Goal: Task Accomplishment & Management: Use online tool/utility

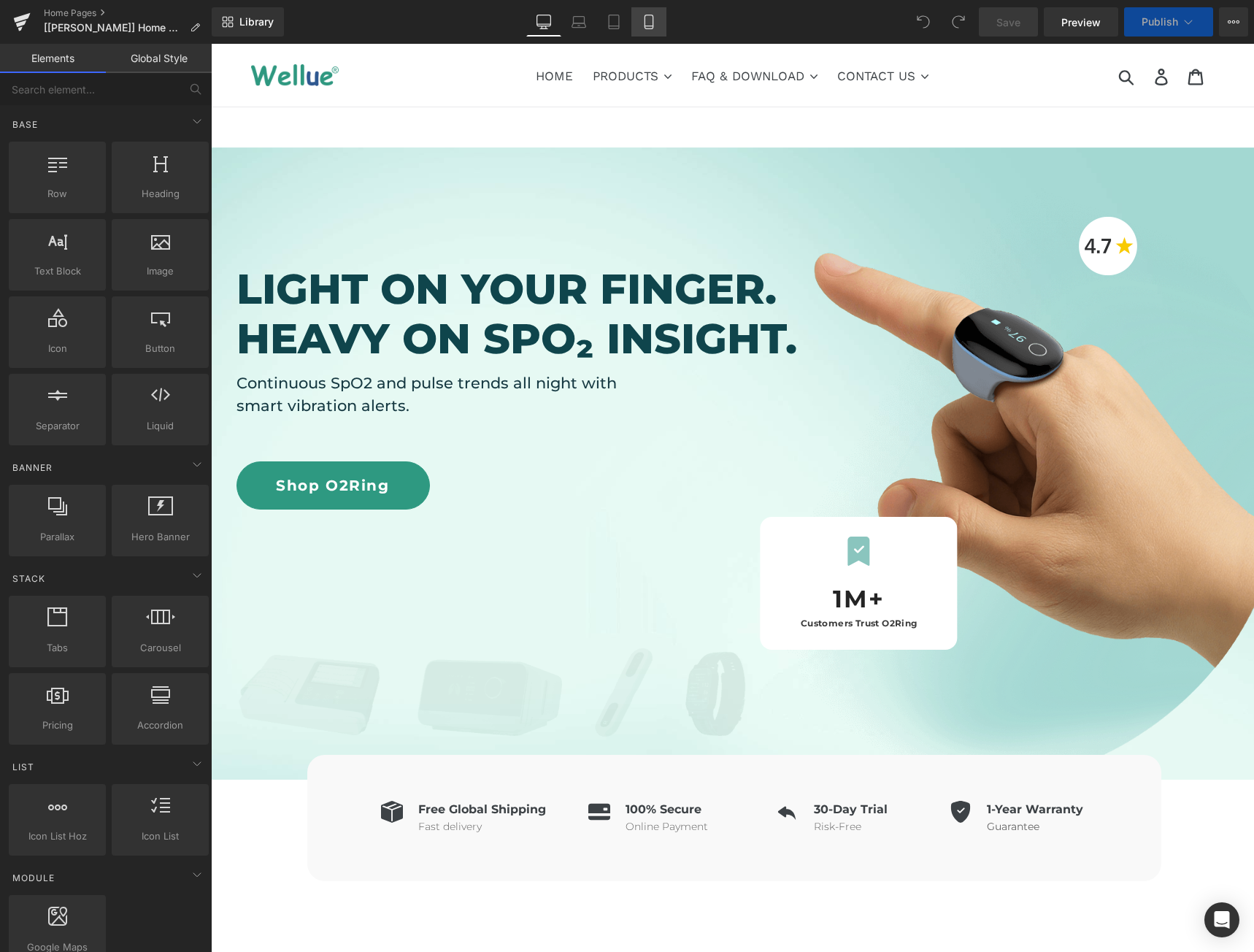
click at [655, 32] on link "Mobile" at bounding box center [649, 21] width 35 height 29
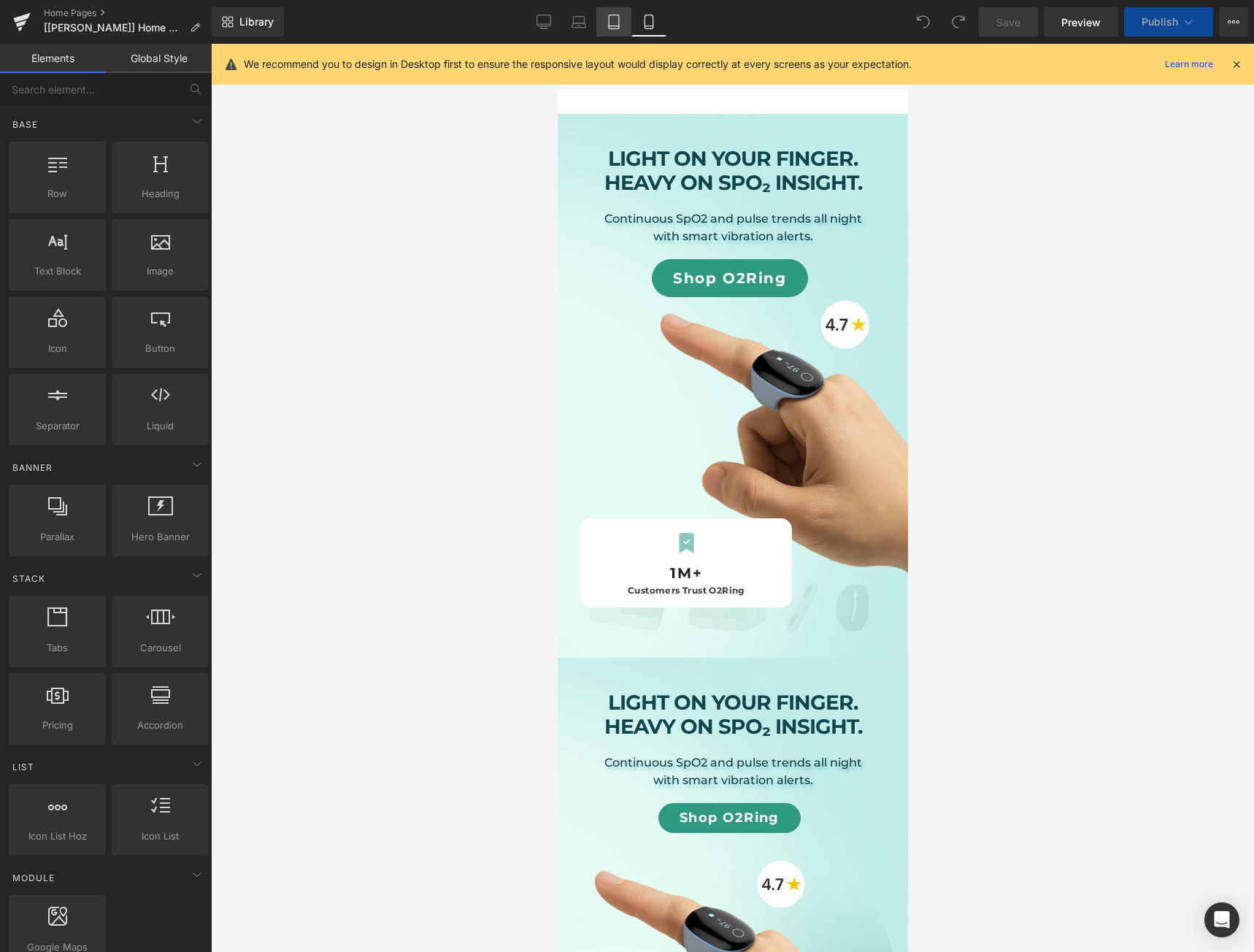
click at [610, 16] on icon at bounding box center [614, 23] width 11 height 14
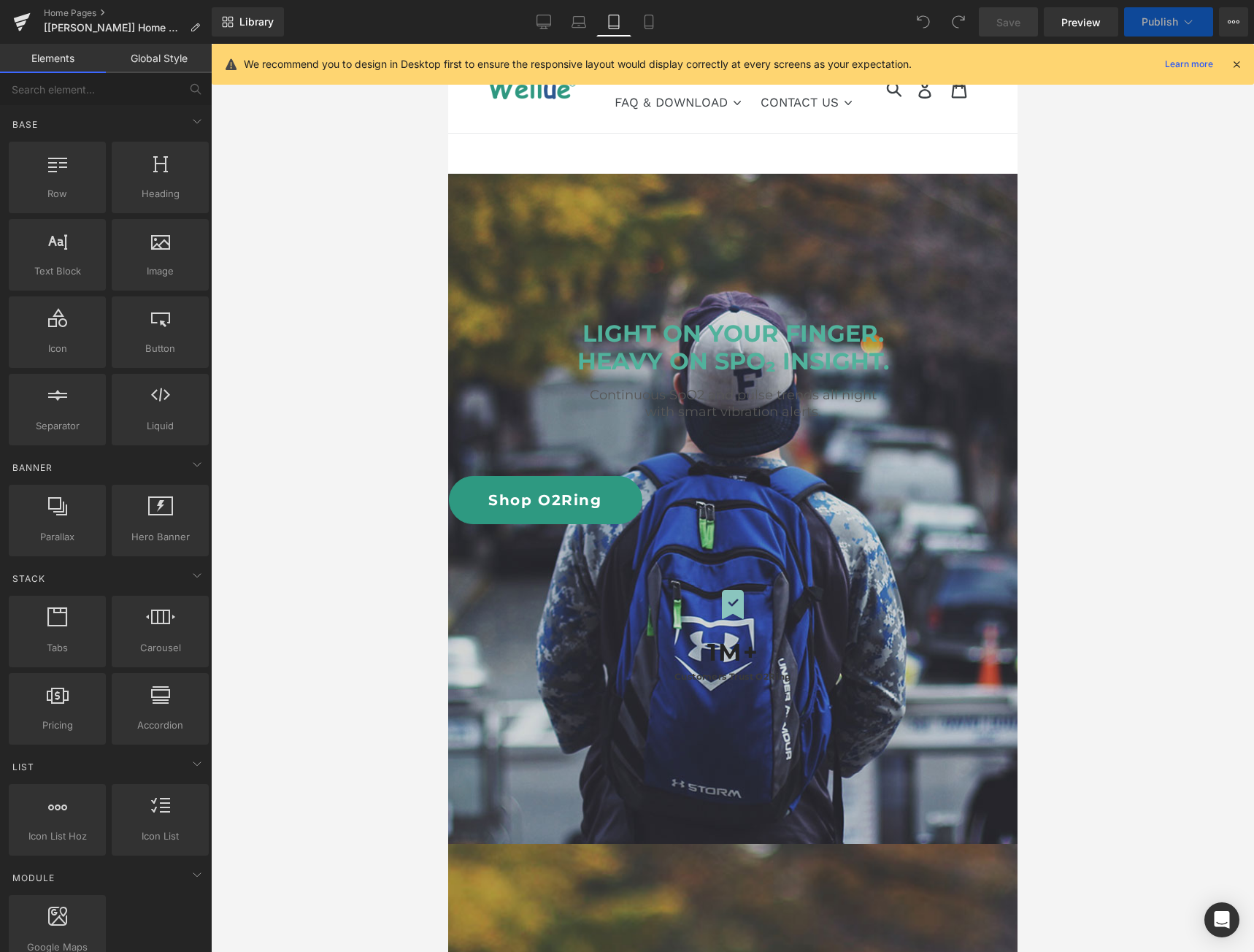
scroll to position [130, 0]
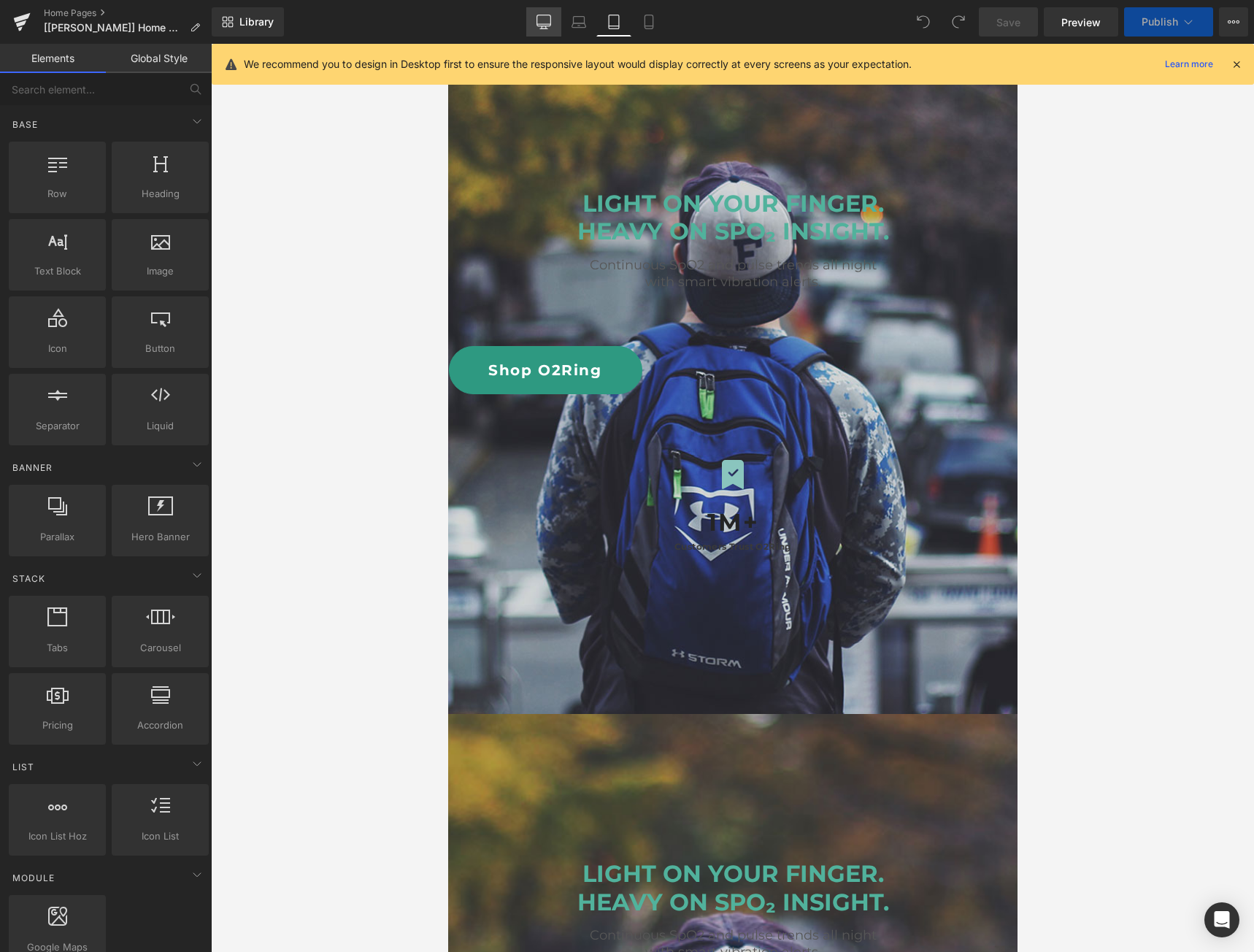
click at [546, 11] on link "Desktop" at bounding box center [544, 21] width 35 height 29
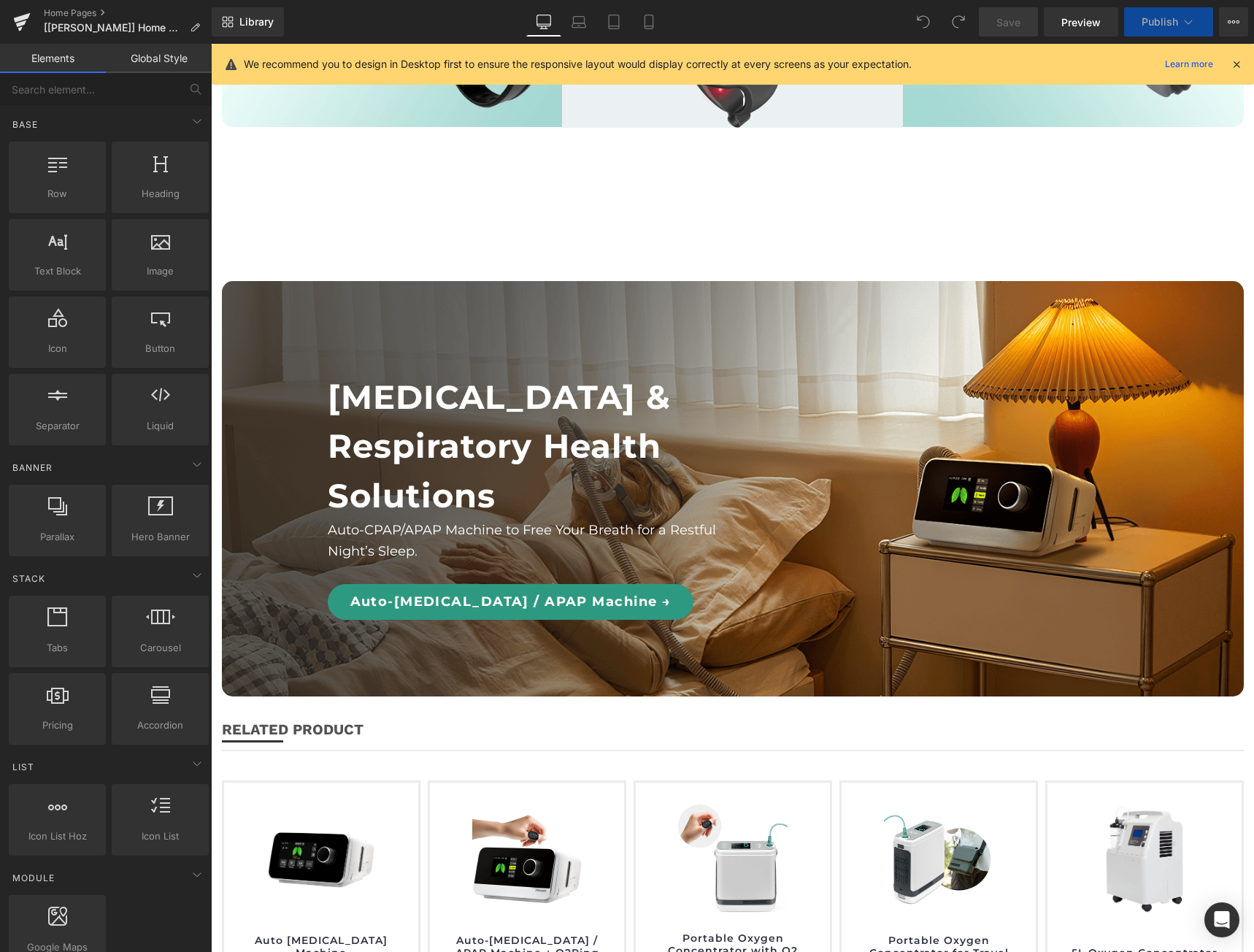
scroll to position [2245, 0]
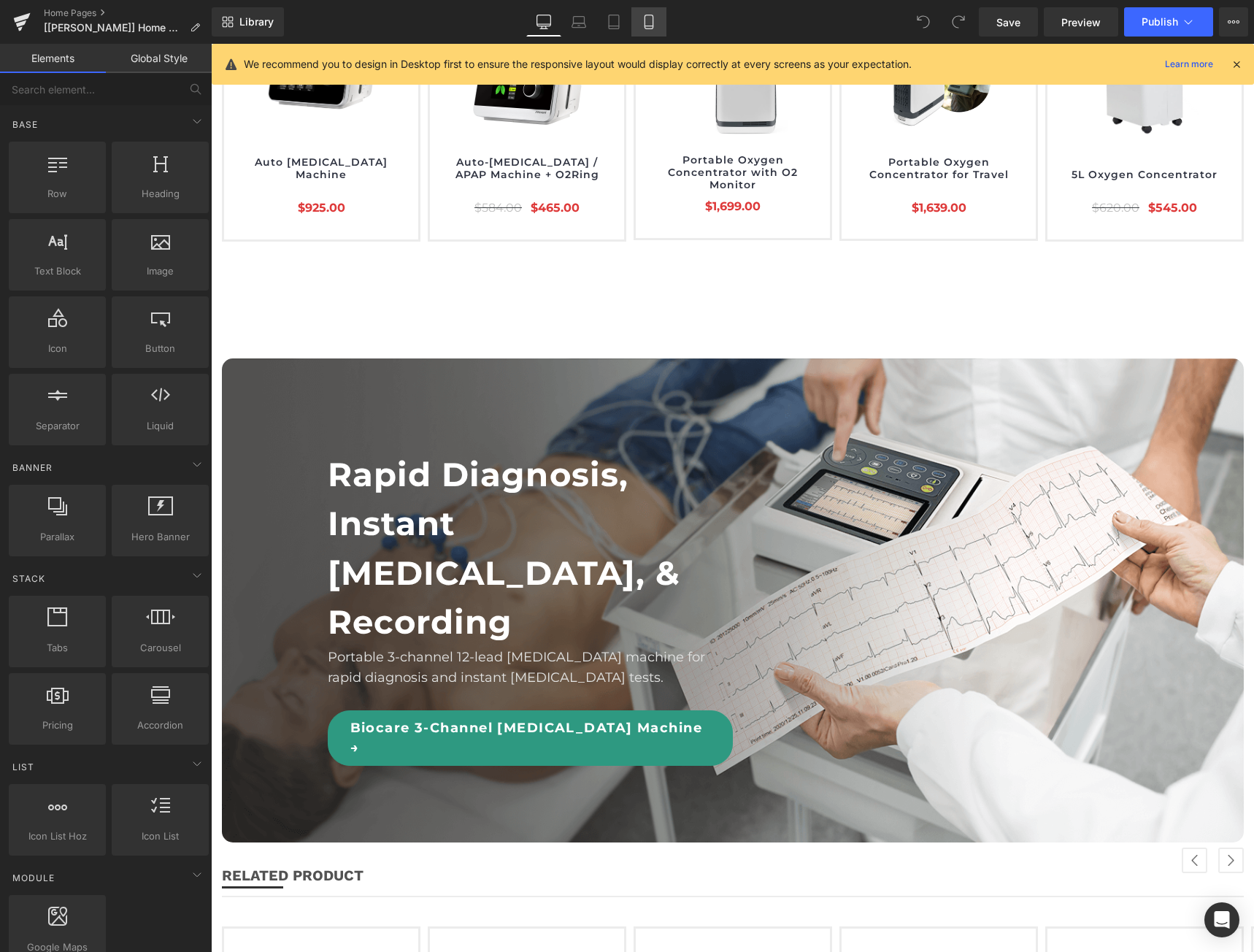
click at [653, 36] on link "Mobile" at bounding box center [649, 21] width 35 height 29
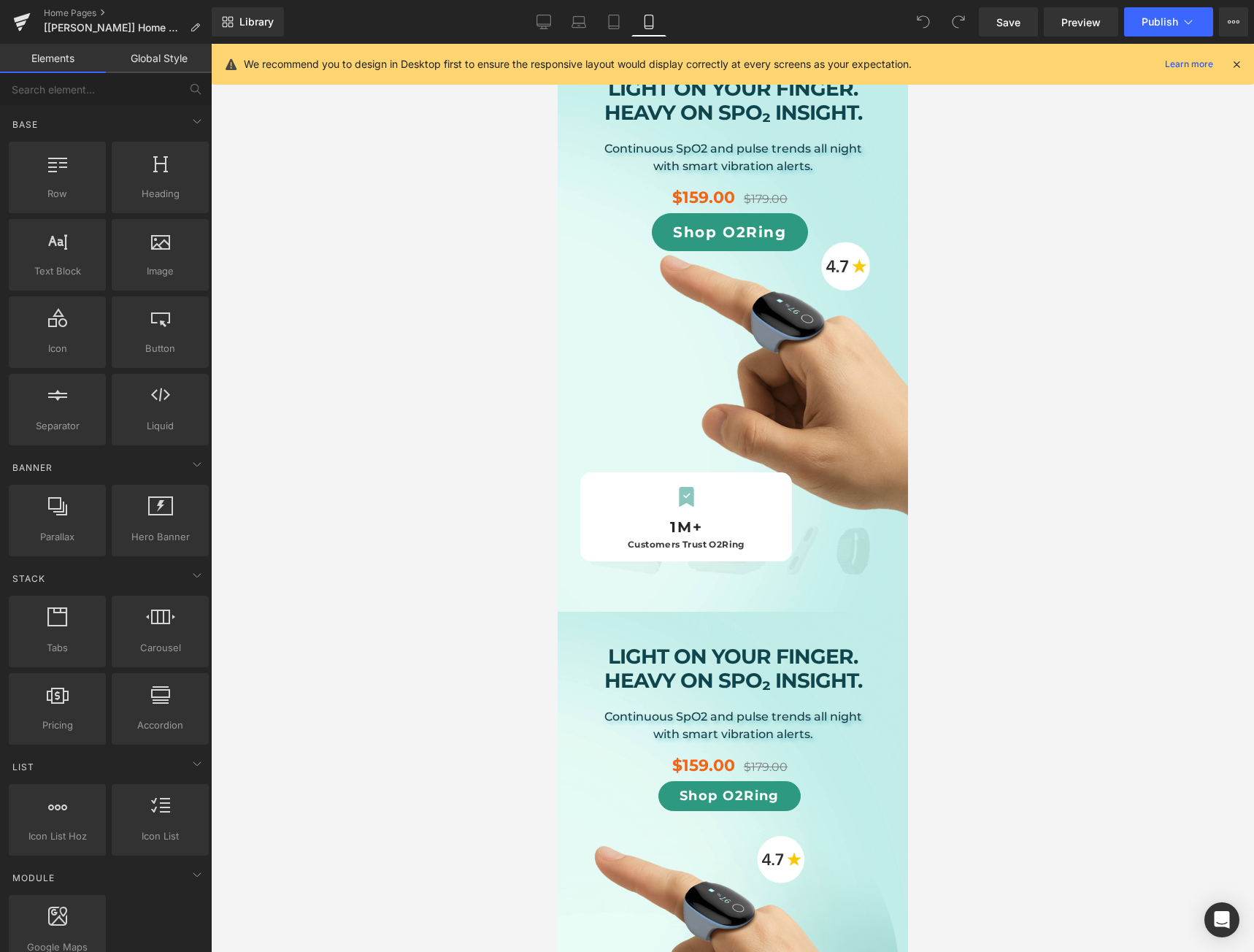
click at [653, 24] on icon at bounding box center [648, 23] width 8 height 14
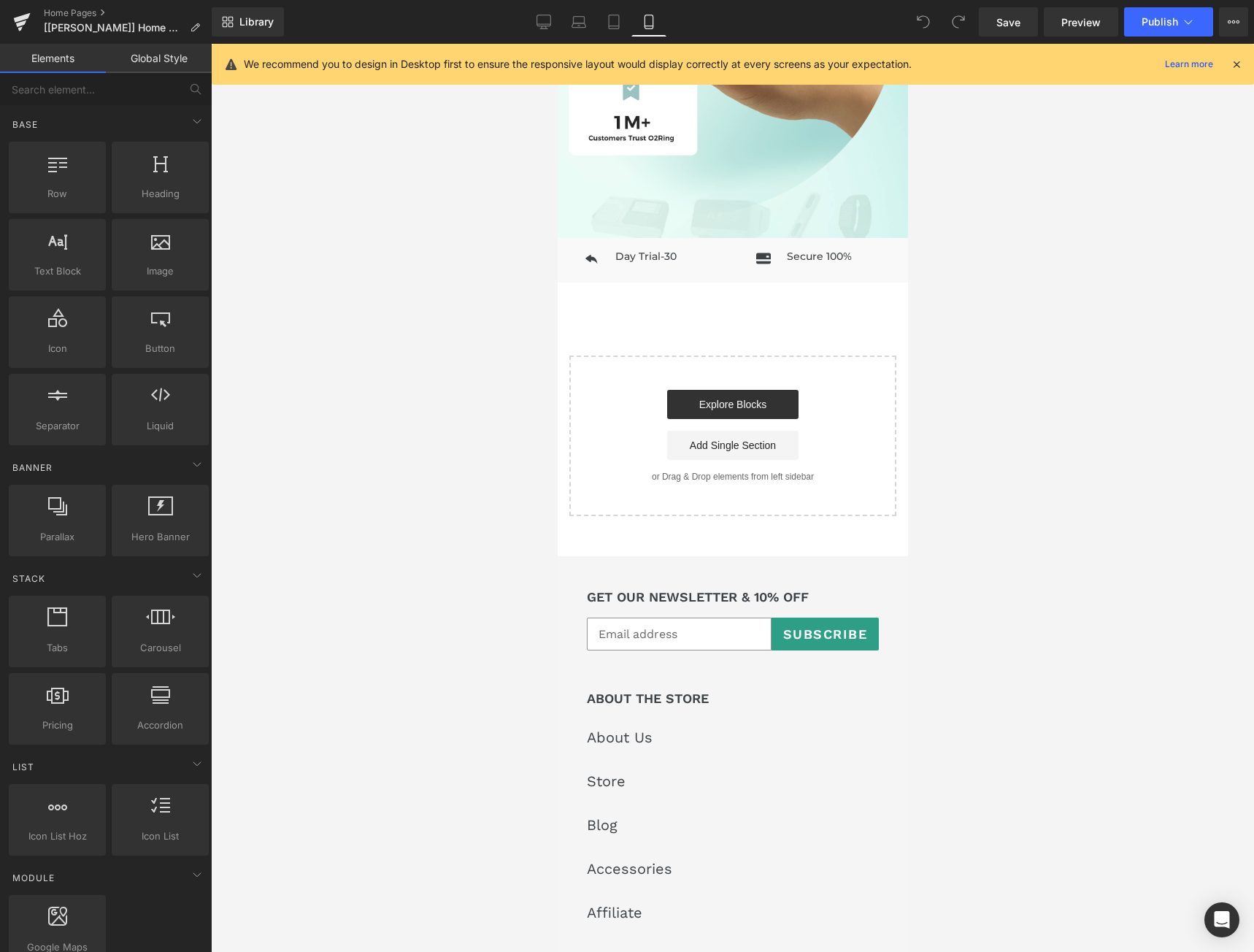
scroll to position [849, 0]
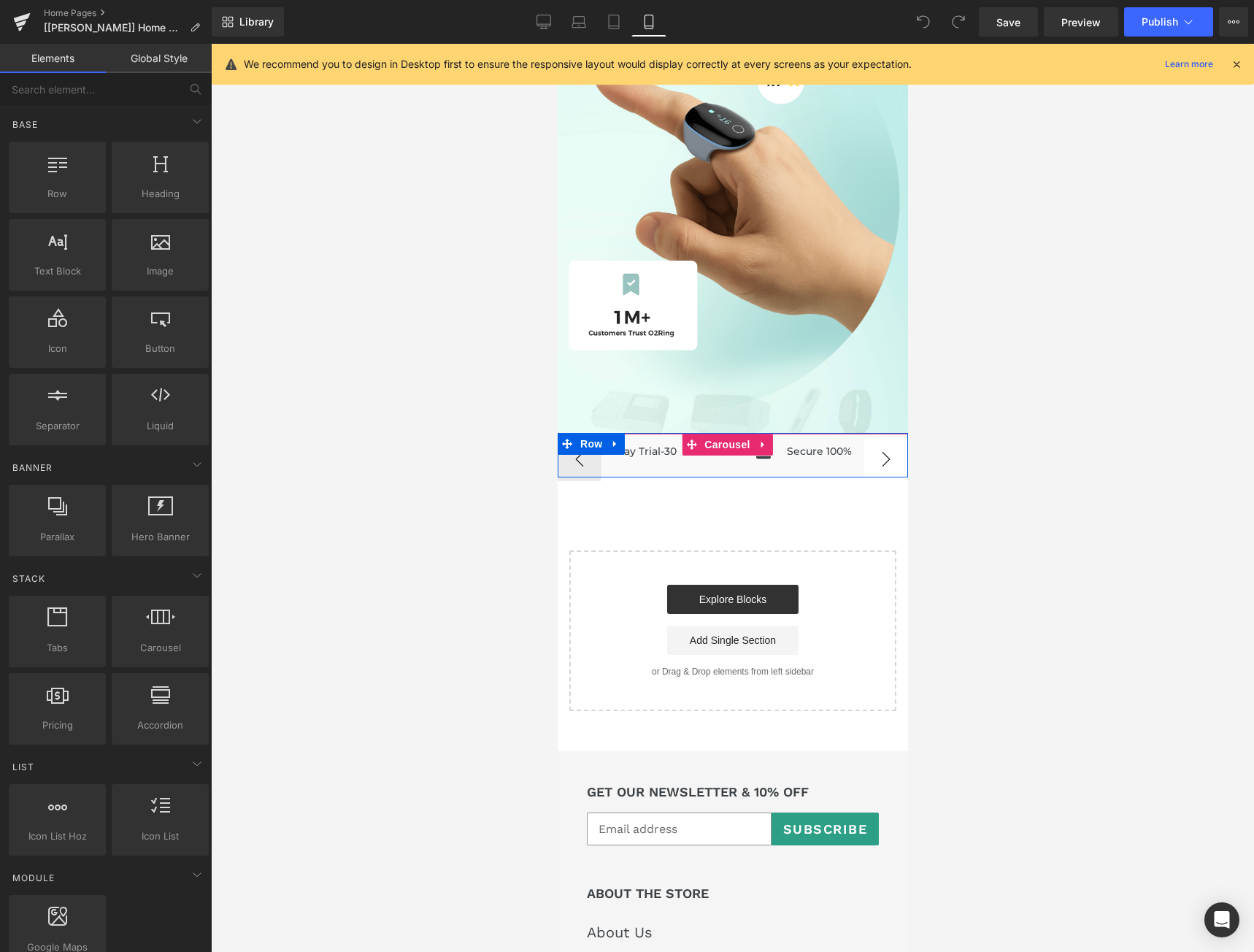
click at [865, 452] on button "›" at bounding box center [886, 459] width 44 height 44
click at [1170, 556] on div at bounding box center [732, 498] width 1043 height 908
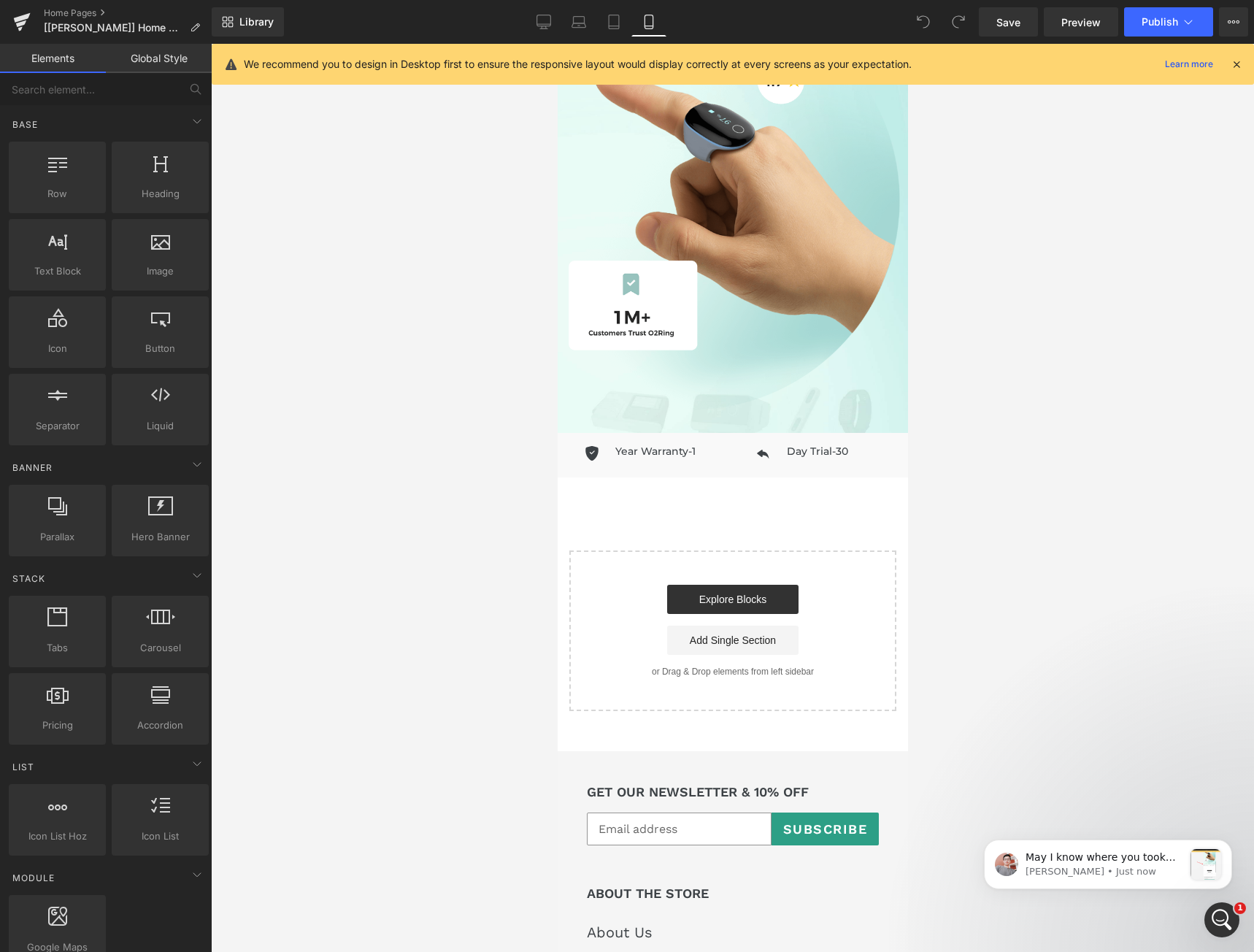
scroll to position [0, 0]
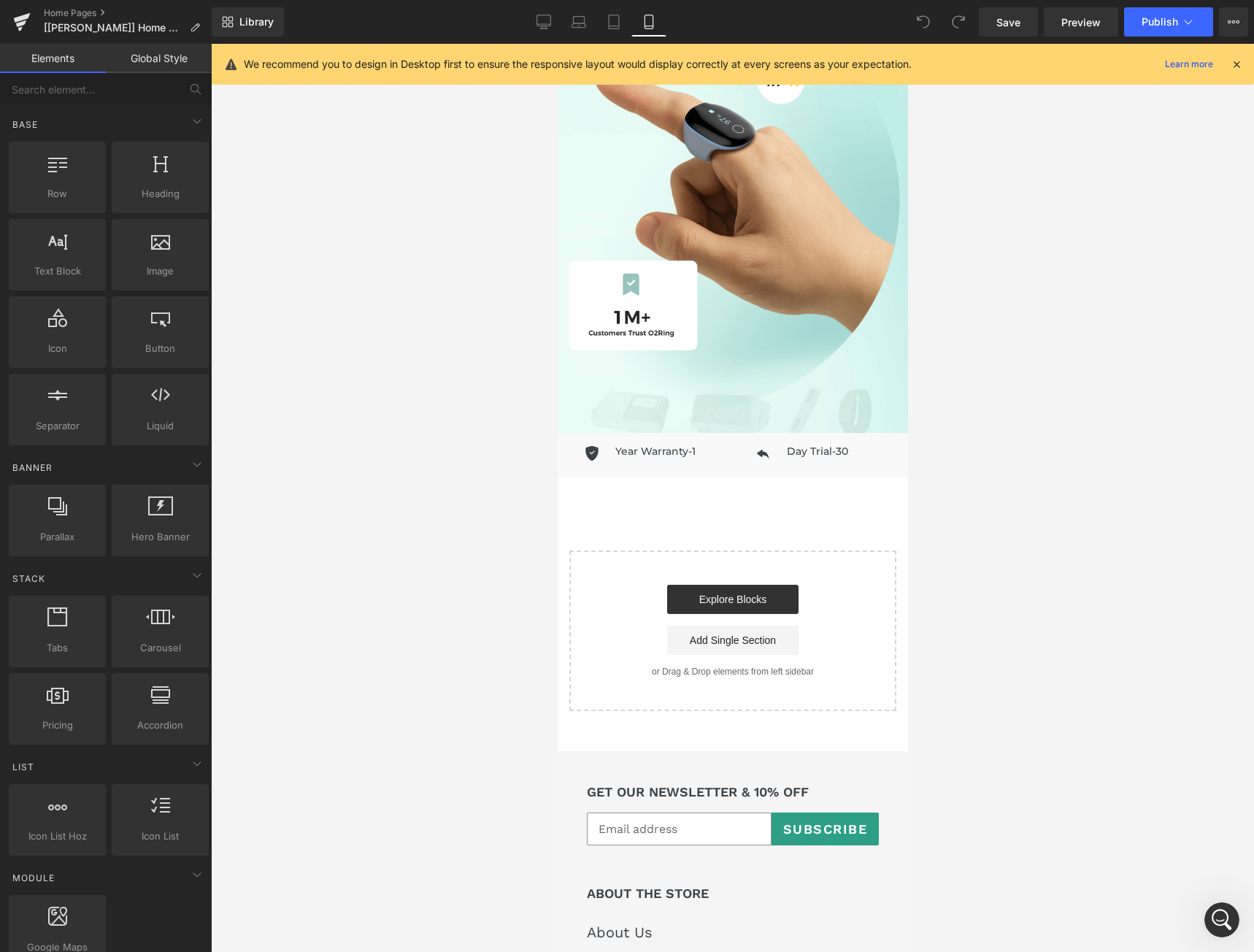
click at [438, 610] on div at bounding box center [732, 498] width 1043 height 908
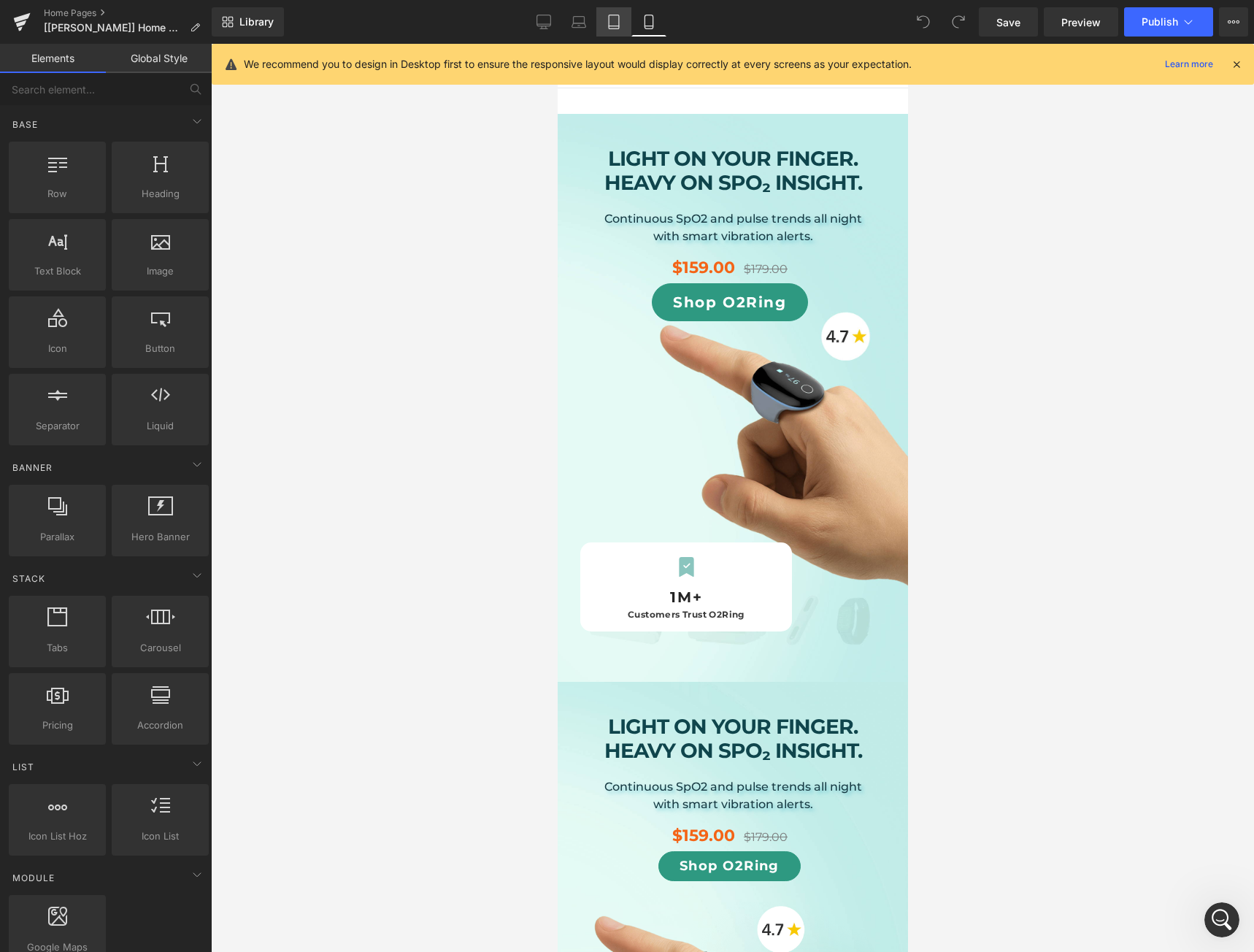
click at [608, 22] on icon at bounding box center [613, 22] width 15 height 15
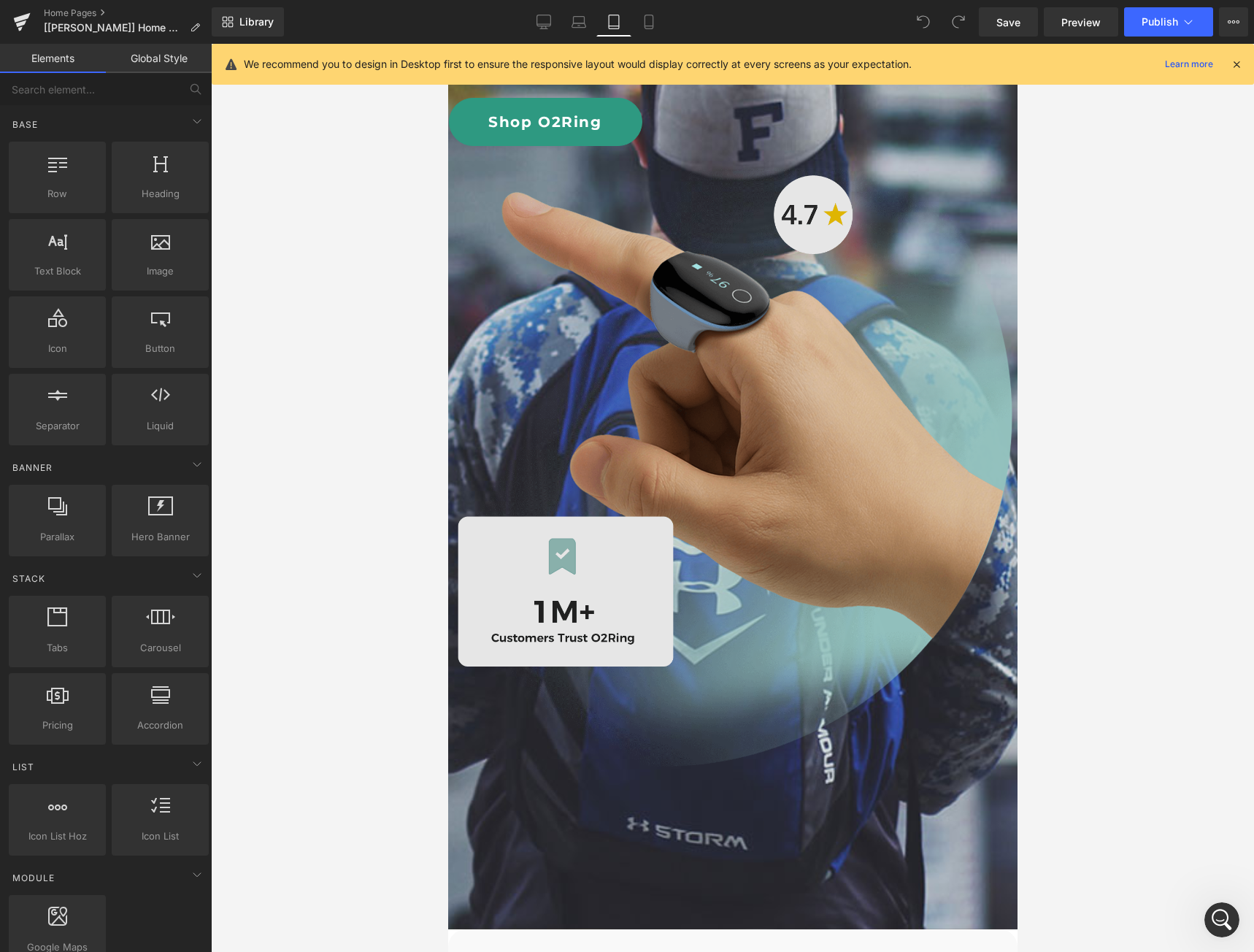
scroll to position [1846, 0]
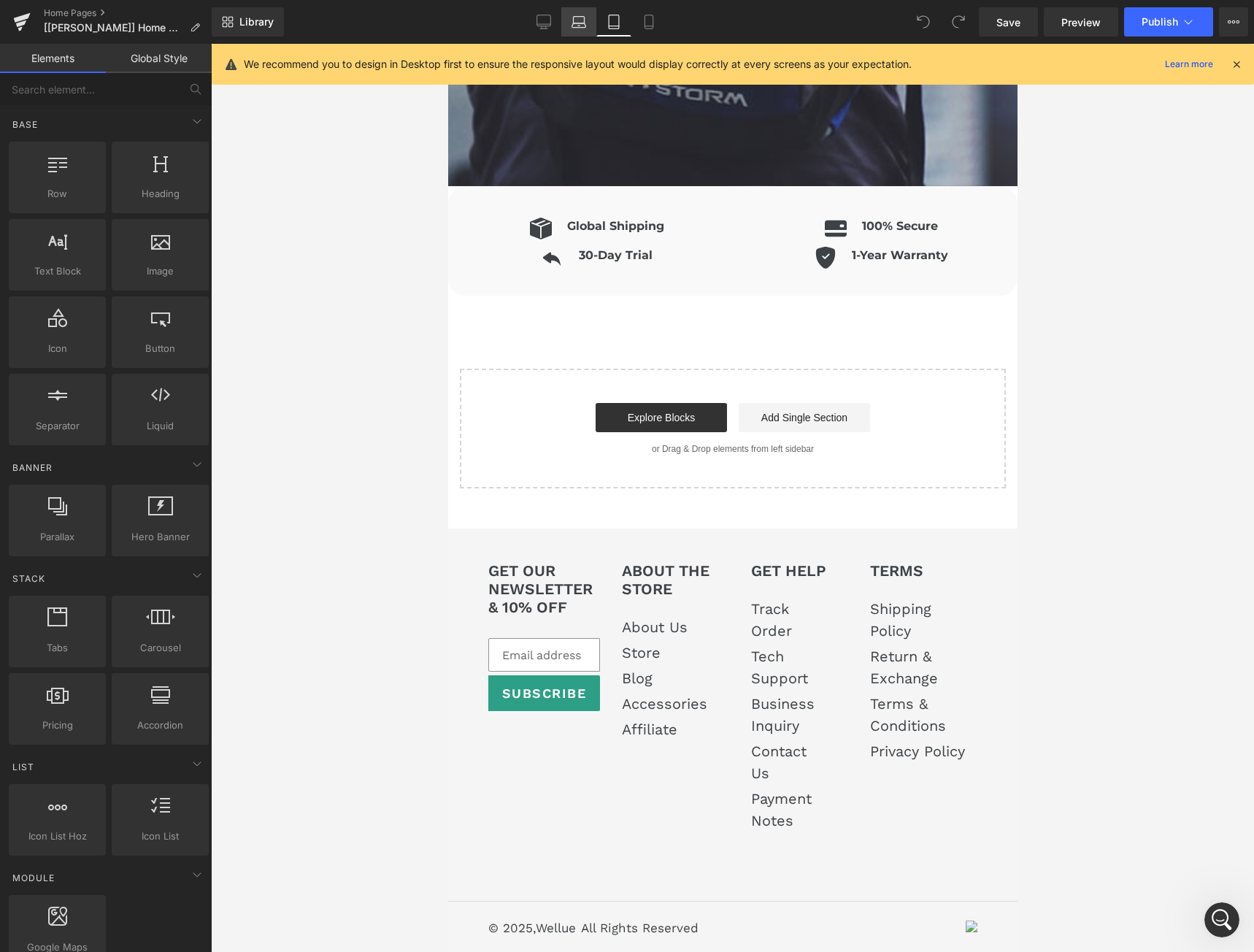
click at [582, 28] on icon at bounding box center [579, 25] width 14 height 4
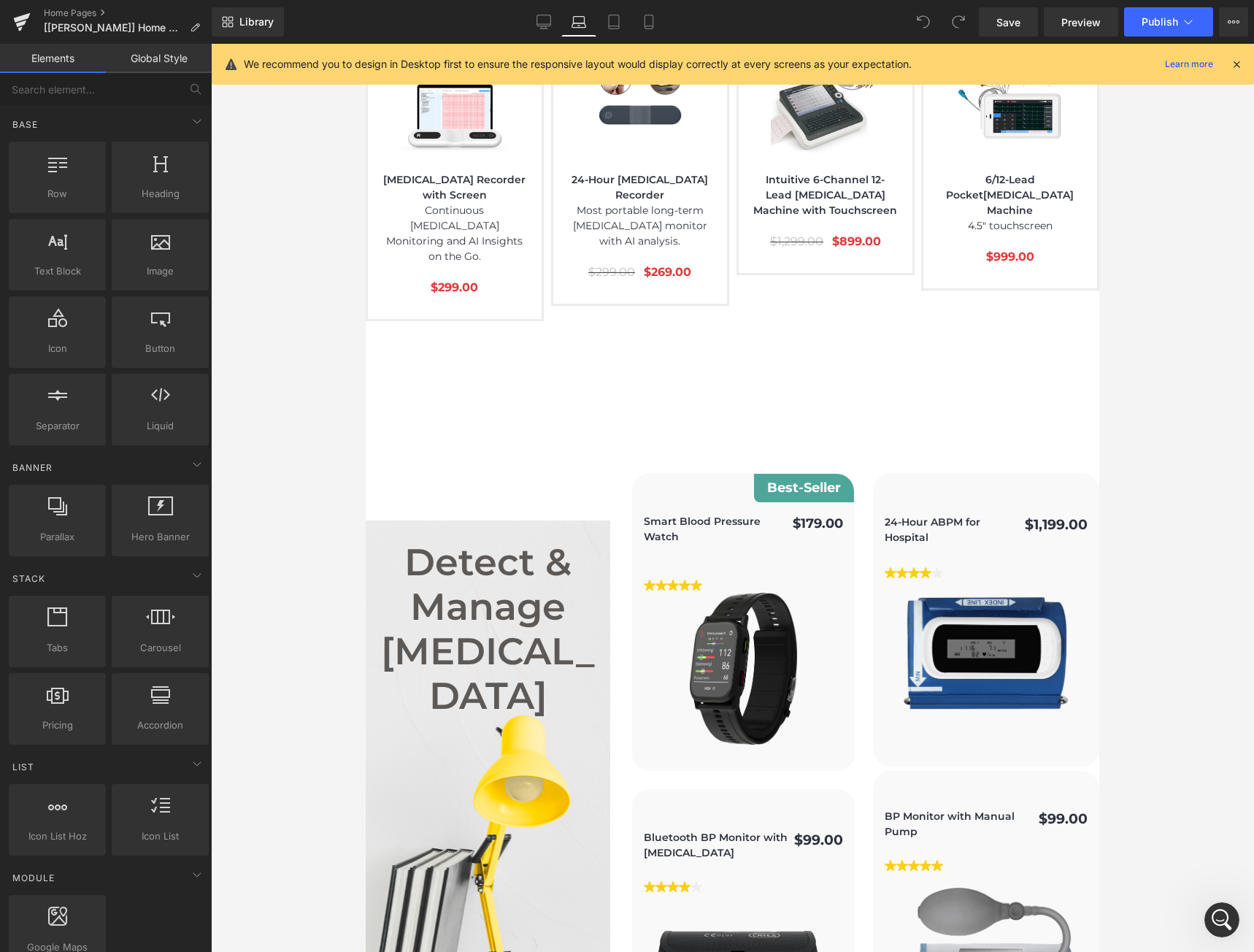
scroll to position [3428, 0]
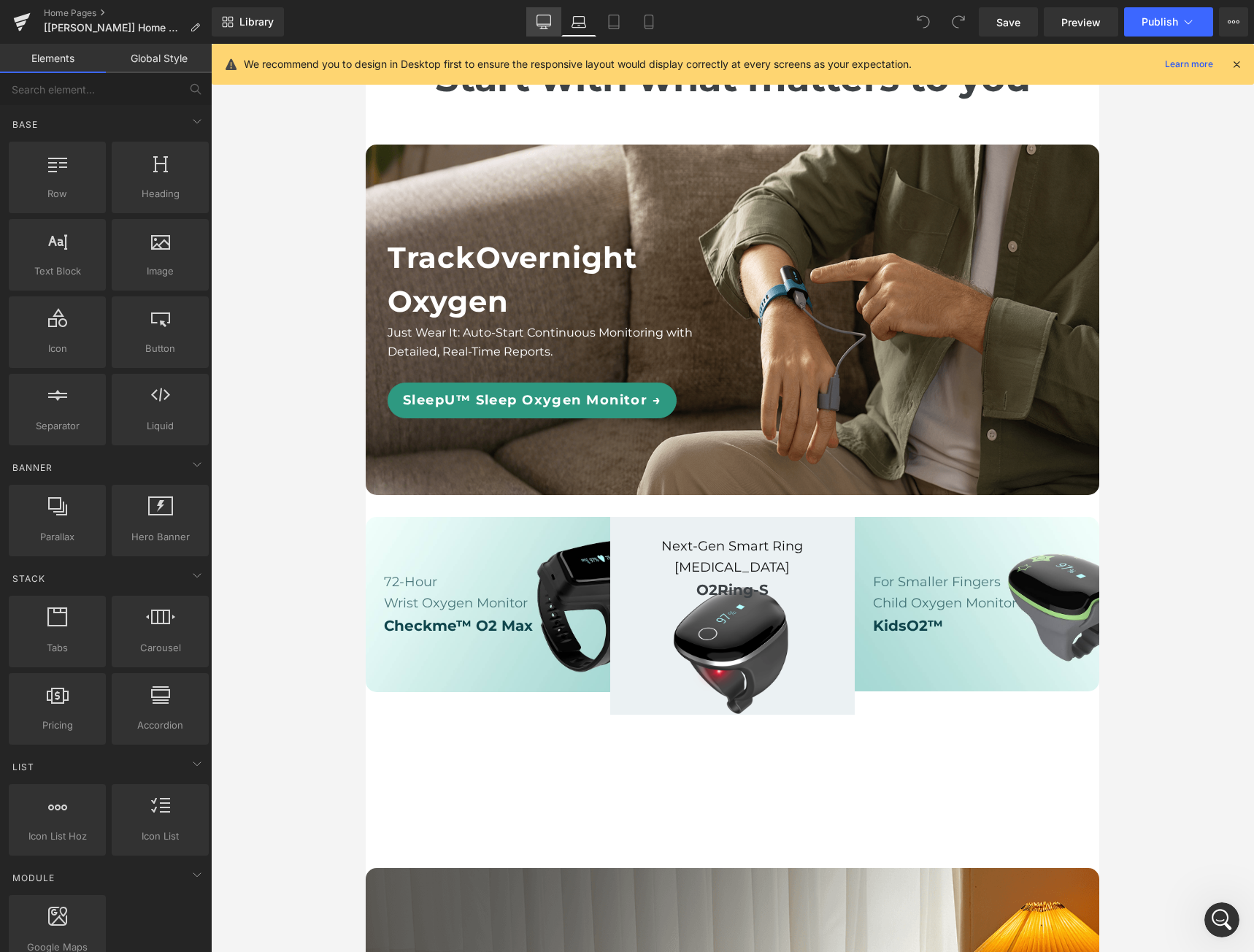
click at [543, 31] on link "Desktop" at bounding box center [544, 21] width 35 height 29
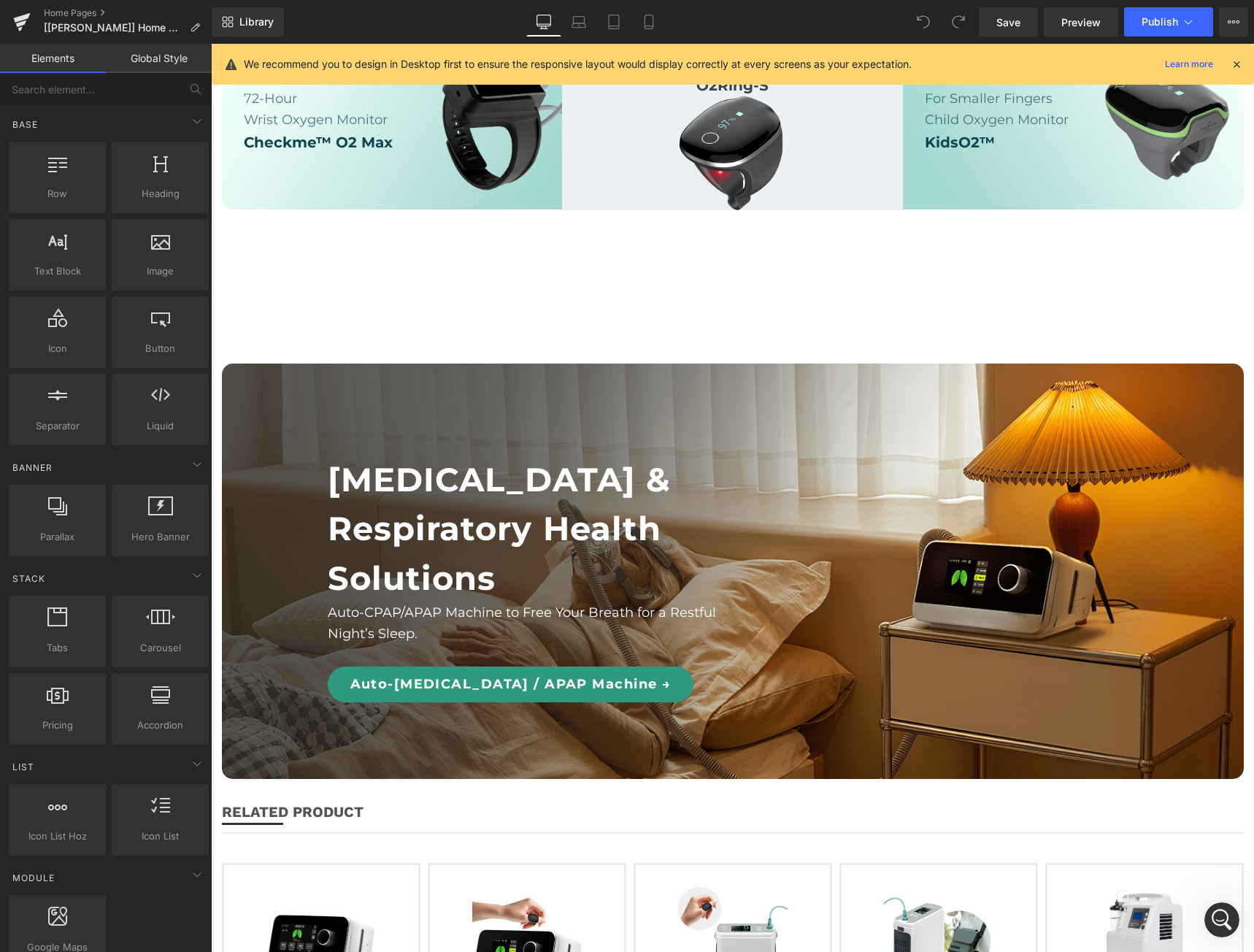
scroll to position [1222, 0]
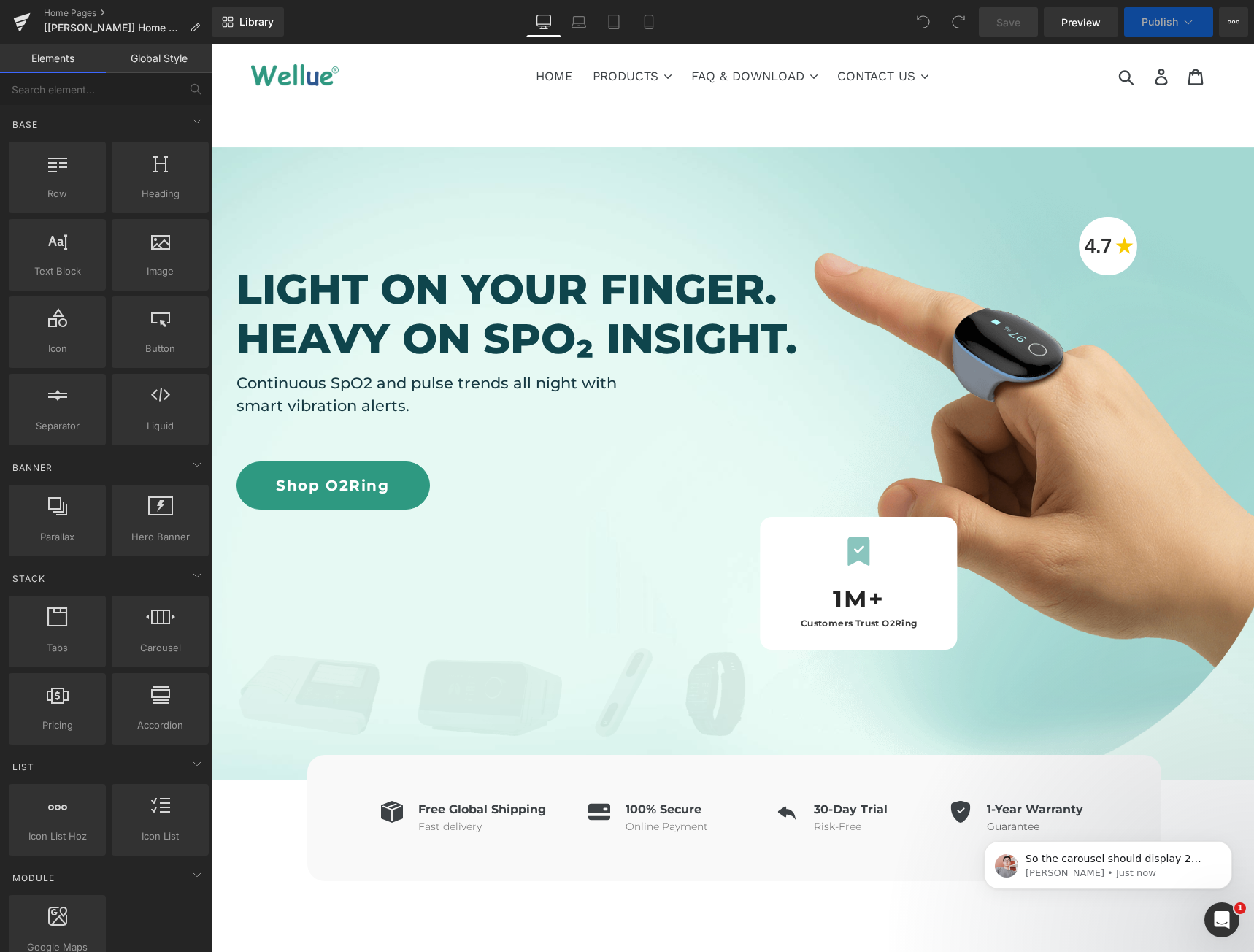
click at [651, 29] on link "Mobile" at bounding box center [649, 21] width 35 height 29
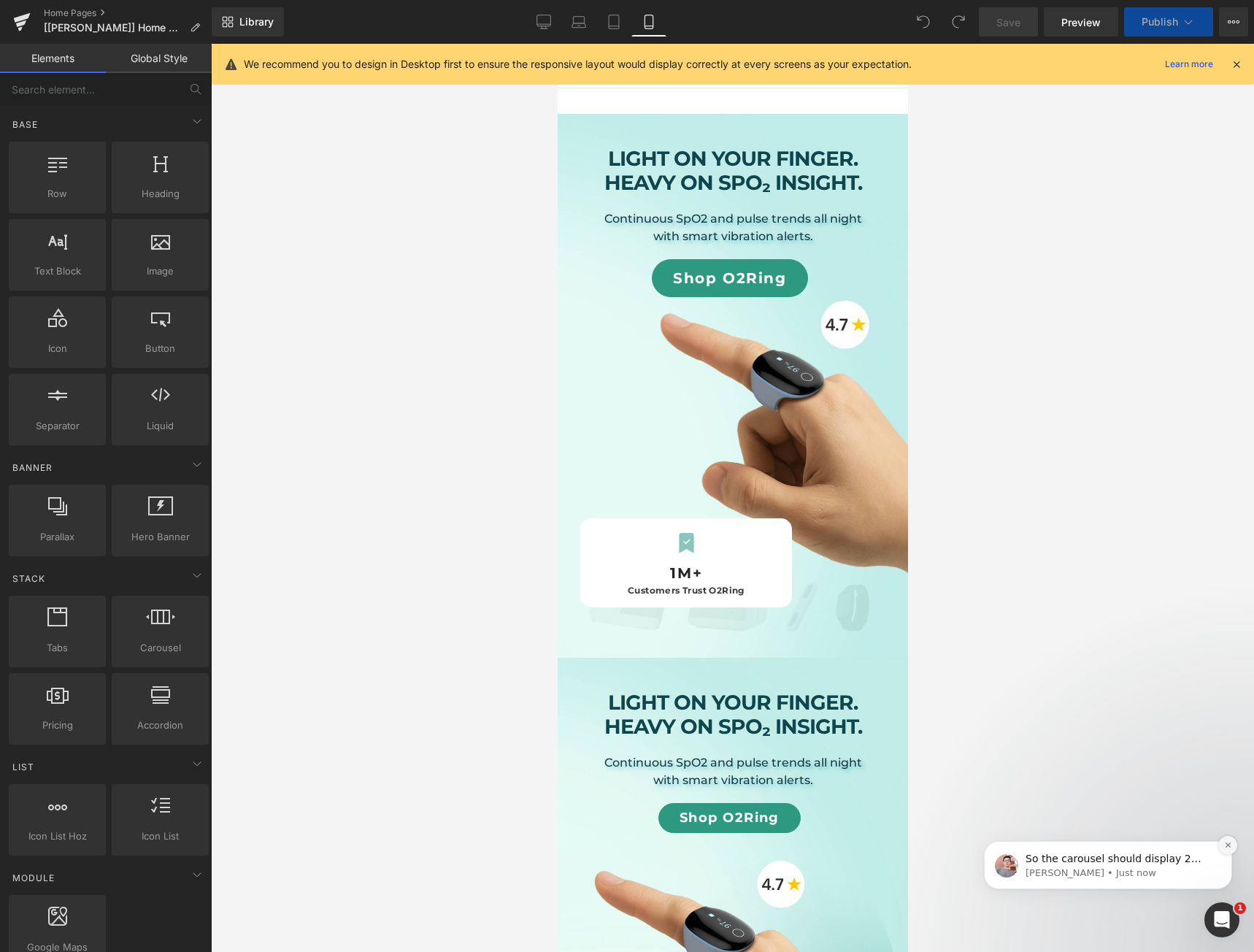
click at [1229, 844] on icon "Dismiss notification" at bounding box center [1228, 844] width 8 height 8
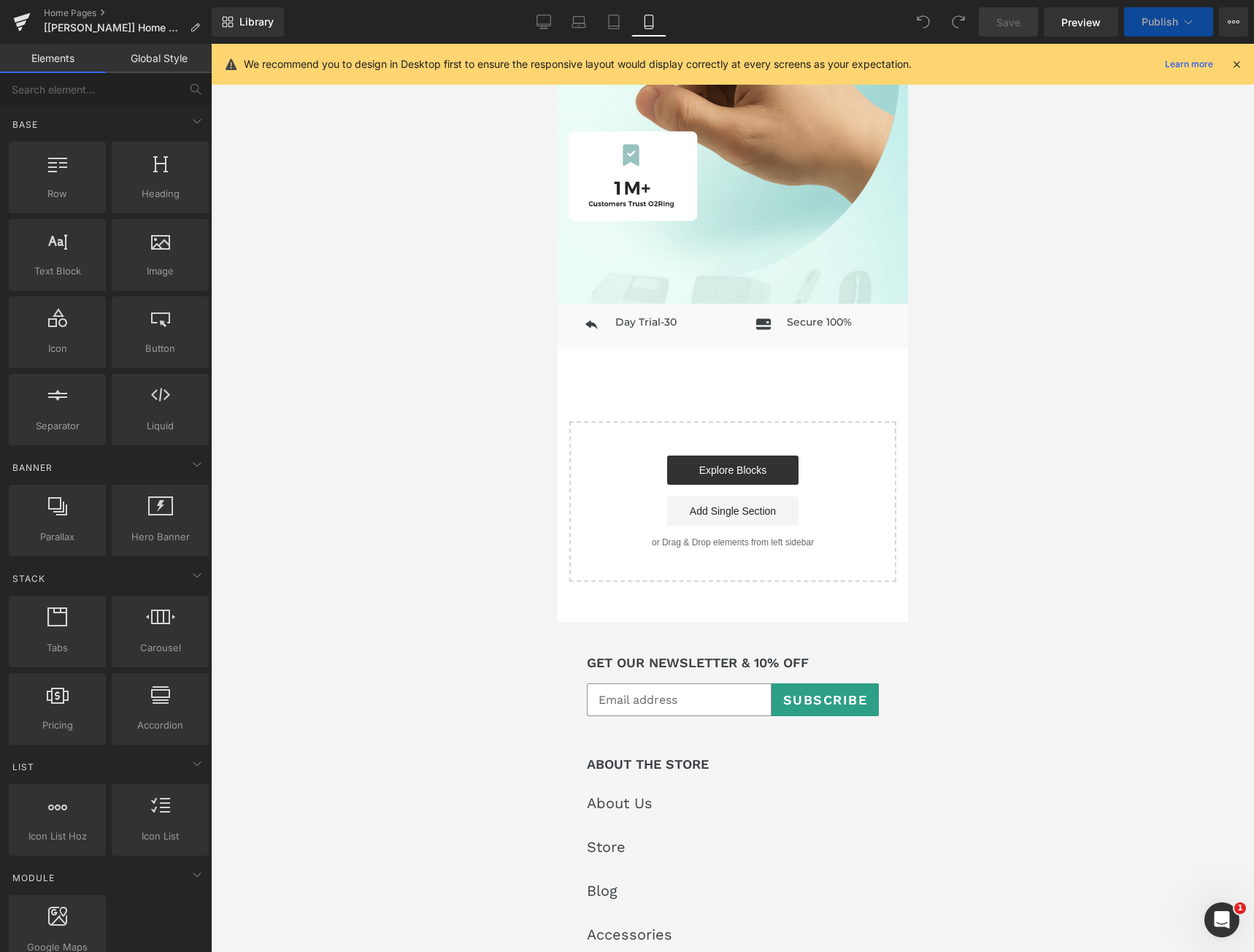
scroll to position [779, 0]
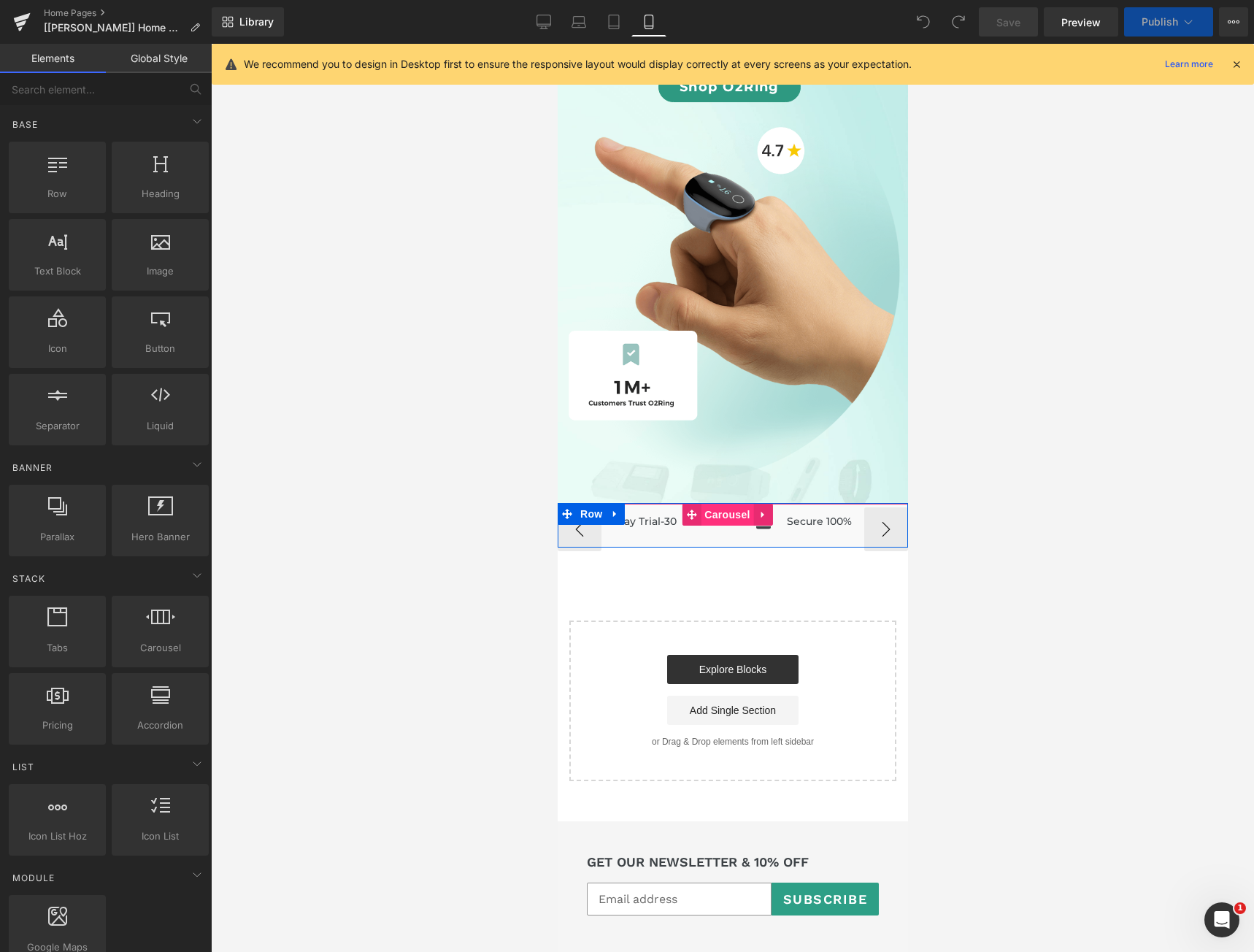
click at [725, 508] on span "Carousel" at bounding box center [726, 514] width 53 height 22
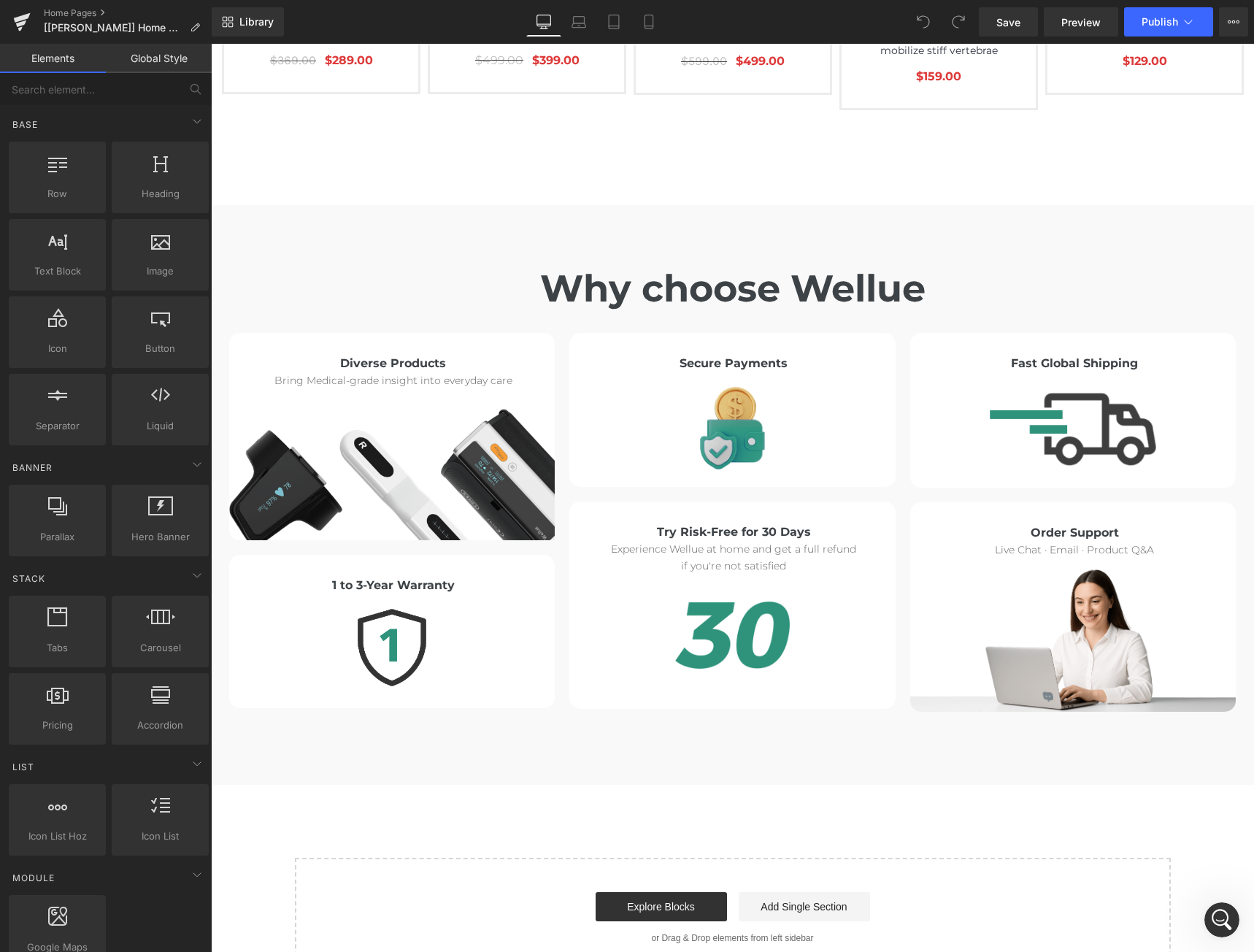
scroll to position [5841, 0]
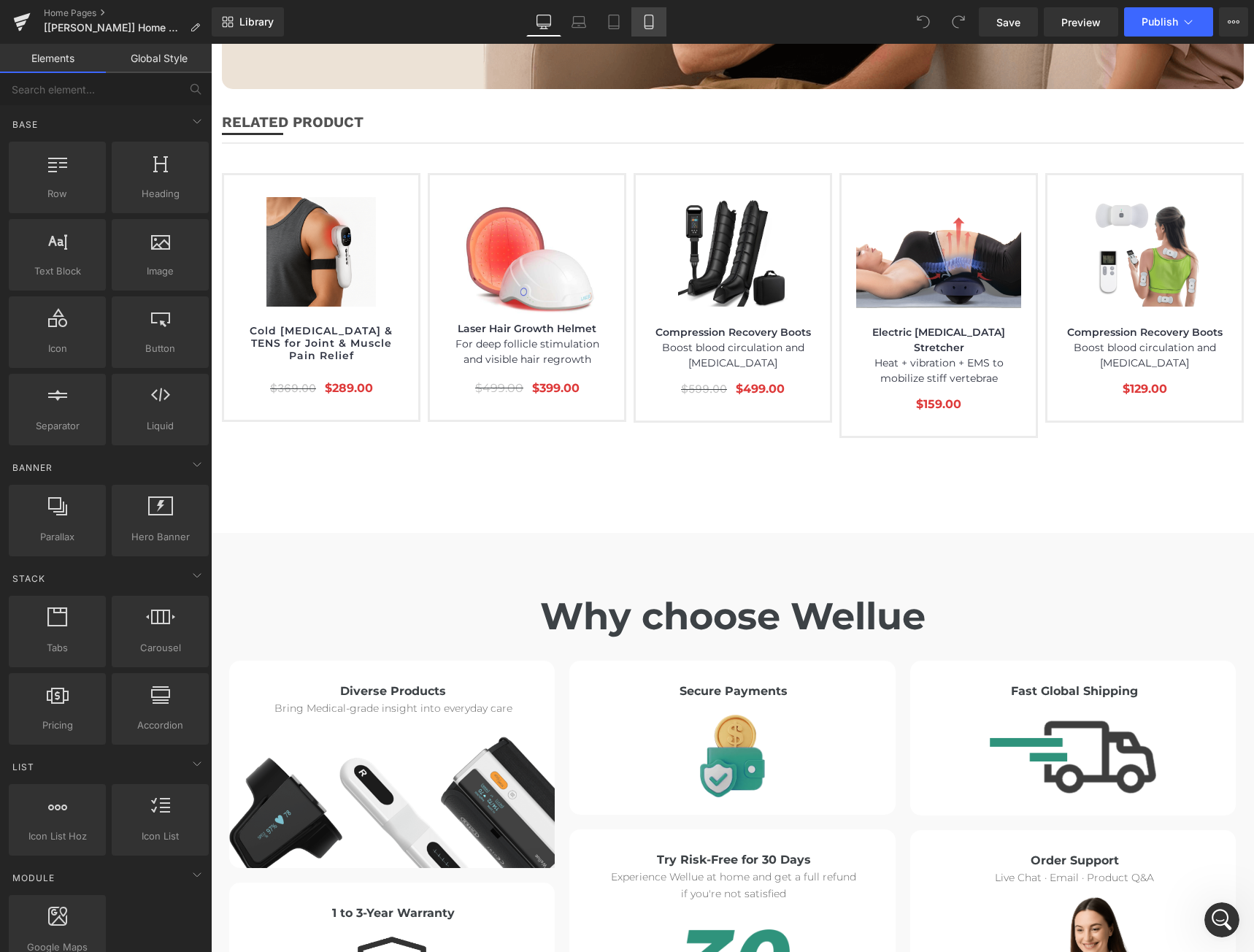
click at [648, 24] on icon at bounding box center [648, 22] width 15 height 15
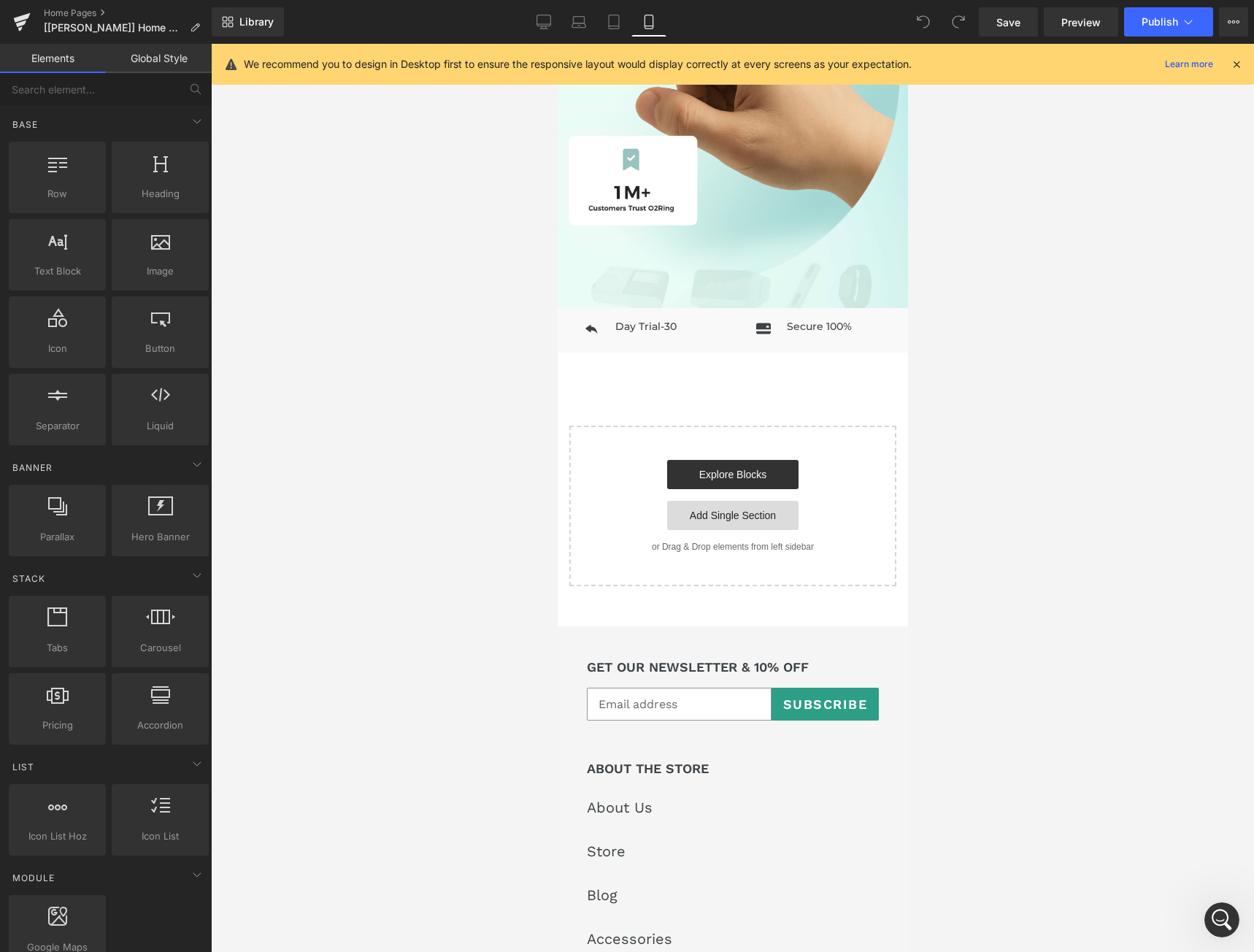
scroll to position [973, 0]
click at [585, 311] on span "Row" at bounding box center [590, 319] width 29 height 22
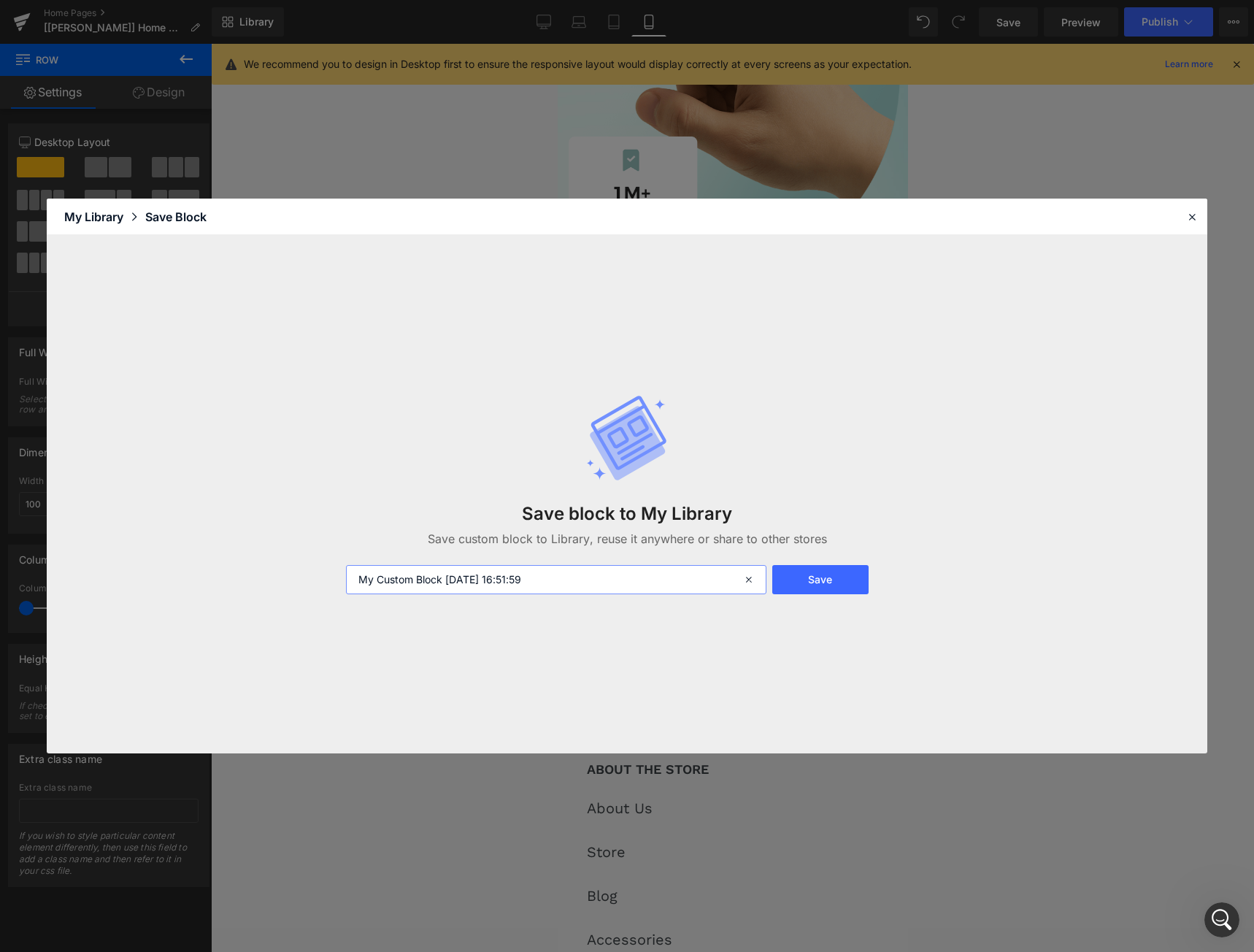
click at [621, 593] on input "My Custom Block 2025-09-17 16:51:59" at bounding box center [556, 579] width 421 height 29
type input "Custom Marquee"
click at [823, 585] on button "Save" at bounding box center [821, 579] width 96 height 29
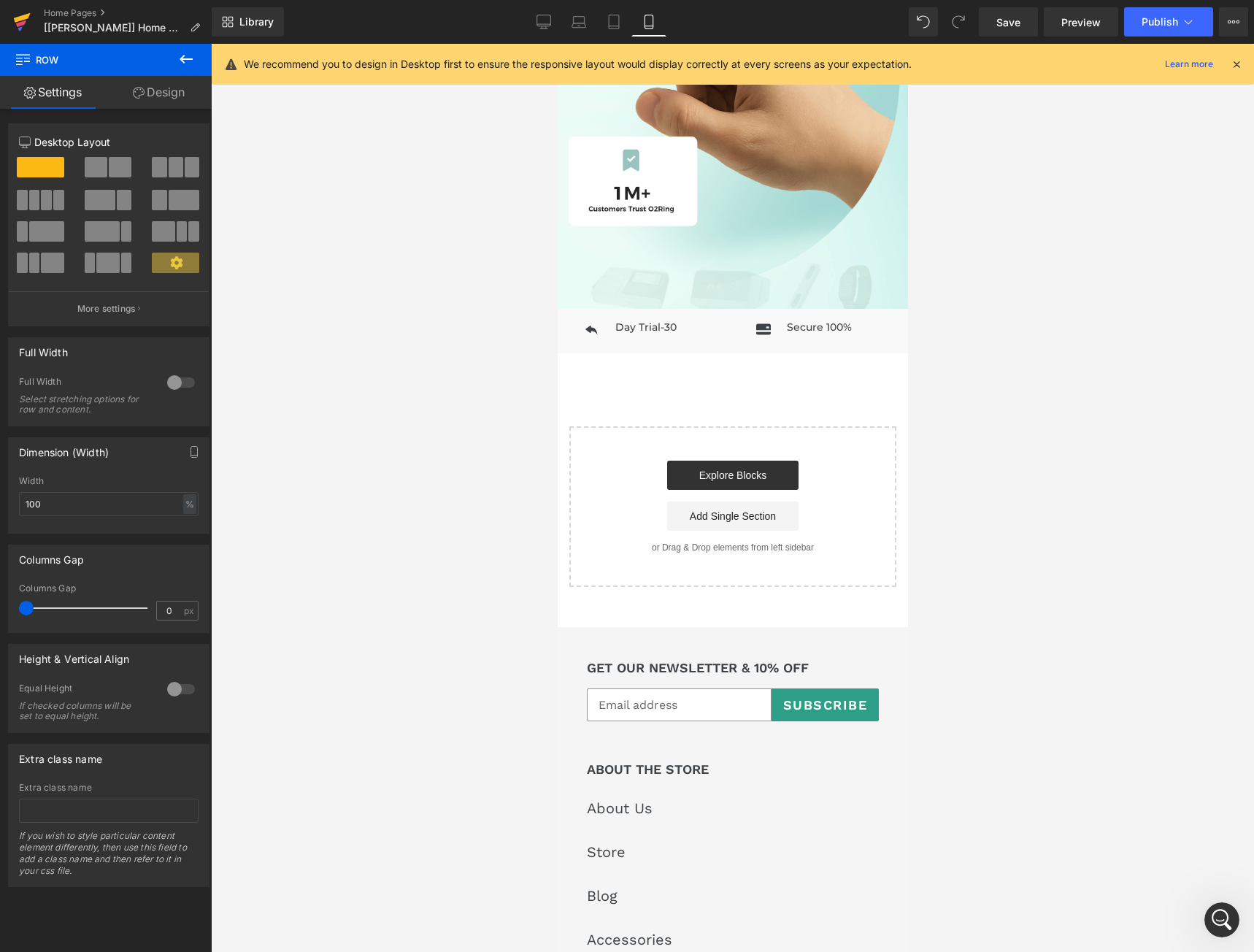
click at [28, 18] on icon at bounding box center [22, 18] width 17 height 10
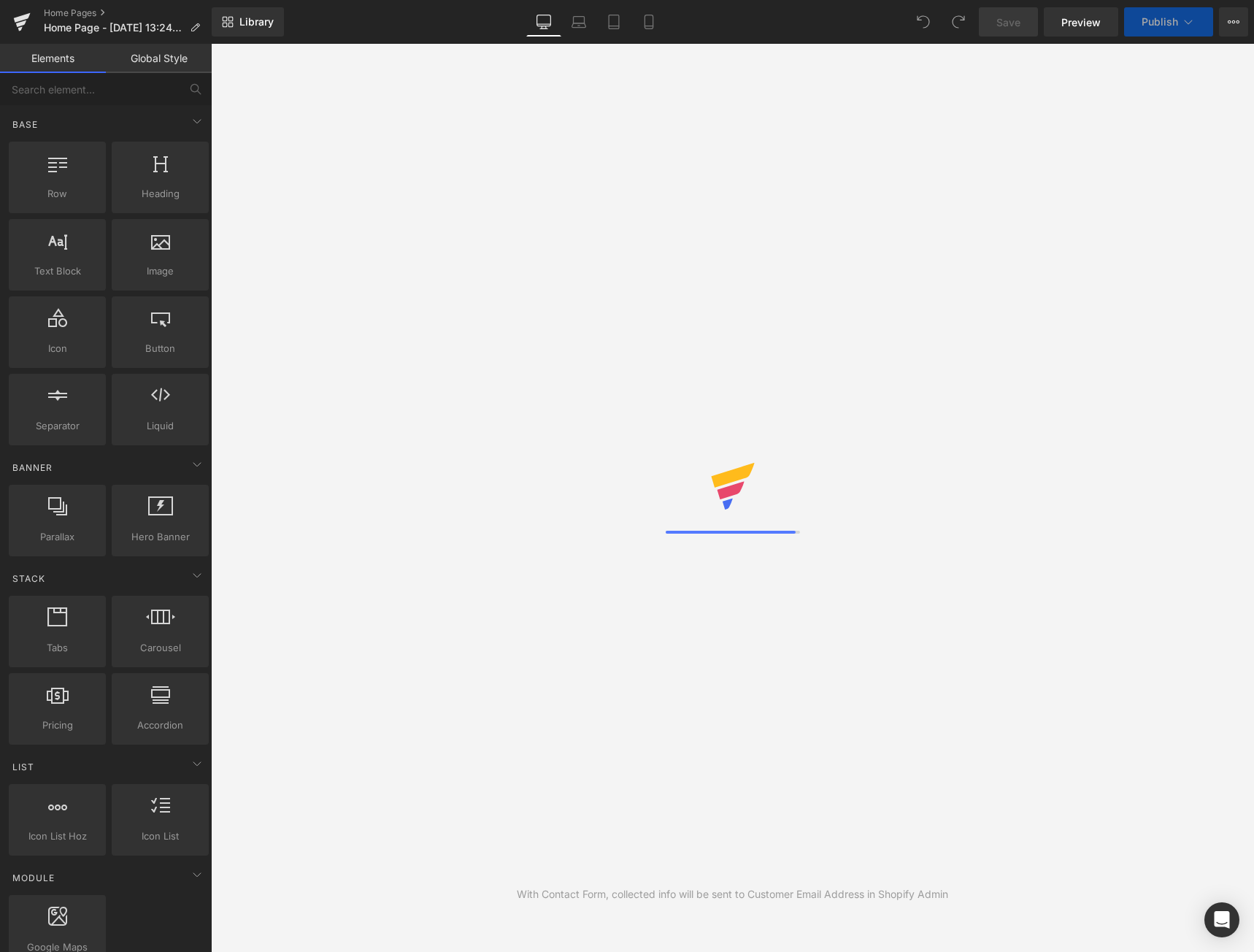
drag, startPoint x: 733, startPoint y: 30, endPoint x: 678, endPoint y: 29, distance: 55.0
click at [731, 29] on div "Library Desktop Desktop Laptop Tablet Mobile Save Preview Publish Scheduled Vie…" at bounding box center [732, 21] width 1042 height 29
click at [635, 27] on link "Mobile" at bounding box center [649, 21] width 35 height 29
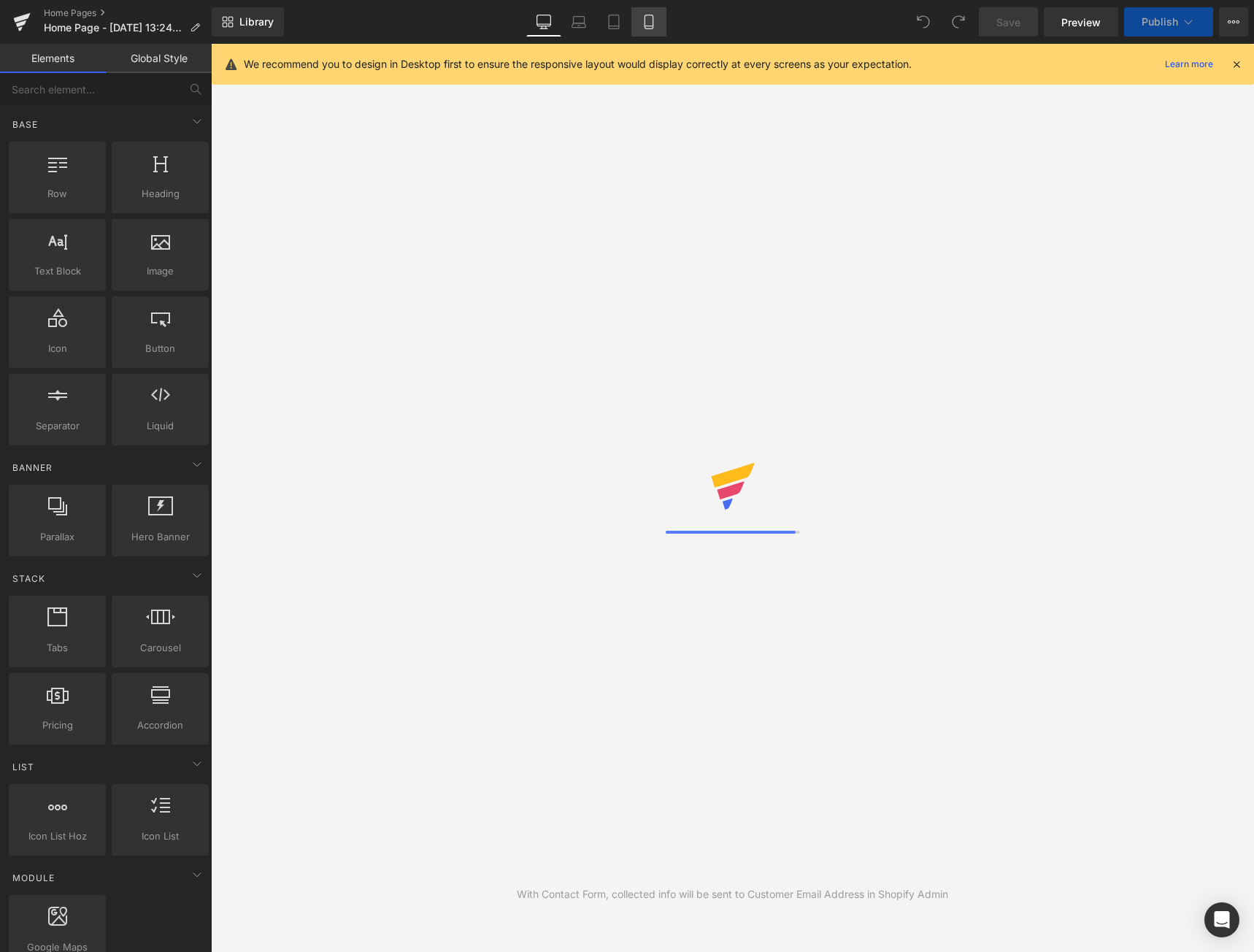
click at [742, 18] on div "Library Desktop Desktop Laptop Tablet Mobile Save Preview Publish Scheduled Vie…" at bounding box center [732, 21] width 1042 height 29
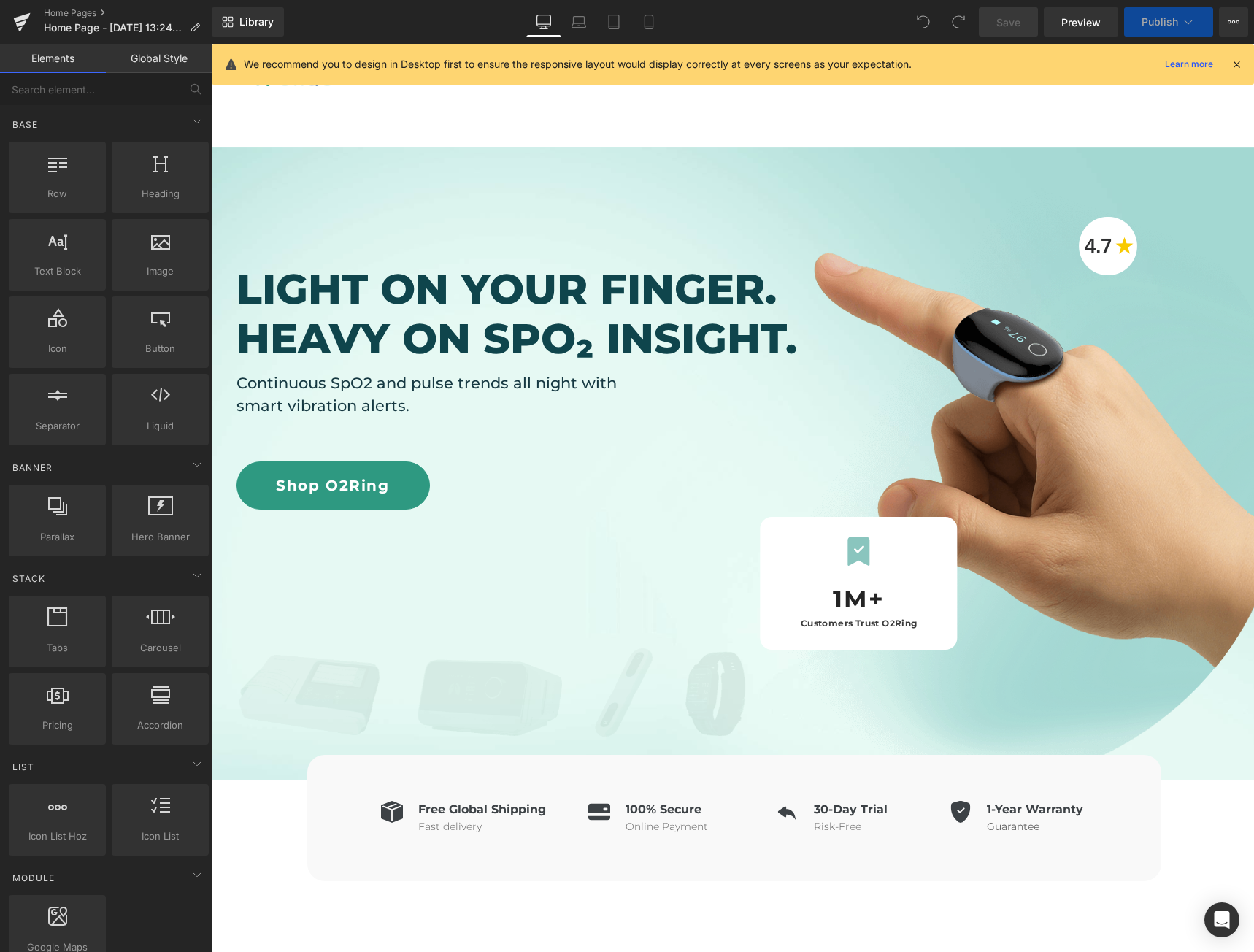
click at [725, 22] on div "Library Desktop Desktop Laptop Tablet Mobile Save Preview Publish Scheduled Vie…" at bounding box center [732, 21] width 1042 height 29
click at [643, 27] on icon at bounding box center [648, 22] width 15 height 15
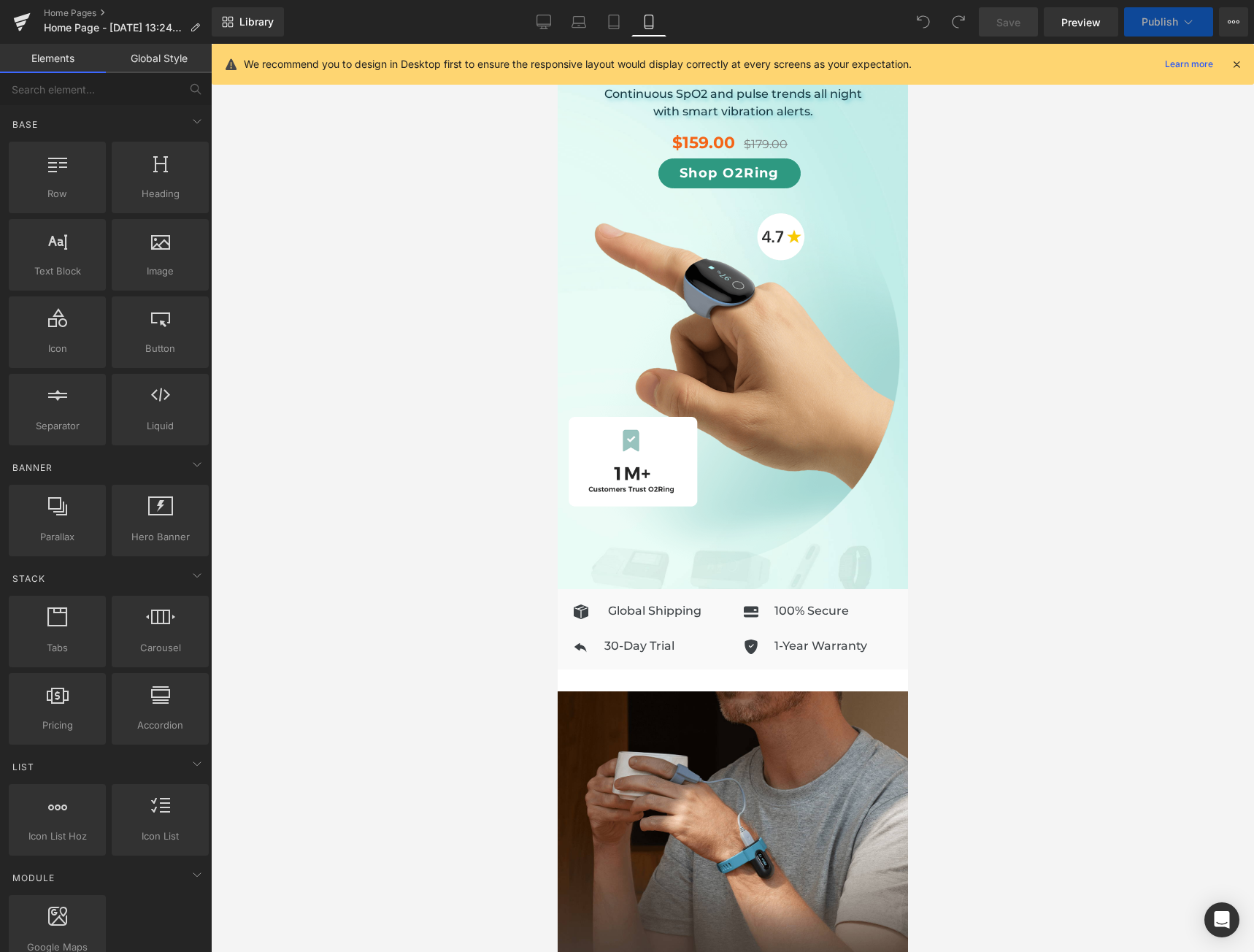
scroll to position [919, 0]
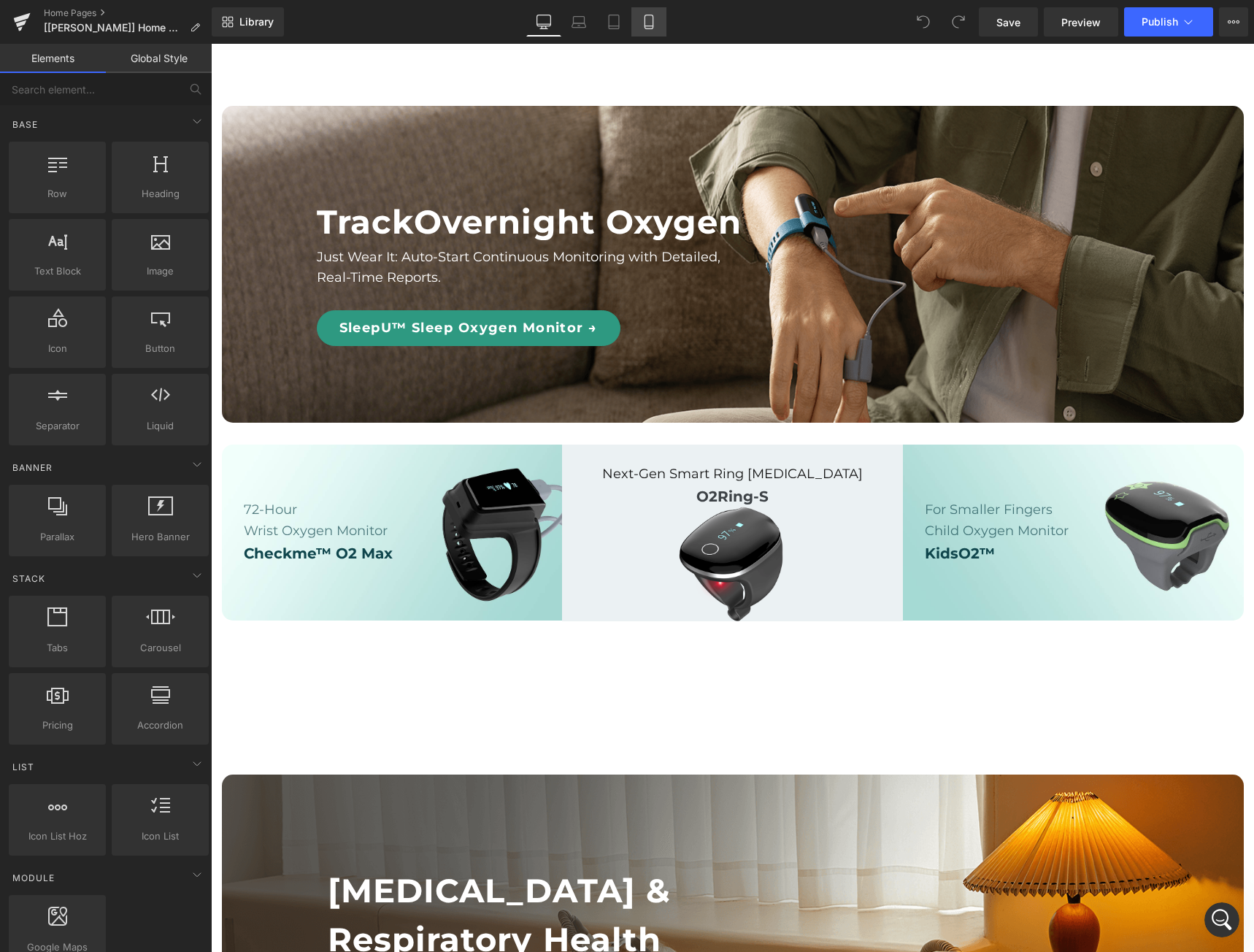
click at [643, 24] on icon at bounding box center [648, 22] width 15 height 15
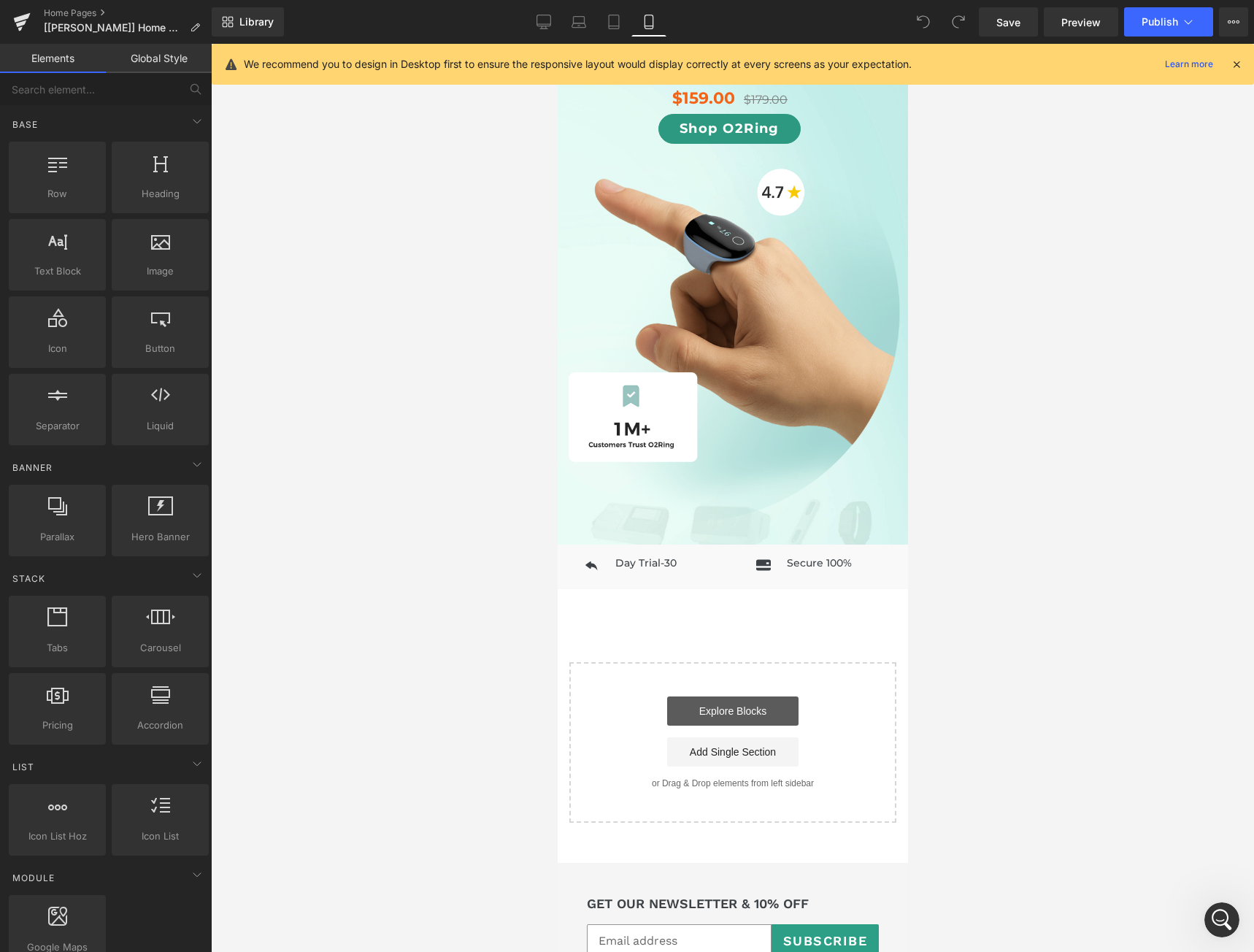
scroll to position [747, 0]
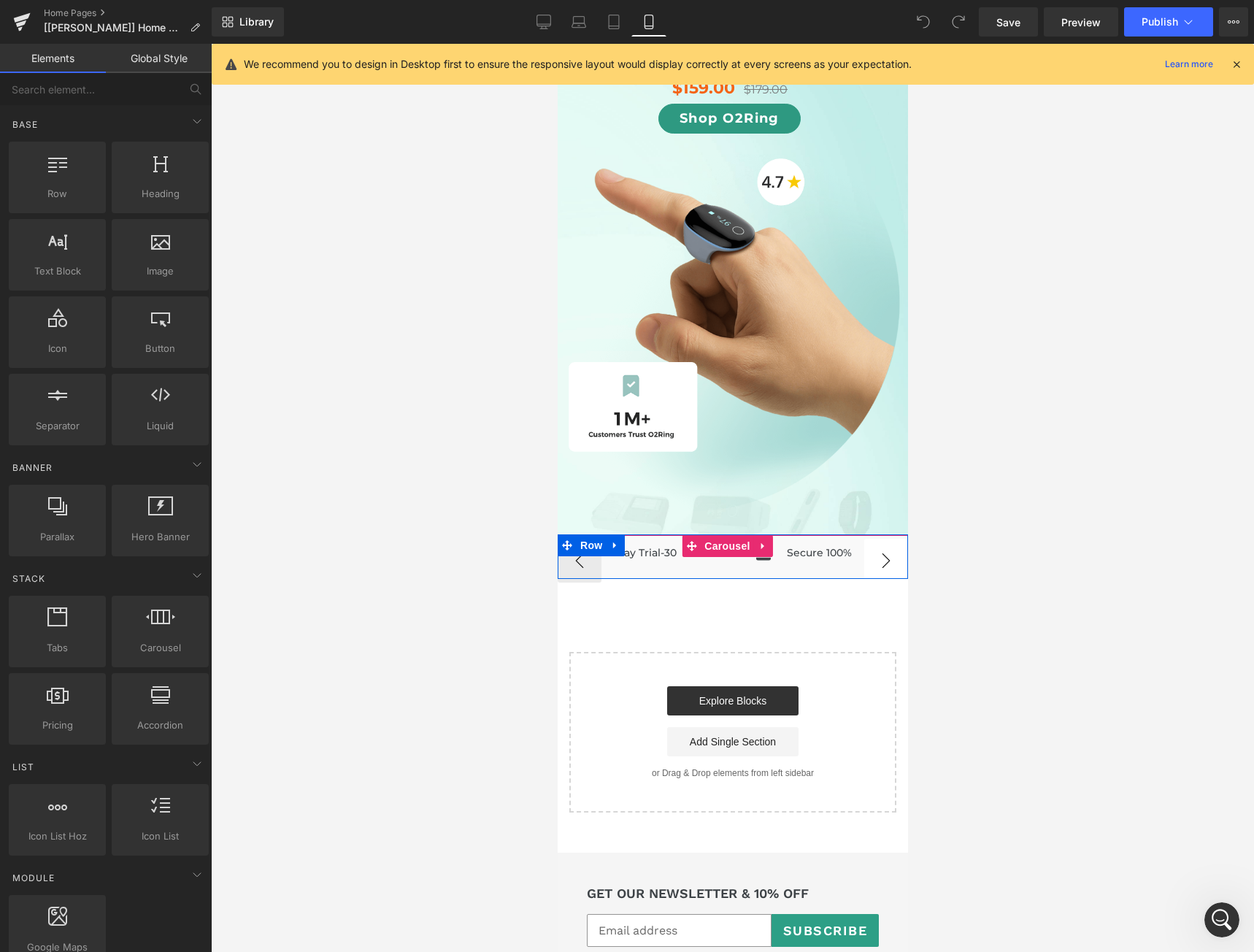
click at [872, 544] on button "›" at bounding box center [886, 561] width 44 height 44
click at [646, 542] on span "Icon List" at bounding box center [652, 553] width 51 height 22
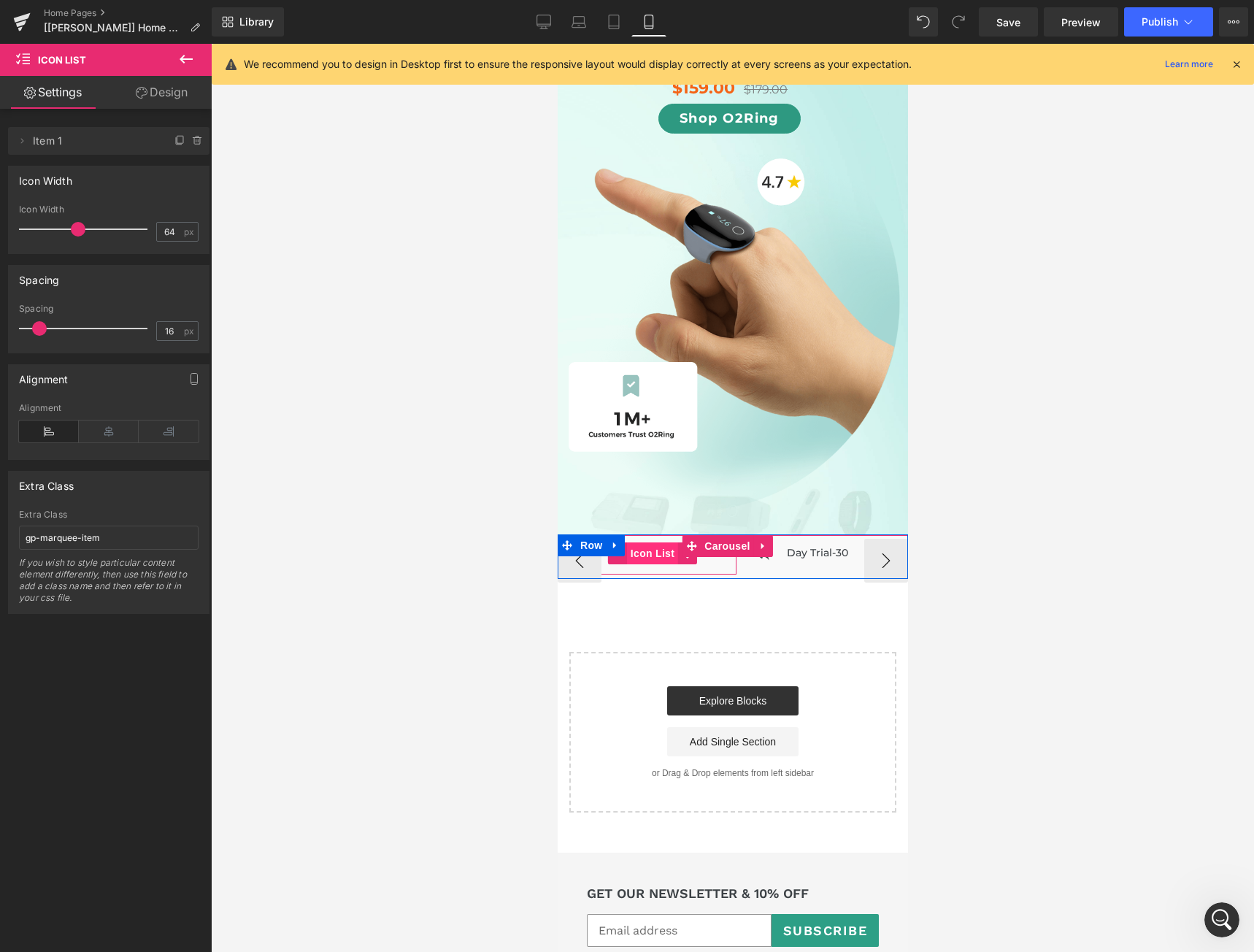
click at [656, 546] on span "Icon List" at bounding box center [652, 553] width 51 height 22
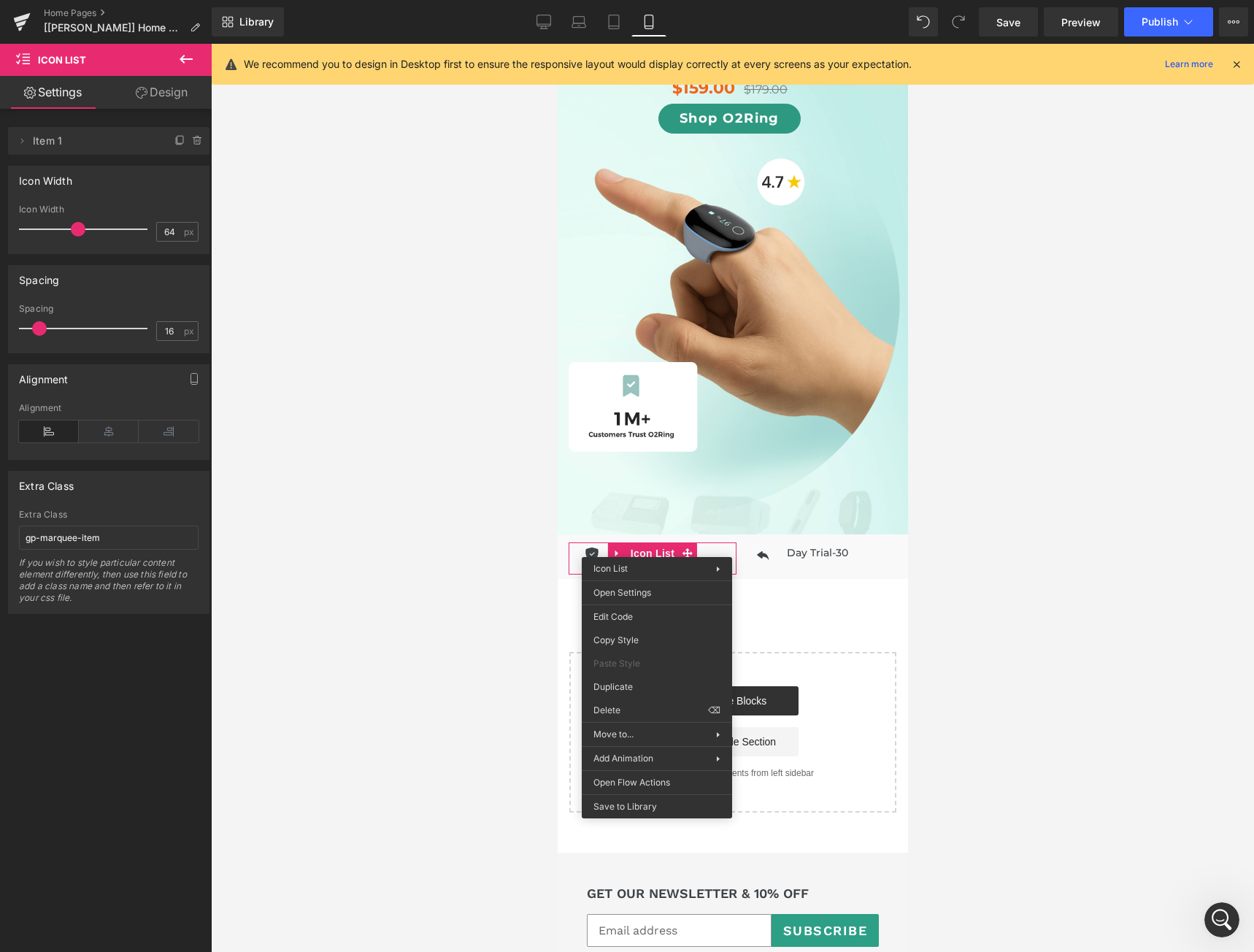
click at [1113, 612] on div at bounding box center [732, 498] width 1043 height 908
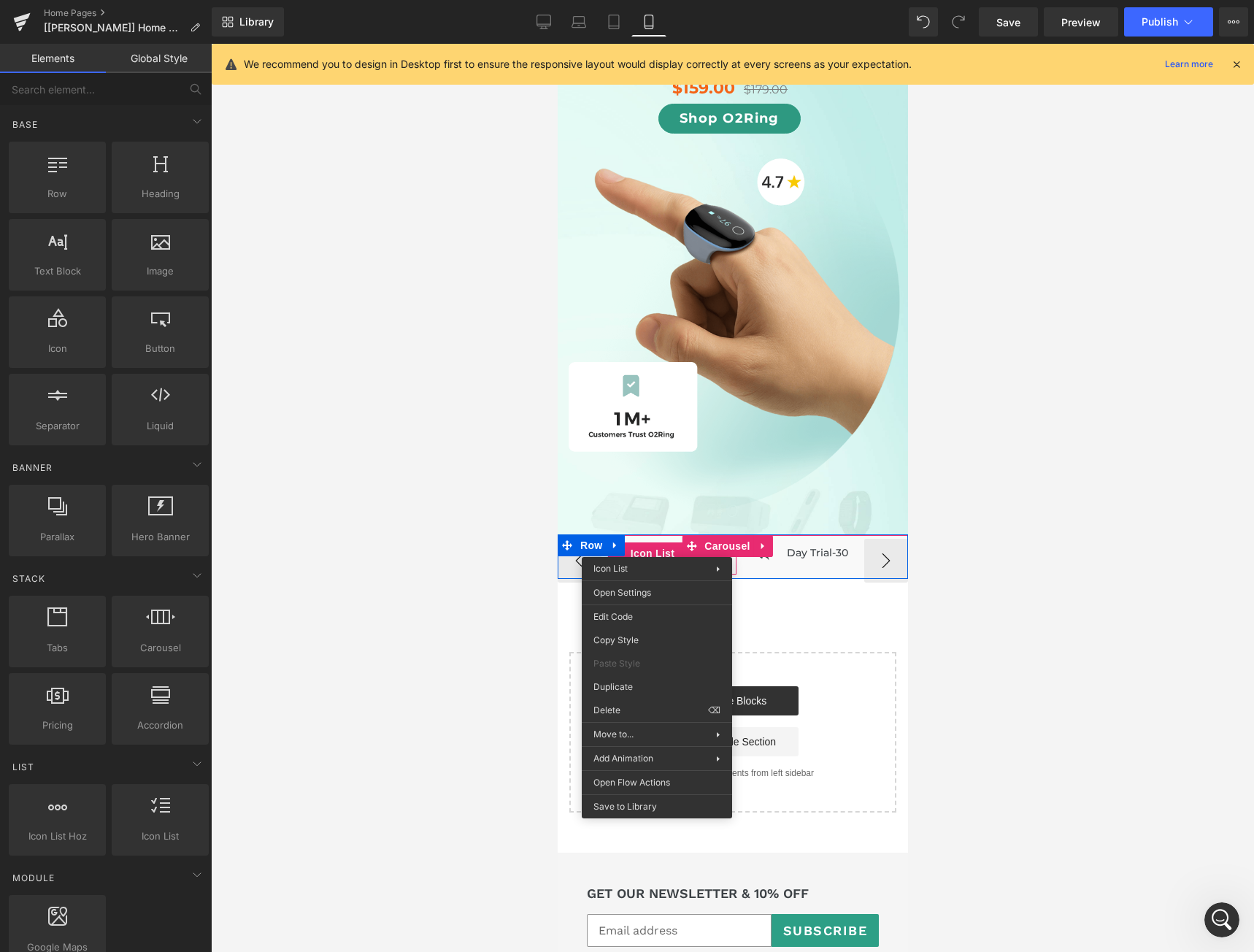
click at [698, 548] on div "Icon 1-Year Warranty Heading" at bounding box center [652, 558] width 168 height 32
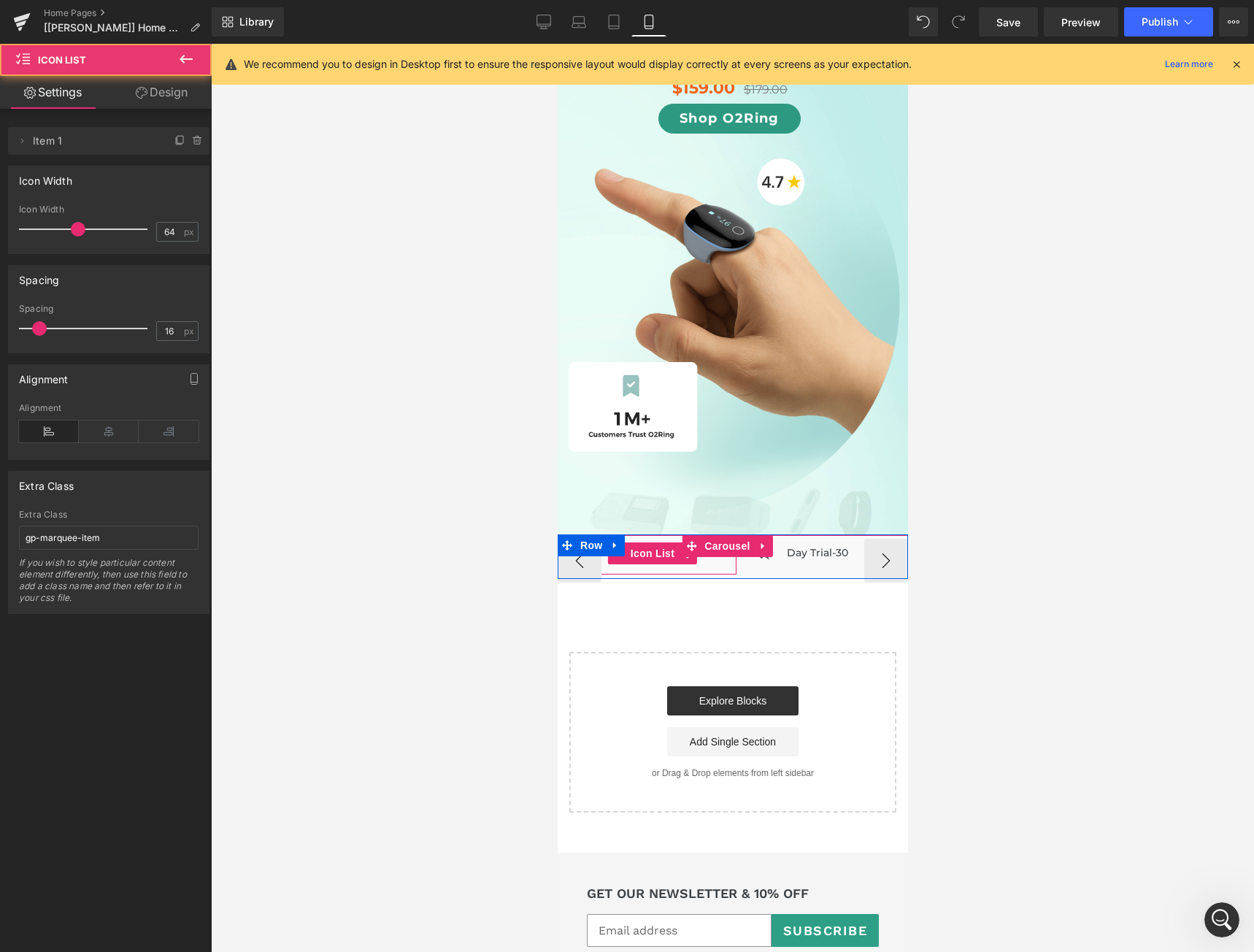
click at [698, 548] on div "Icon 1-Year Warranty Heading" at bounding box center [652, 558] width 168 height 32
click at [692, 548] on div "Icon 1-Year Warranty Heading" at bounding box center [652, 558] width 168 height 32
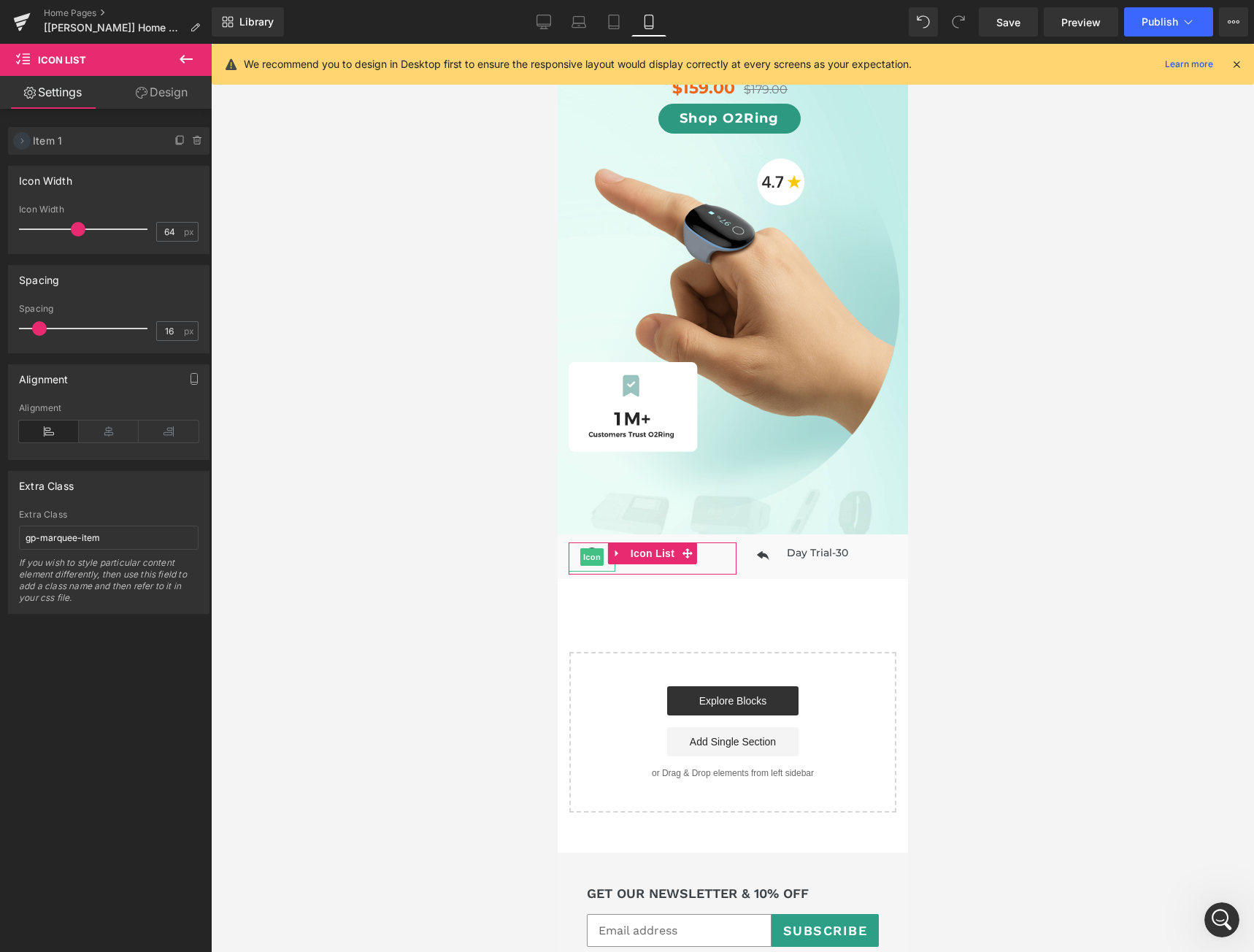
click at [25, 140] on icon at bounding box center [21, 140] width 11 height 11
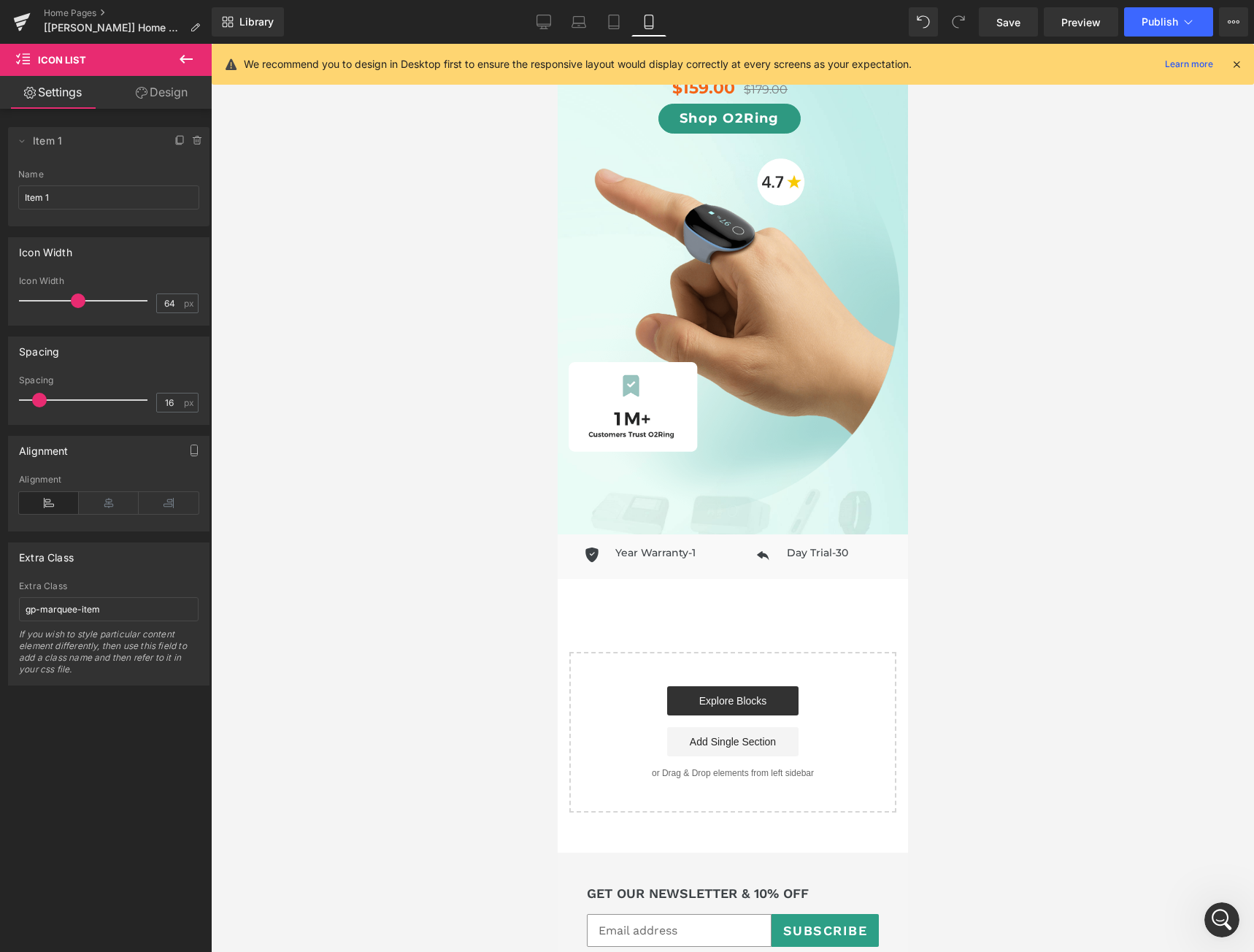
click at [377, 609] on div at bounding box center [732, 498] width 1043 height 908
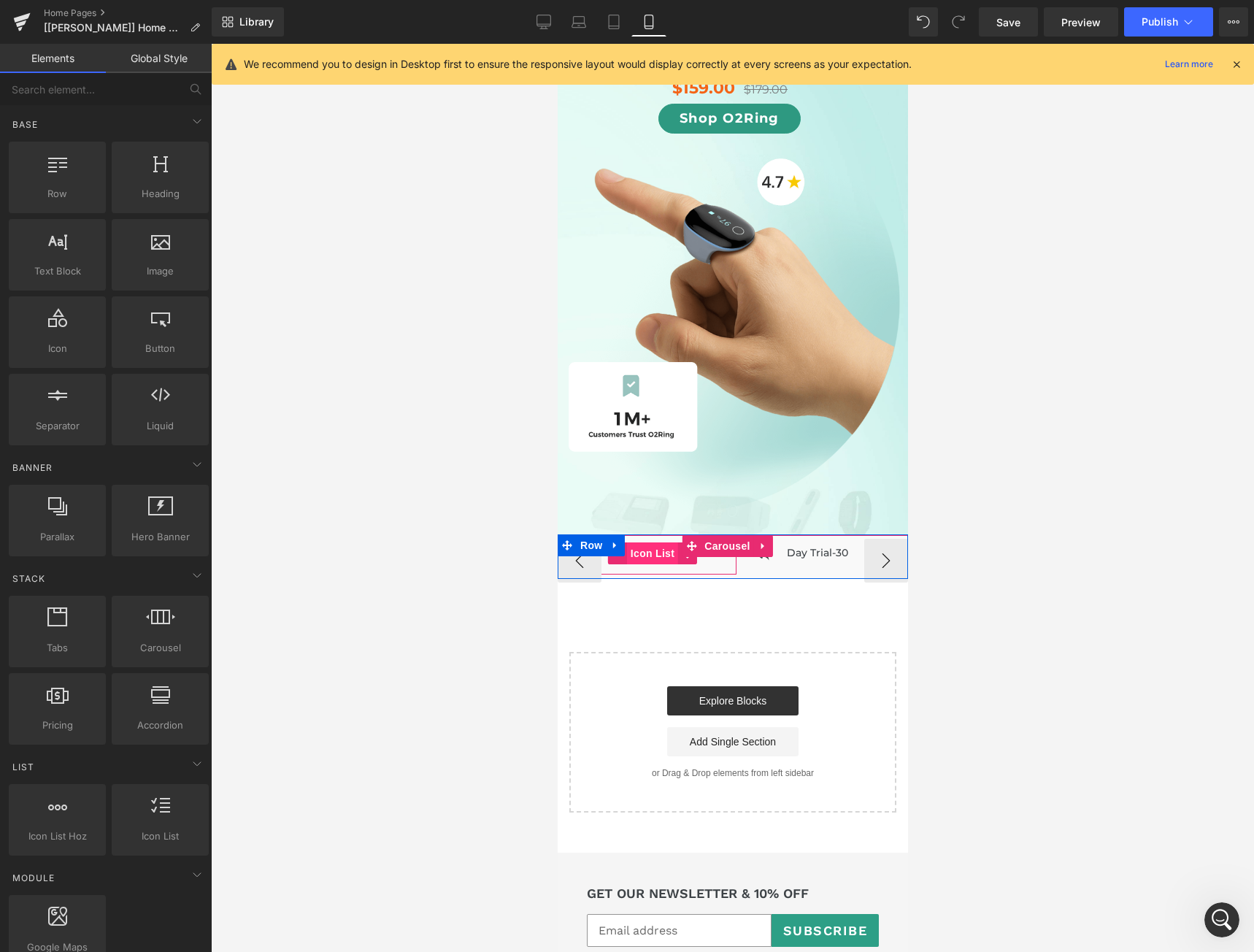
click at [644, 544] on span "Icon List" at bounding box center [652, 553] width 51 height 22
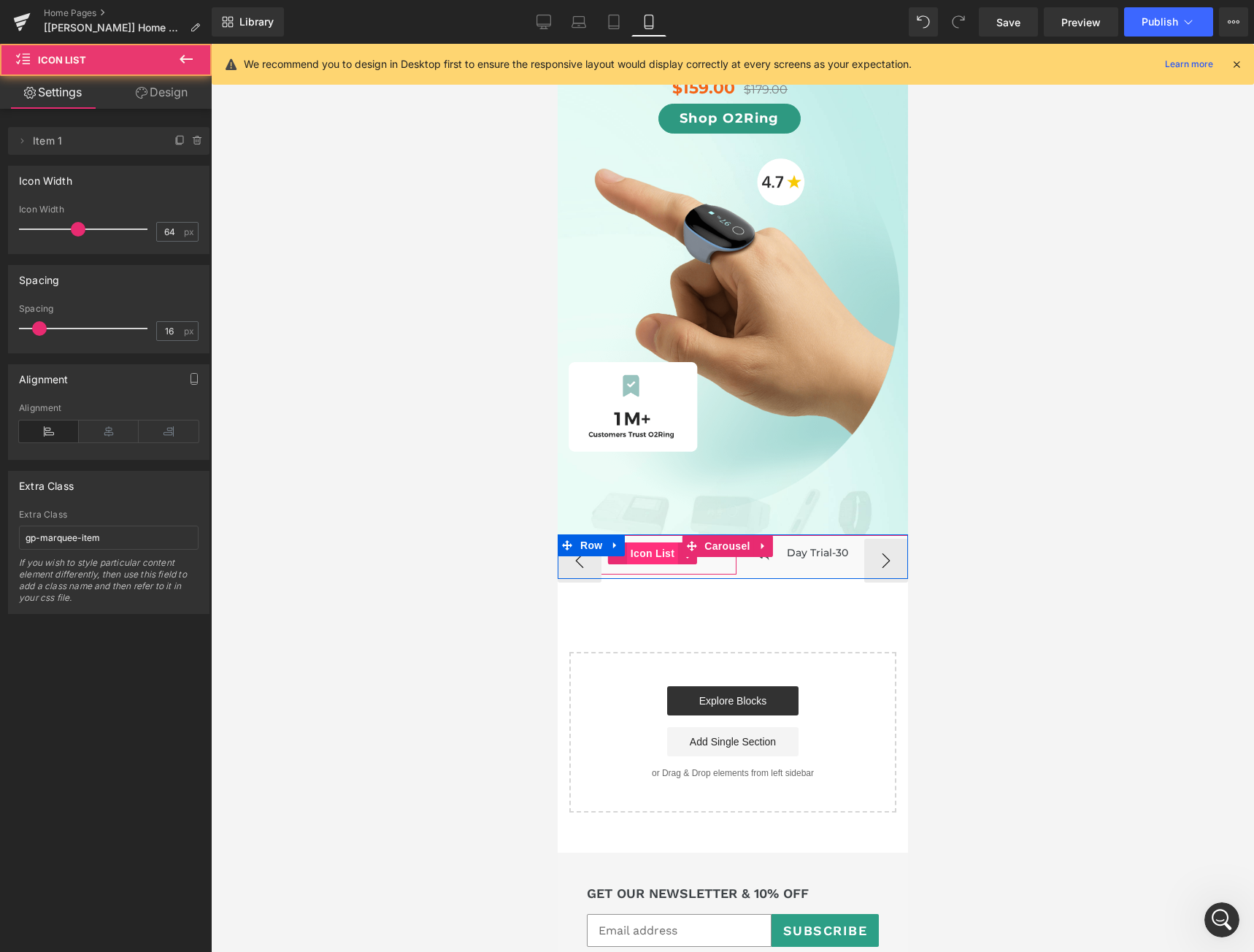
click at [644, 544] on span "Icon List" at bounding box center [652, 553] width 51 height 22
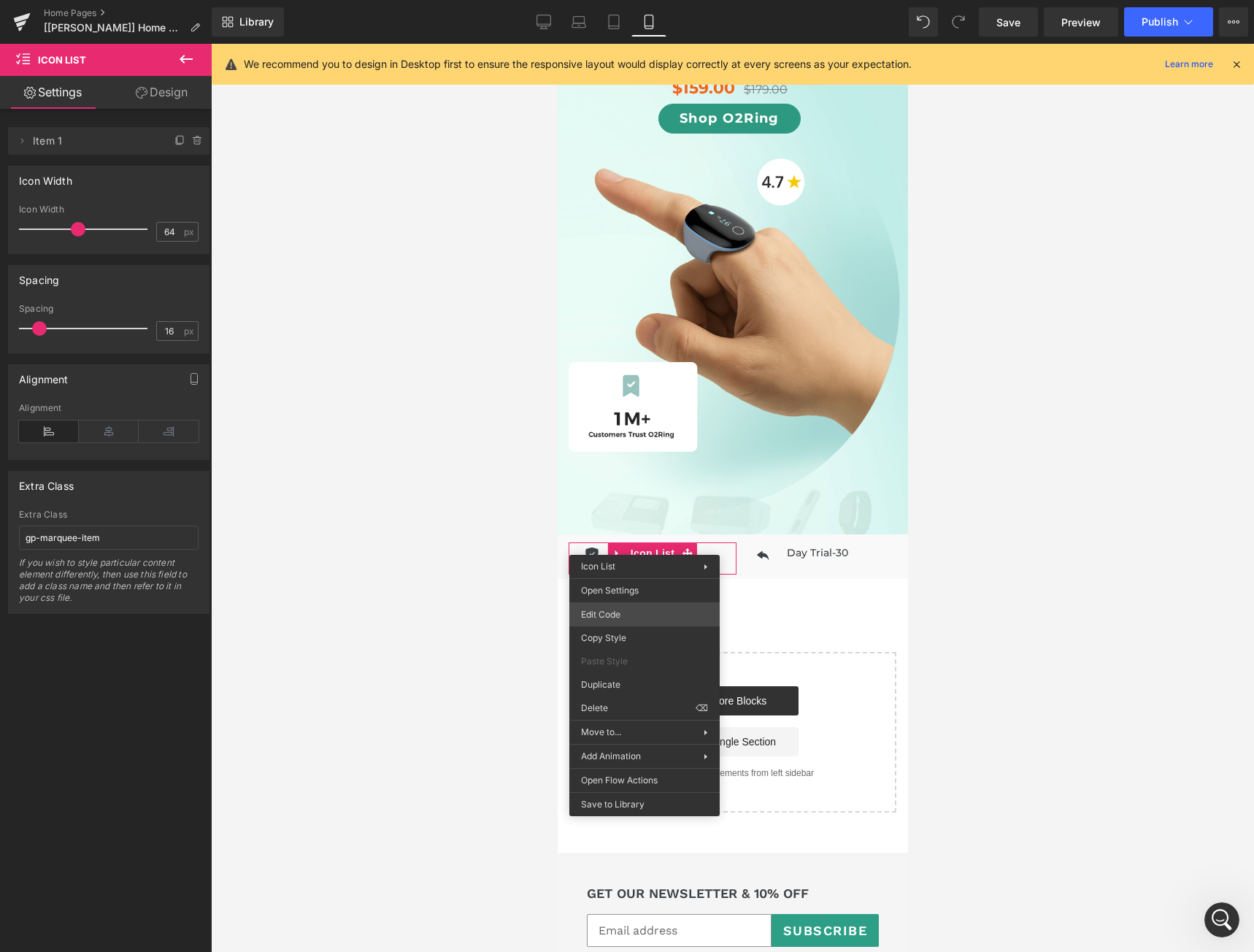
click at [623, 0] on div "Icon List You are previewing how the will restyle your page. You can not edit E…" at bounding box center [627, 0] width 1254 height 0
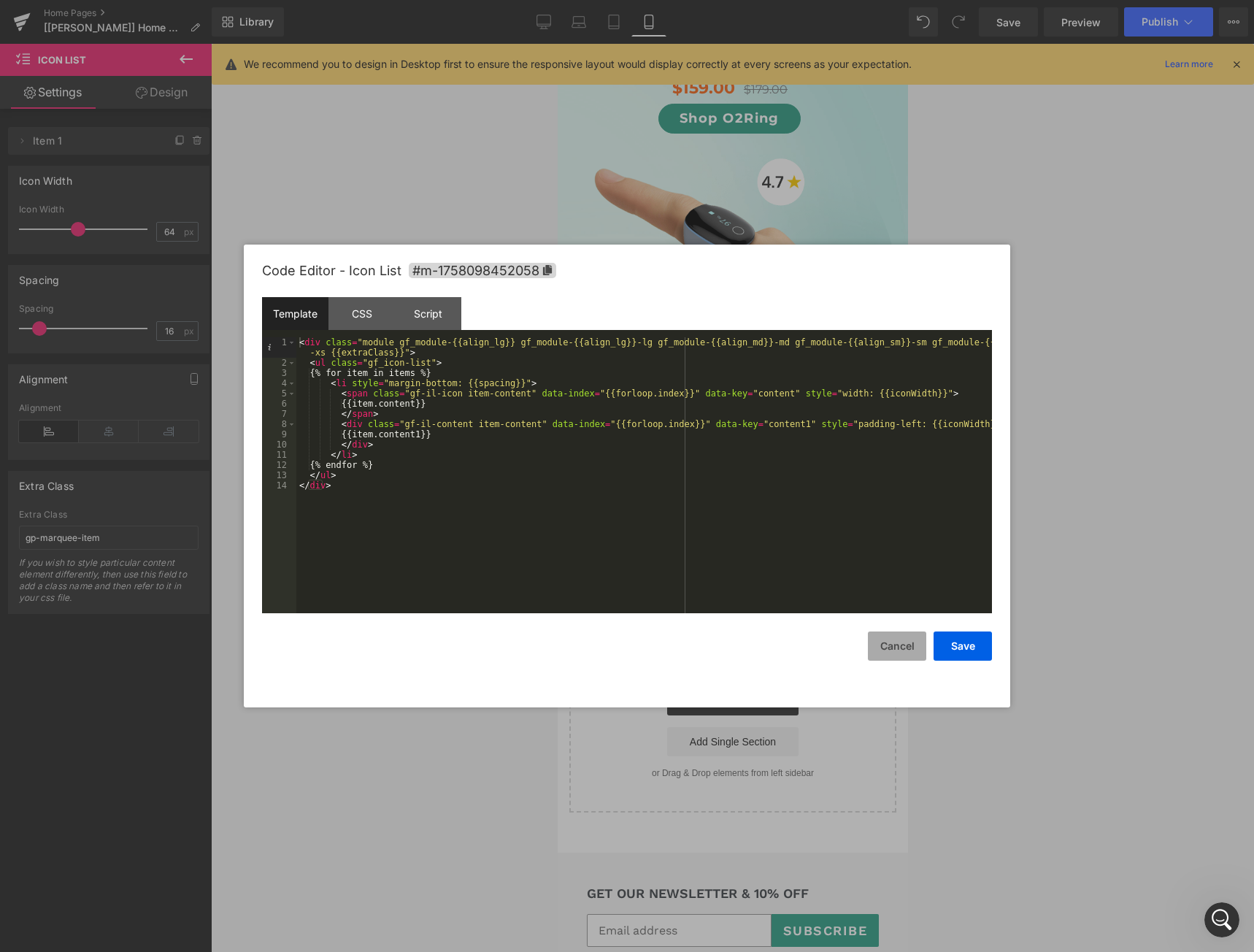
click at [891, 634] on button "Cancel" at bounding box center [897, 646] width 59 height 29
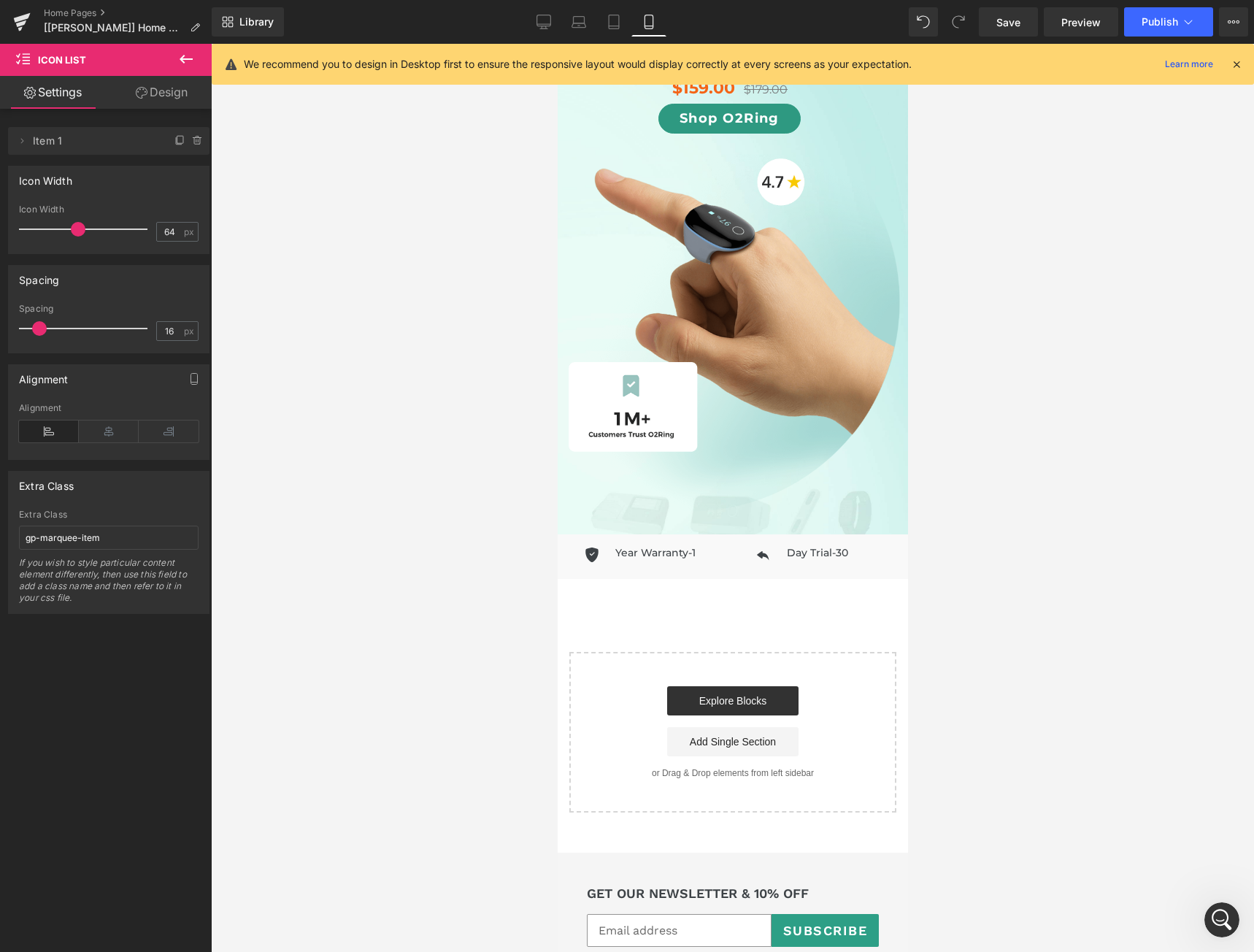
click at [1042, 719] on div at bounding box center [732, 498] width 1043 height 908
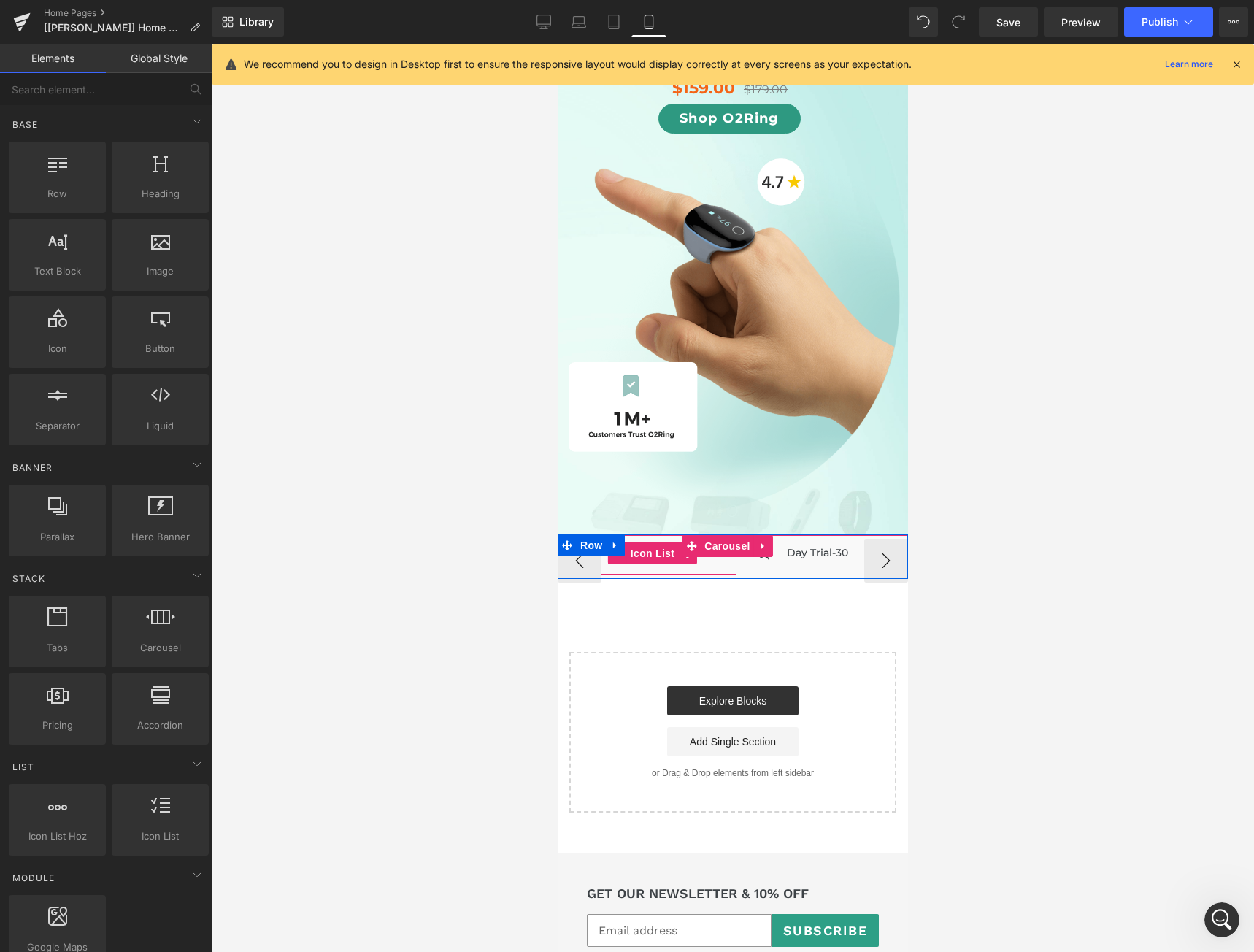
click at [701, 552] on div "Icon 1-Year Warranty Heading" at bounding box center [652, 558] width 168 height 32
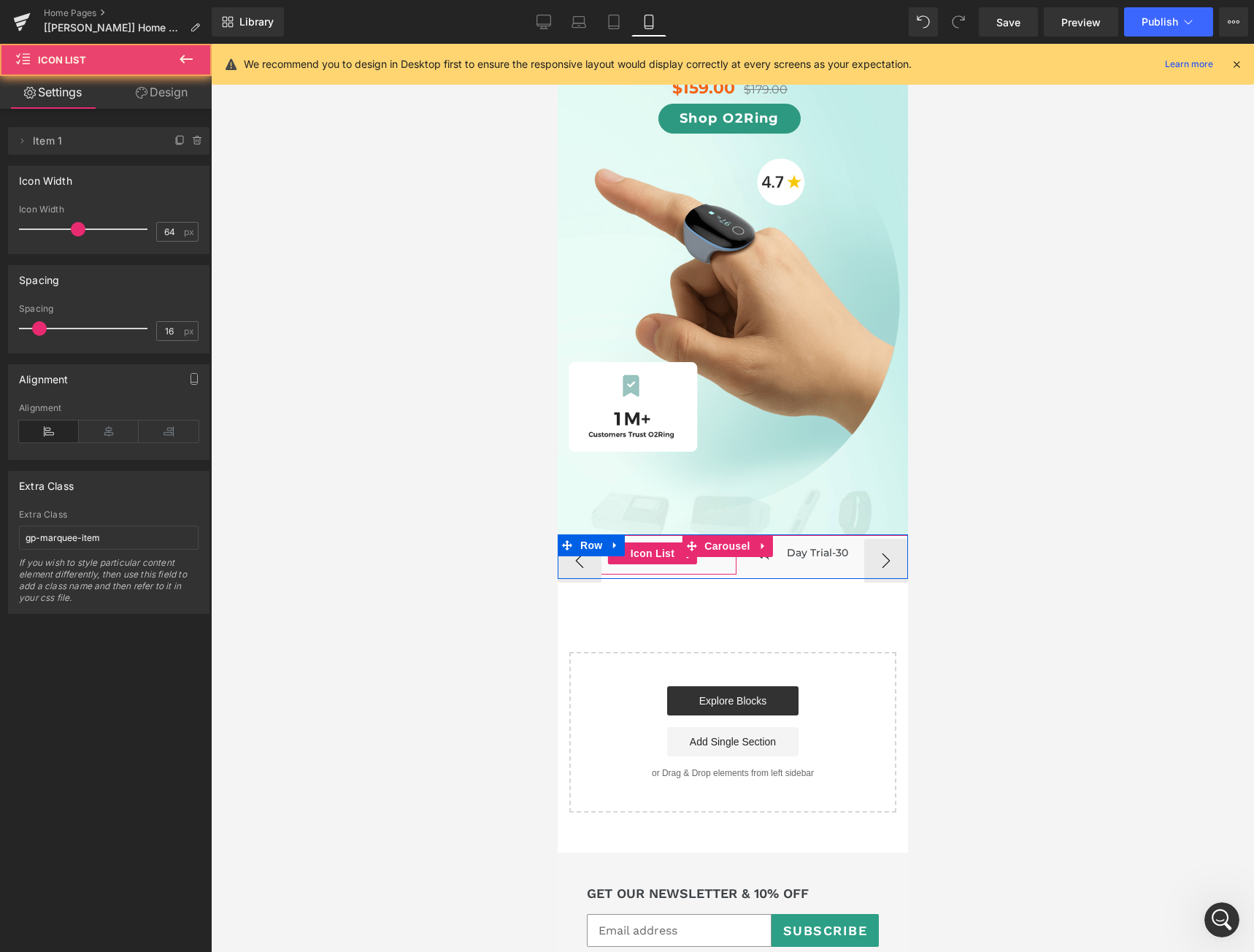
click at [701, 552] on div "Icon 1-Year Warranty Heading" at bounding box center [652, 558] width 168 height 32
click at [682, 549] on icon at bounding box center [687, 554] width 11 height 10
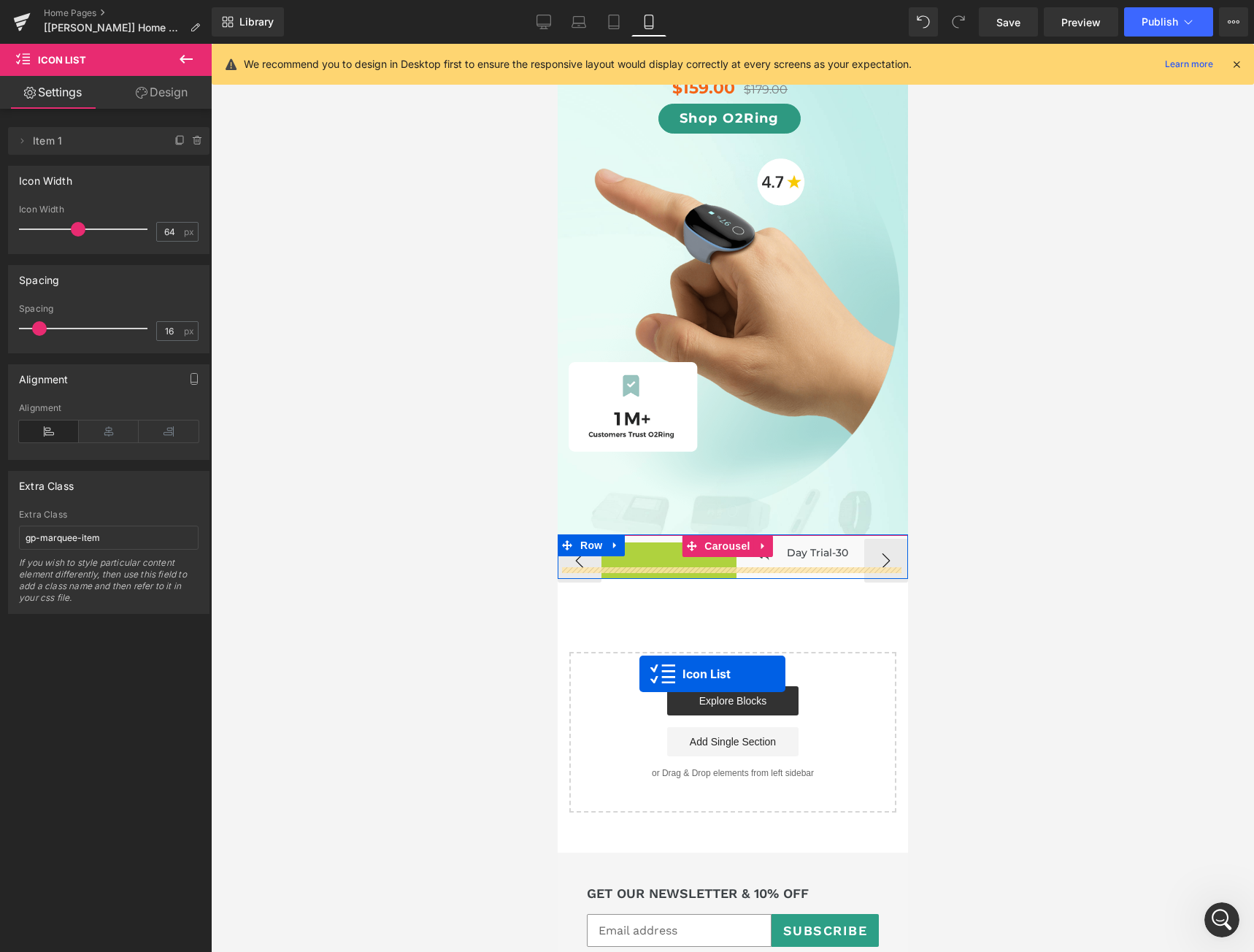
drag, startPoint x: 671, startPoint y: 544, endPoint x: 634, endPoint y: 656, distance: 118.0
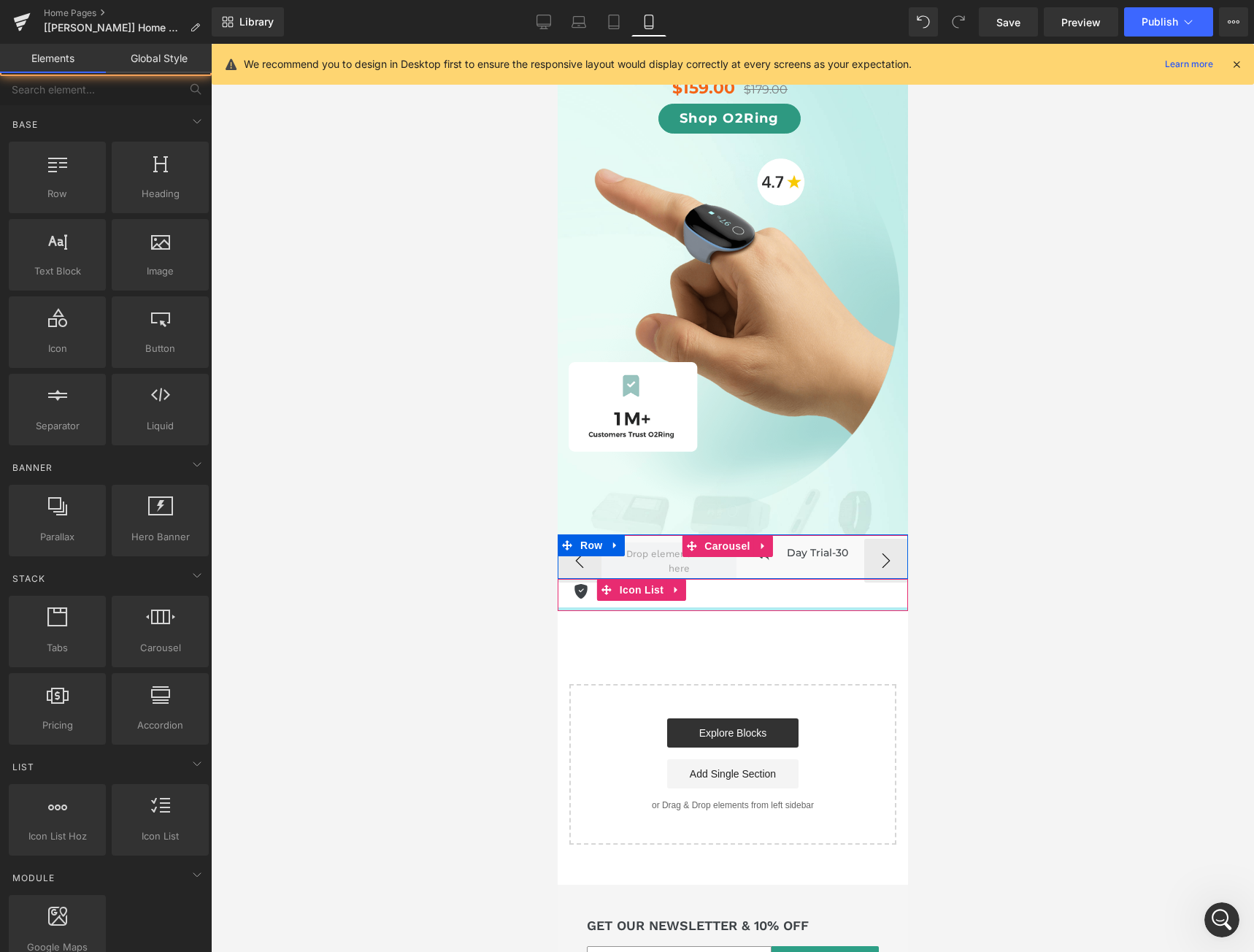
click at [814, 640] on div "Light on your finger. HEAVY ON SPO₂ INSIGHT. Heading Continuous SpO2 and pulse …" at bounding box center [732, 106] width 350 height 1479
click at [1222, 703] on div at bounding box center [732, 498] width 1043 height 908
click at [661, 585] on icon at bounding box center [663, 589] width 7 height 7
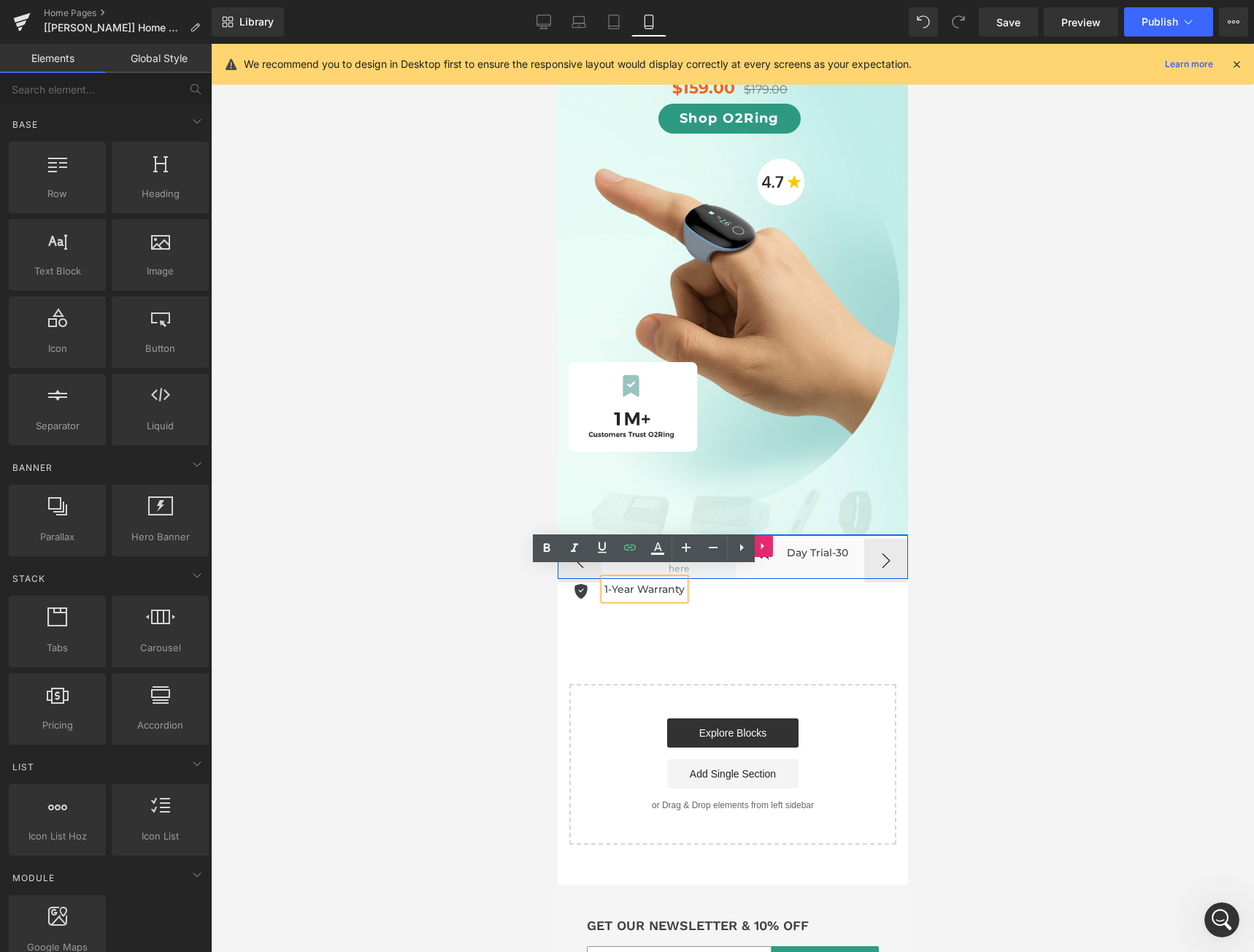
click at [1046, 655] on div at bounding box center [732, 498] width 1043 height 908
drag, startPoint x: 1161, startPoint y: 602, endPoint x: 1042, endPoint y: 576, distance: 121.8
click at [1157, 602] on div at bounding box center [732, 498] width 1043 height 908
click at [503, 493] on div at bounding box center [732, 498] width 1043 height 908
click at [485, 482] on div at bounding box center [732, 498] width 1043 height 908
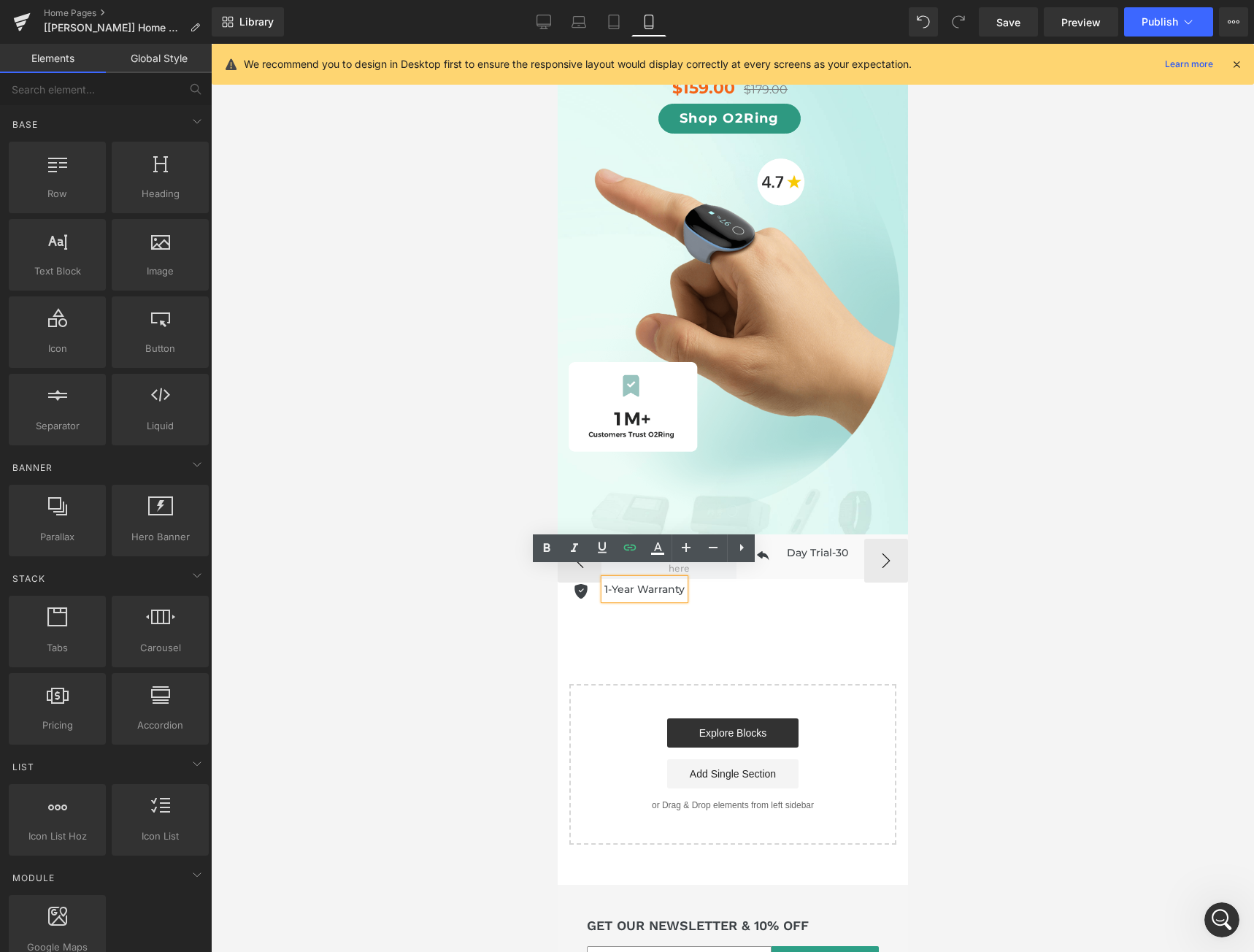
click at [411, 465] on div at bounding box center [732, 498] width 1043 height 908
click at [316, 641] on div at bounding box center [732, 498] width 1043 height 908
click at [647, 579] on h6 "1-Year Warranty" at bounding box center [644, 589] width 81 height 20
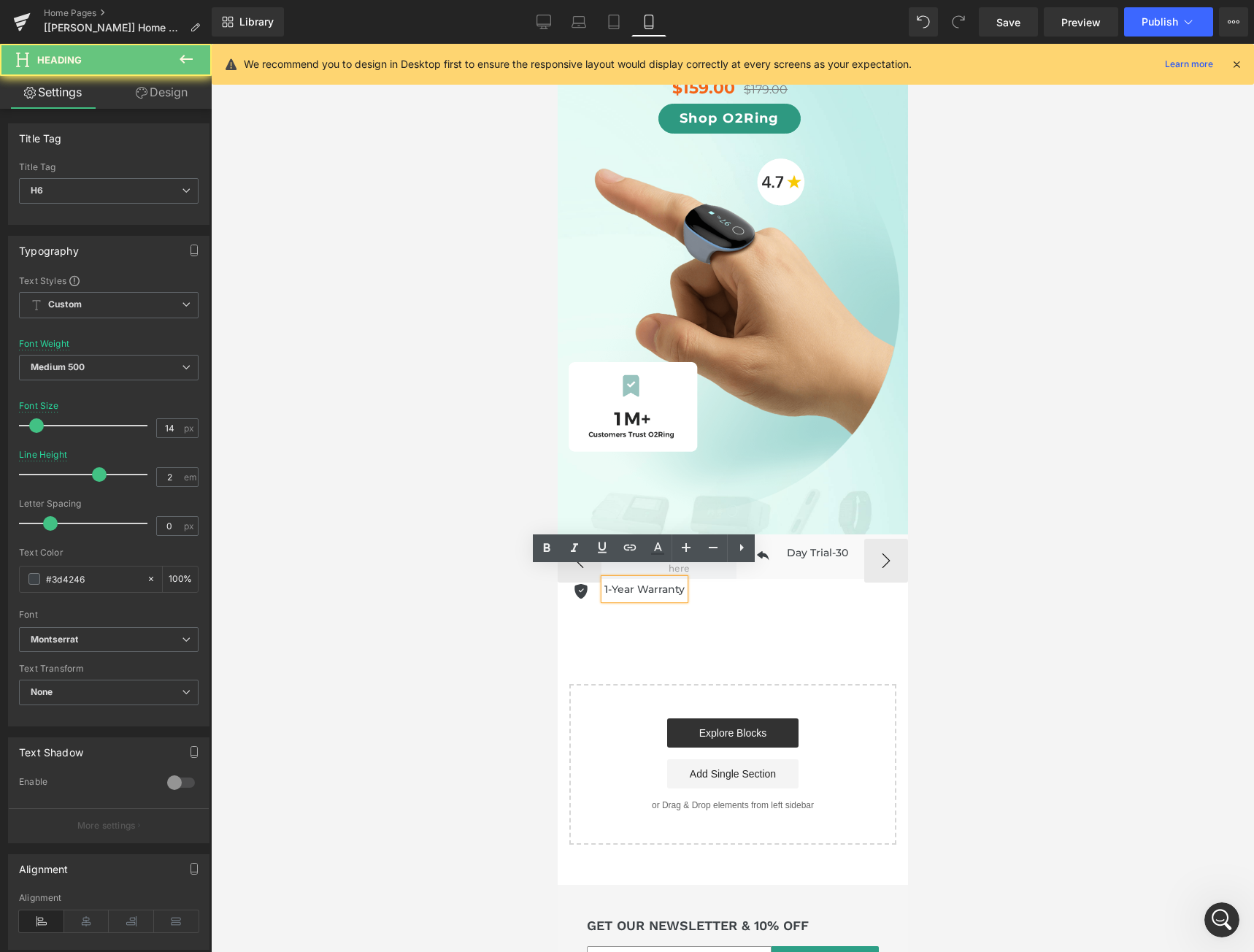
click at [636, 580] on h6 "1-Year Warranty" at bounding box center [644, 589] width 81 height 20
click at [385, 671] on div at bounding box center [732, 498] width 1043 height 908
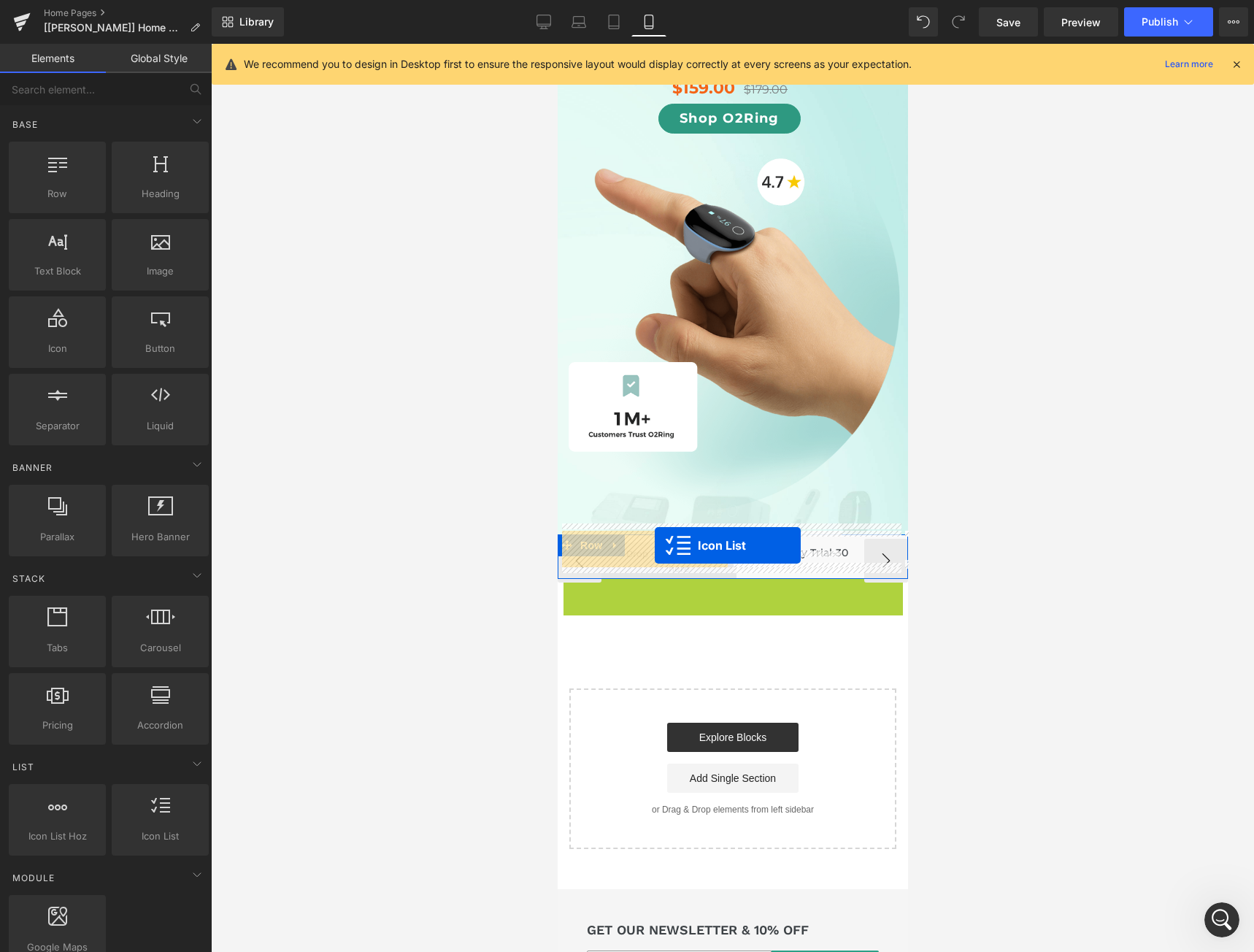
drag, startPoint x: 692, startPoint y: 578, endPoint x: 655, endPoint y: 545, distance: 49.6
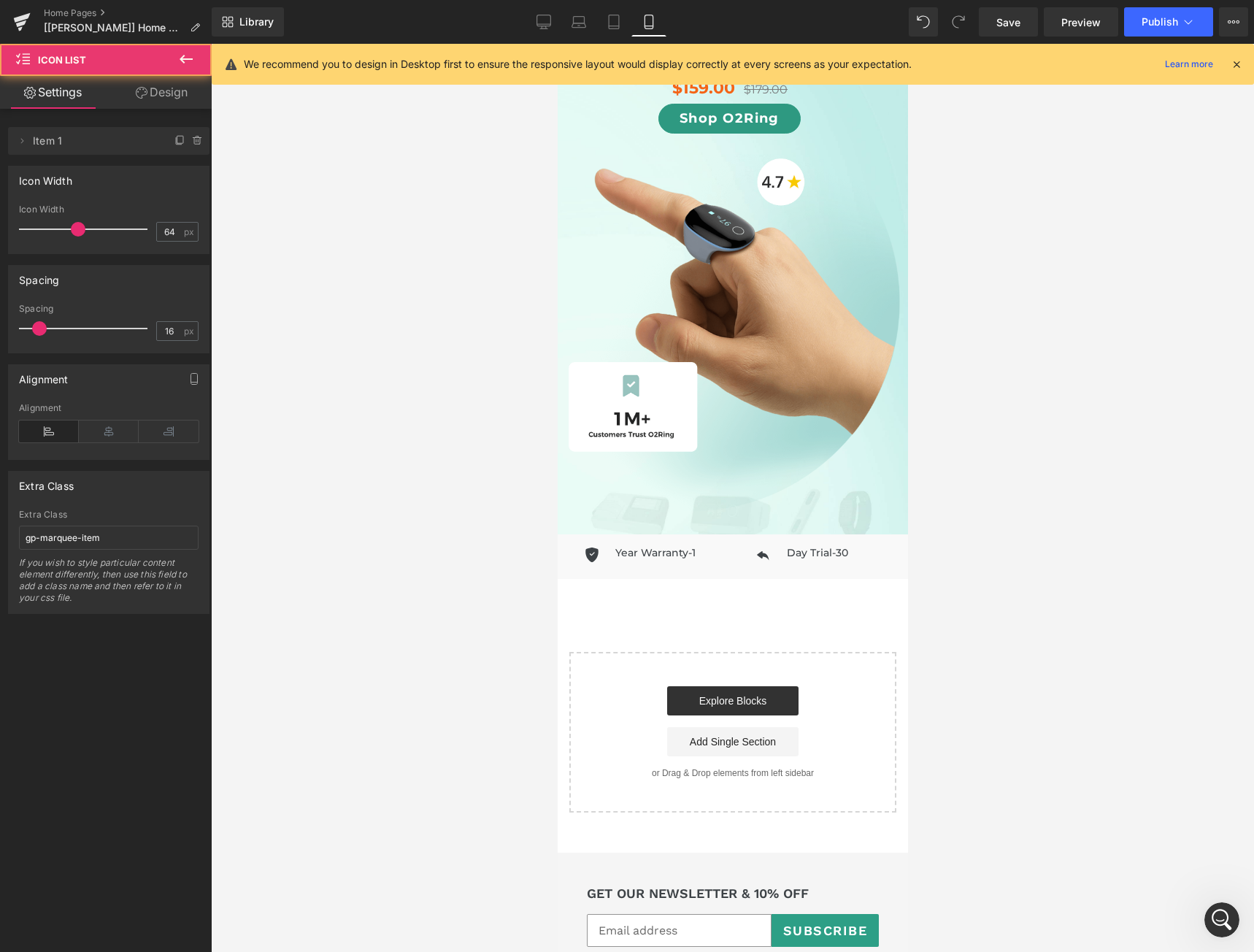
click at [1019, 623] on div at bounding box center [732, 498] width 1043 height 908
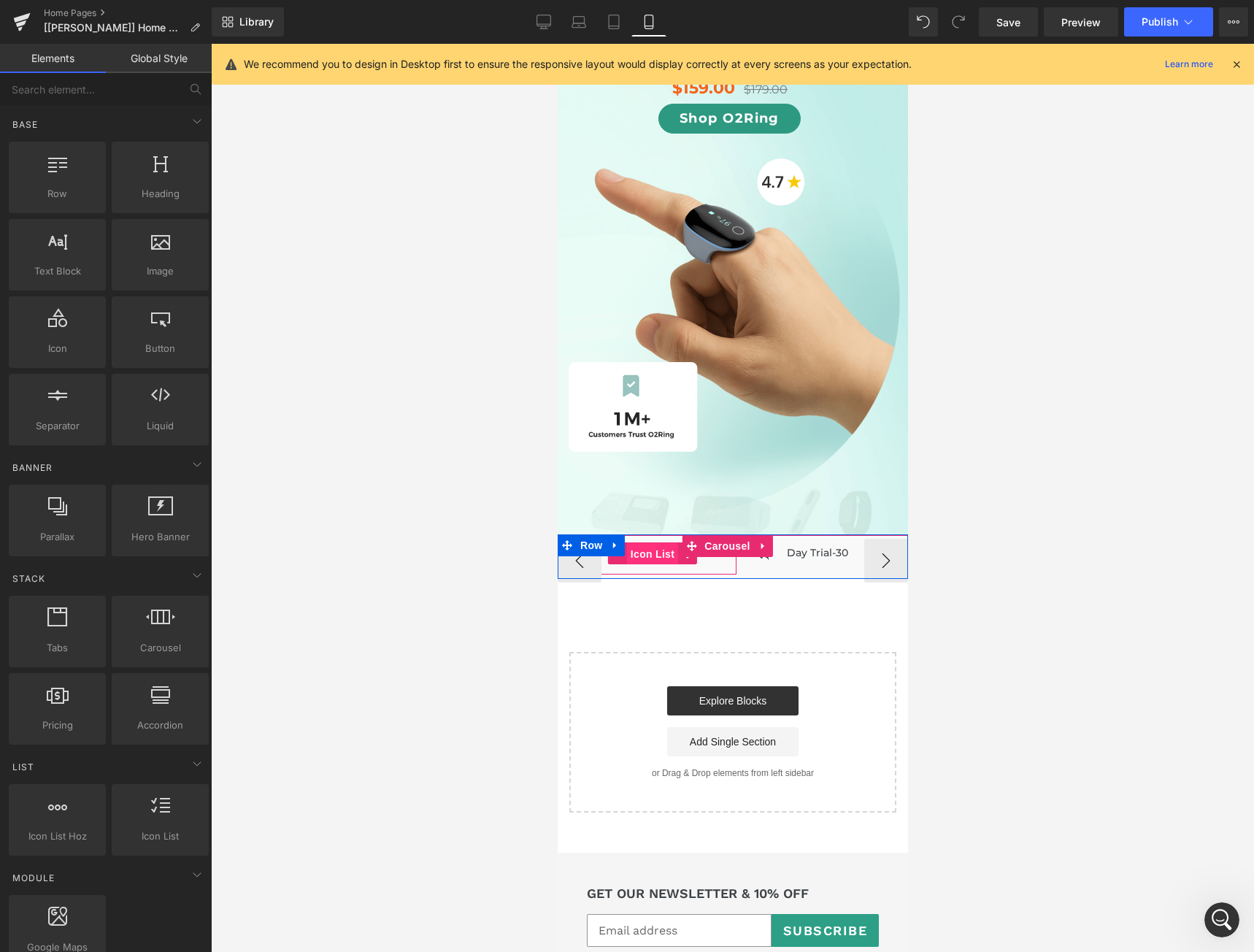
click at [644, 544] on span "Icon List" at bounding box center [652, 554] width 51 height 22
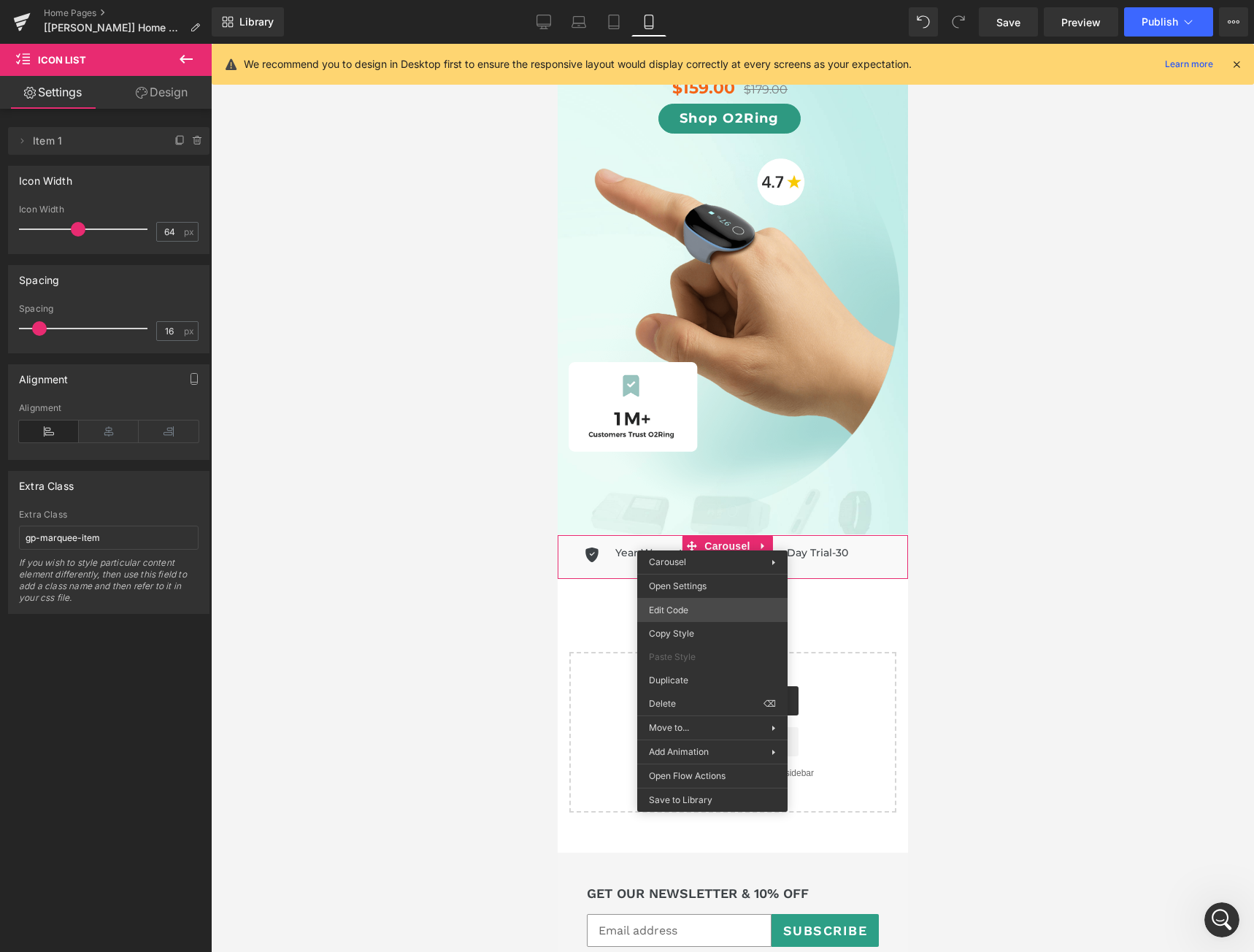
click at [703, 0] on div "Icon List You are previewing how the will restyle your page. You can not edit E…" at bounding box center [627, 0] width 1254 height 0
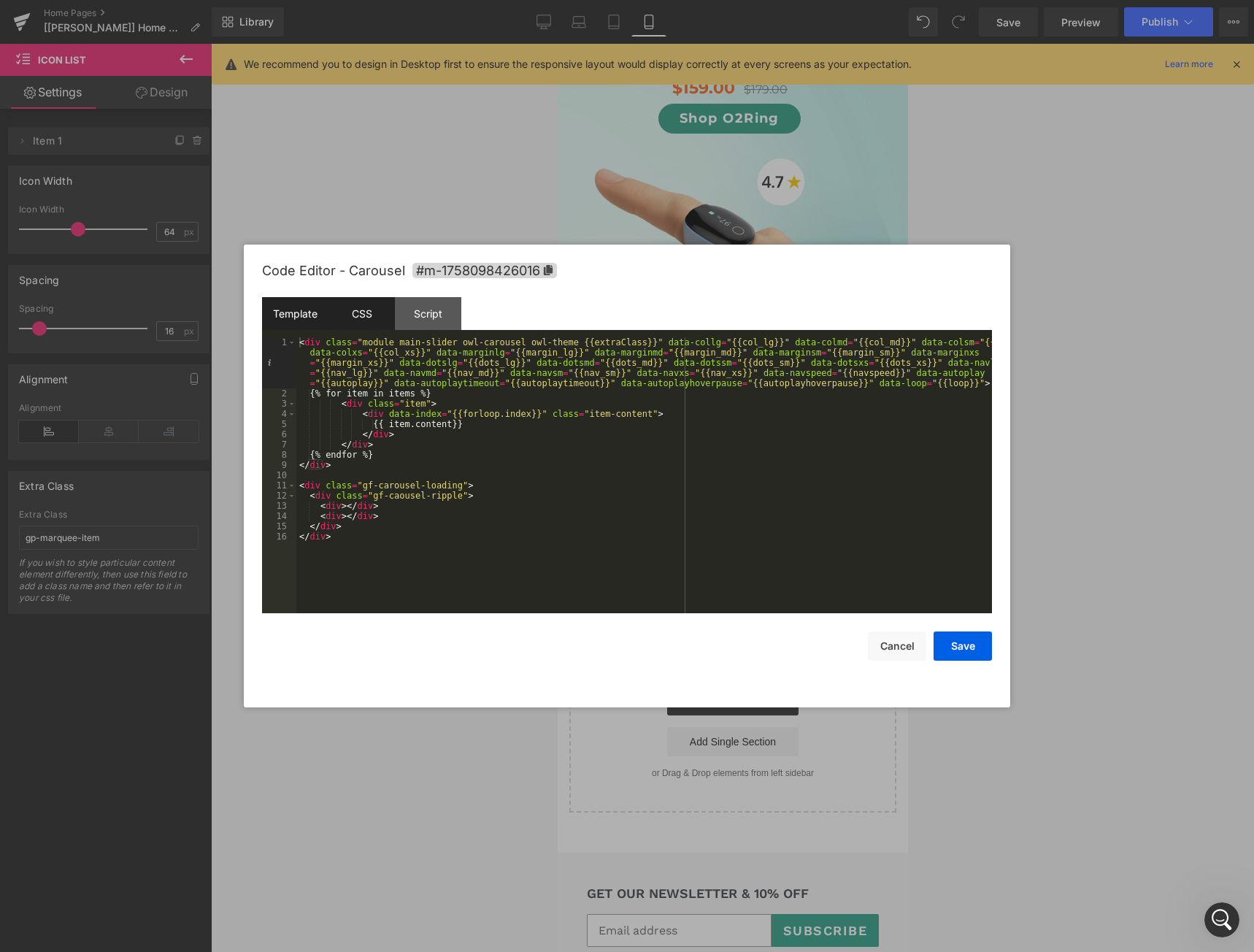
click at [373, 318] on div "CSS" at bounding box center [361, 314] width 67 height 33
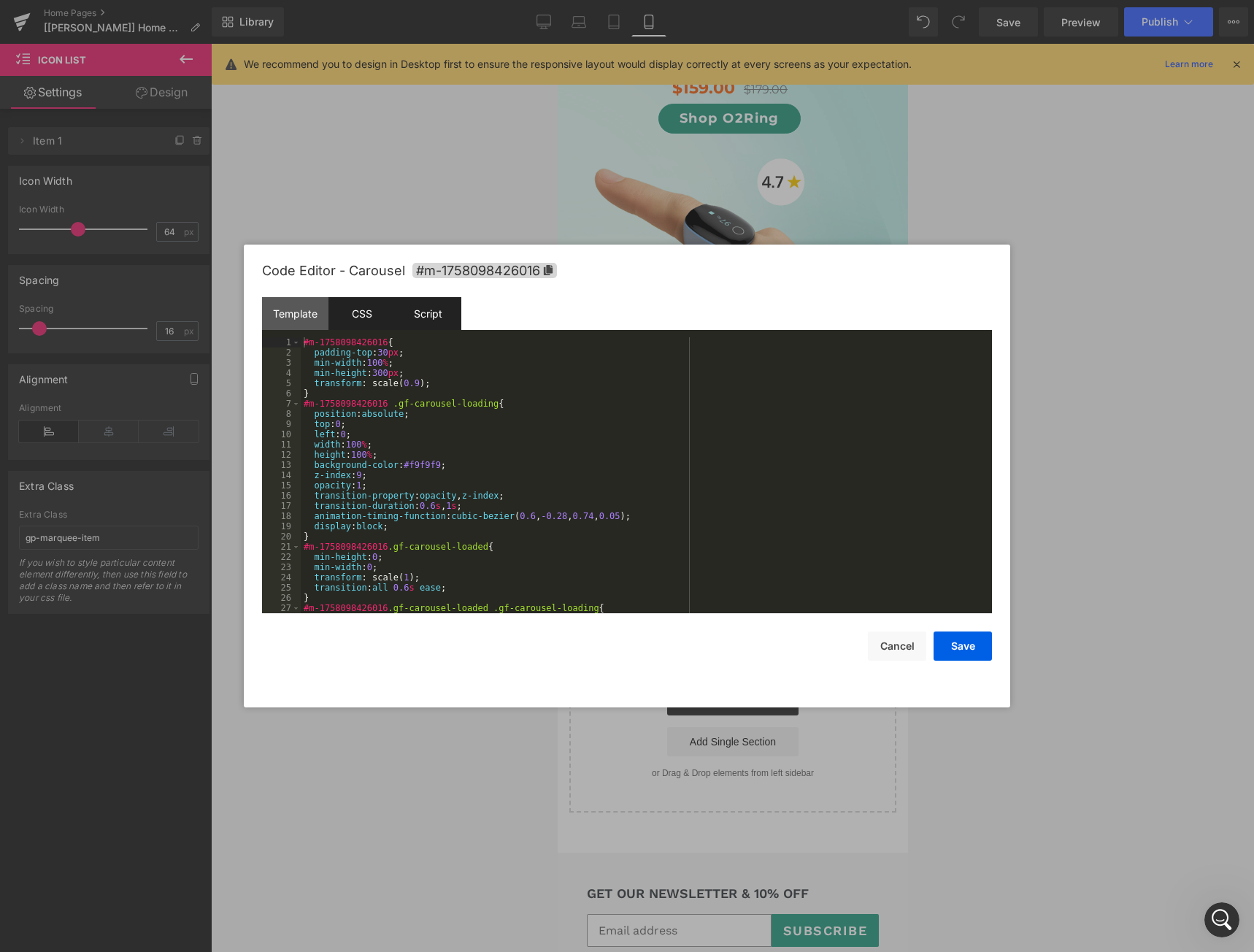
click at [425, 314] on div "Script" at bounding box center [428, 314] width 67 height 33
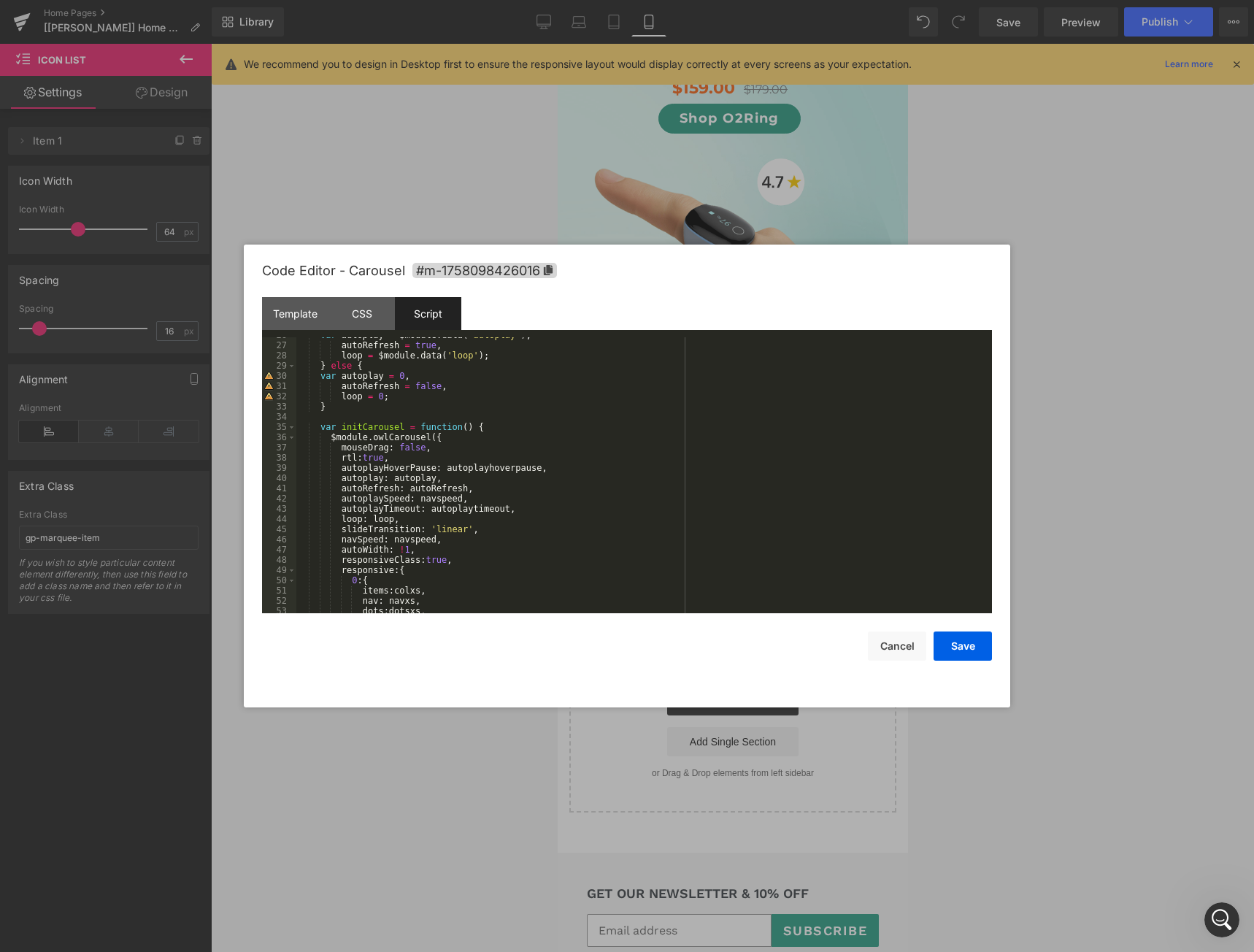
scroll to position [395, 0]
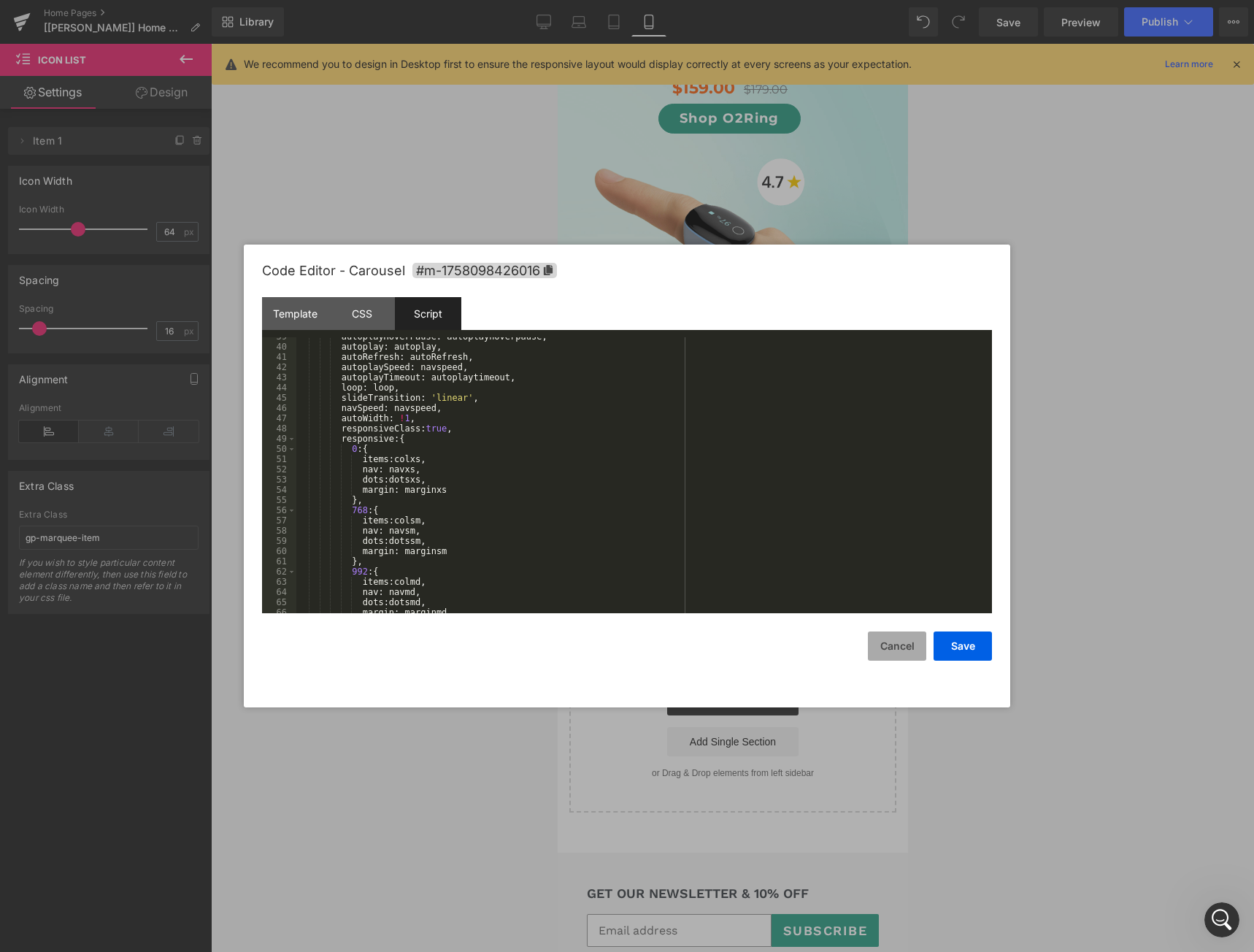
click at [907, 650] on button "Cancel" at bounding box center [897, 646] width 59 height 29
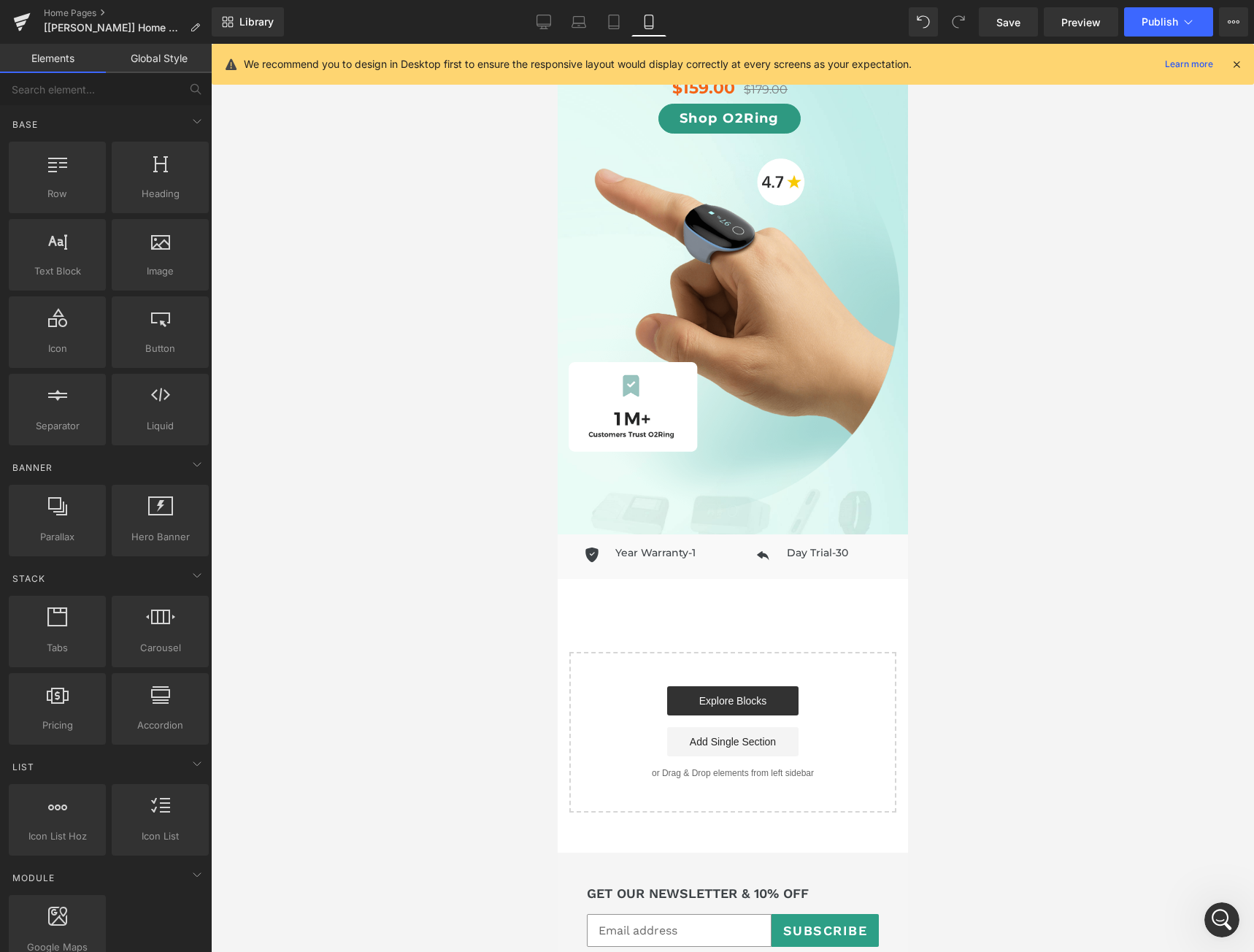
click at [1120, 586] on div at bounding box center [732, 498] width 1043 height 908
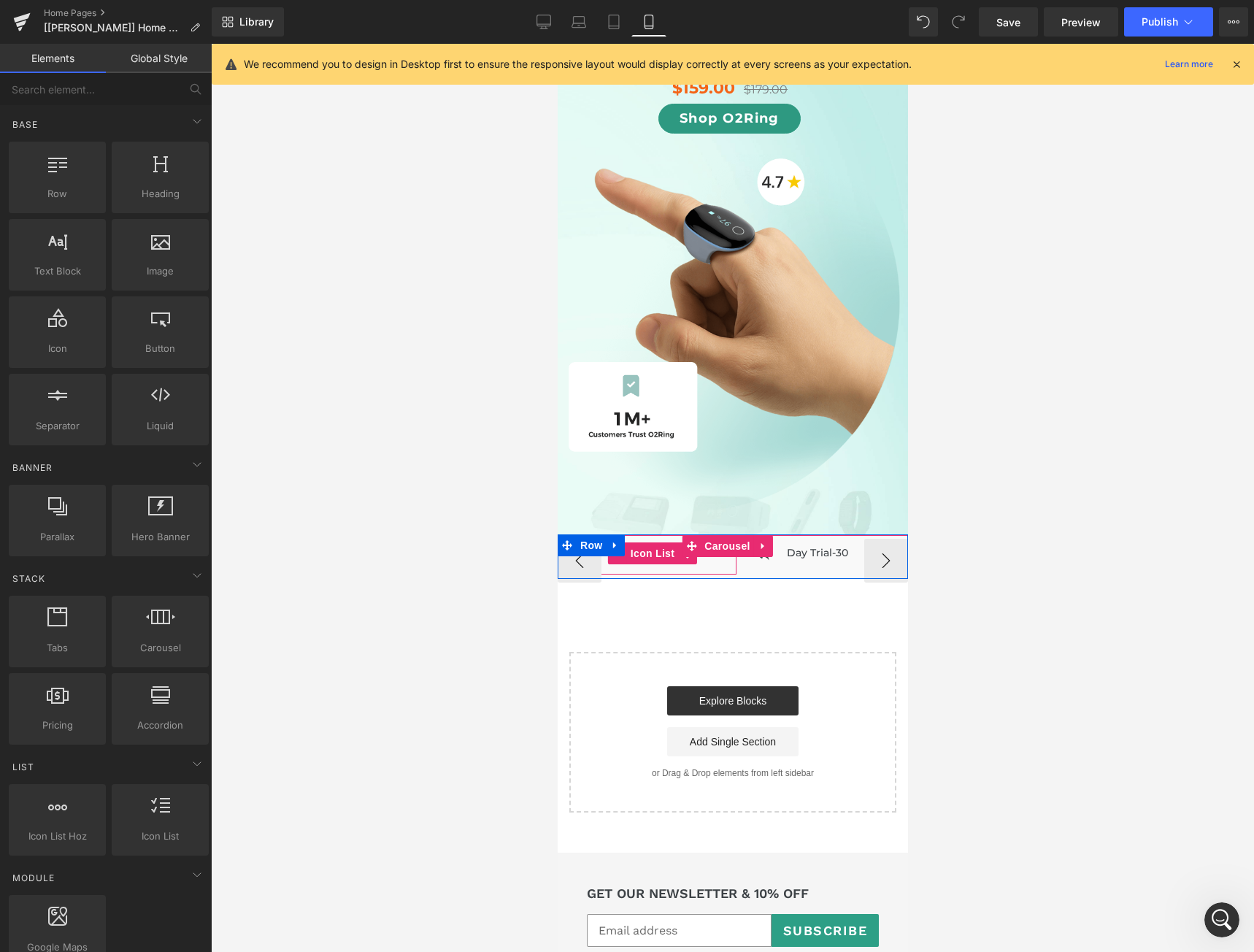
click at [669, 558] on ul "Icon 1-Year Warranty Heading" at bounding box center [631, 558] width 127 height 32
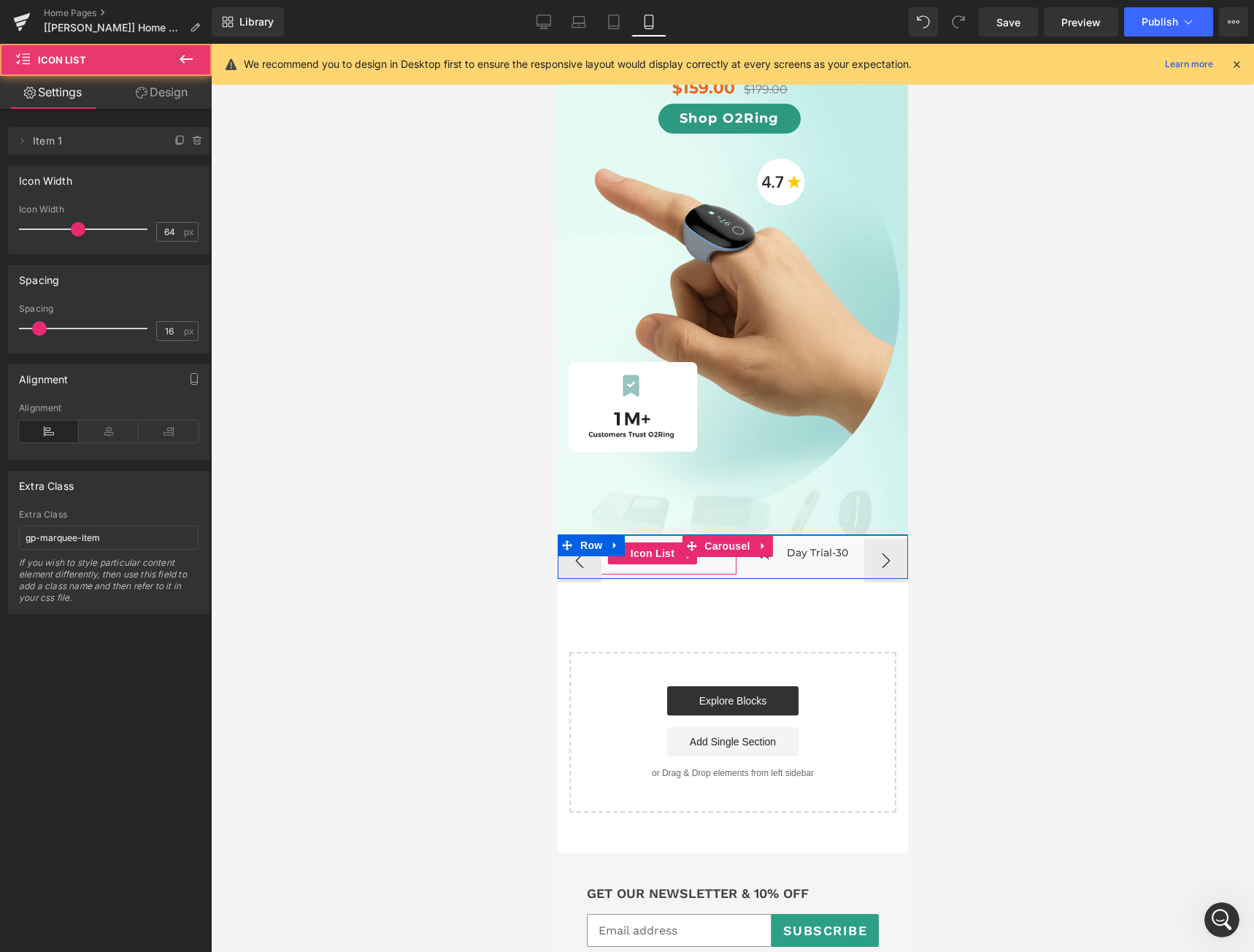
click at [696, 550] on div "Icon 1-Year Warranty Heading" at bounding box center [652, 558] width 168 height 32
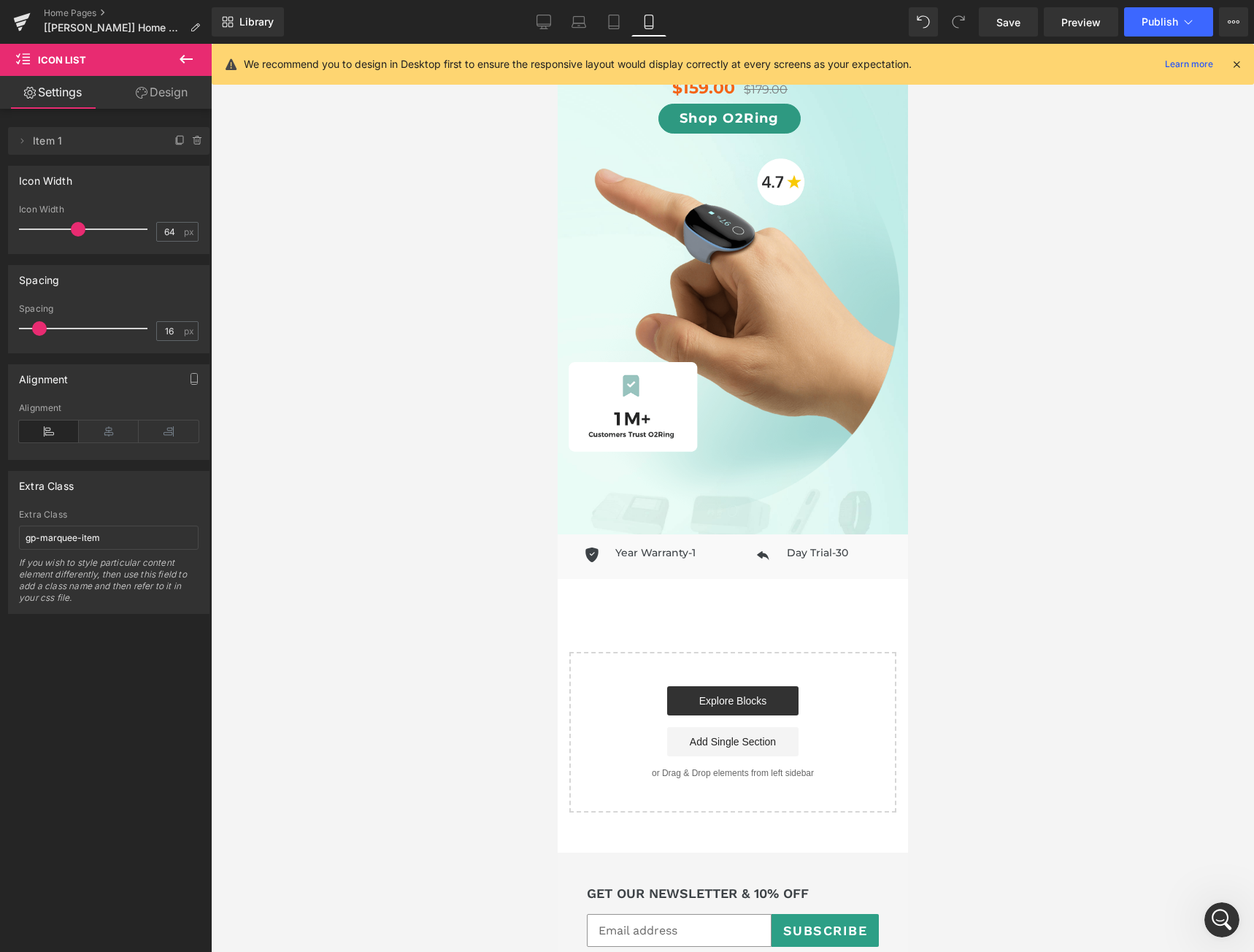
drag, startPoint x: 1132, startPoint y: 601, endPoint x: 959, endPoint y: 582, distance: 174.0
click at [1128, 601] on div at bounding box center [732, 498] width 1043 height 908
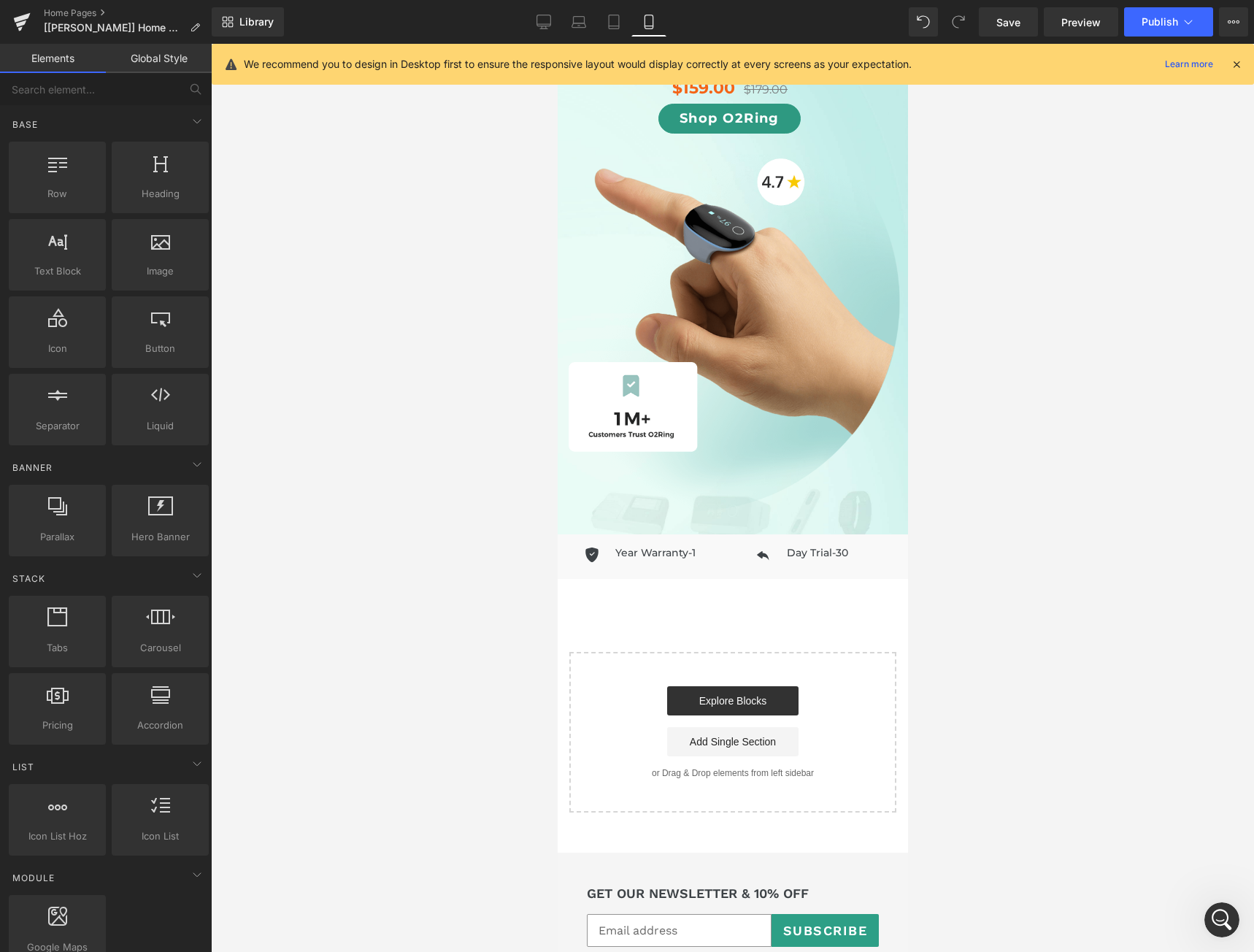
click at [1133, 637] on div at bounding box center [732, 498] width 1043 height 908
click at [403, 575] on div at bounding box center [732, 498] width 1043 height 908
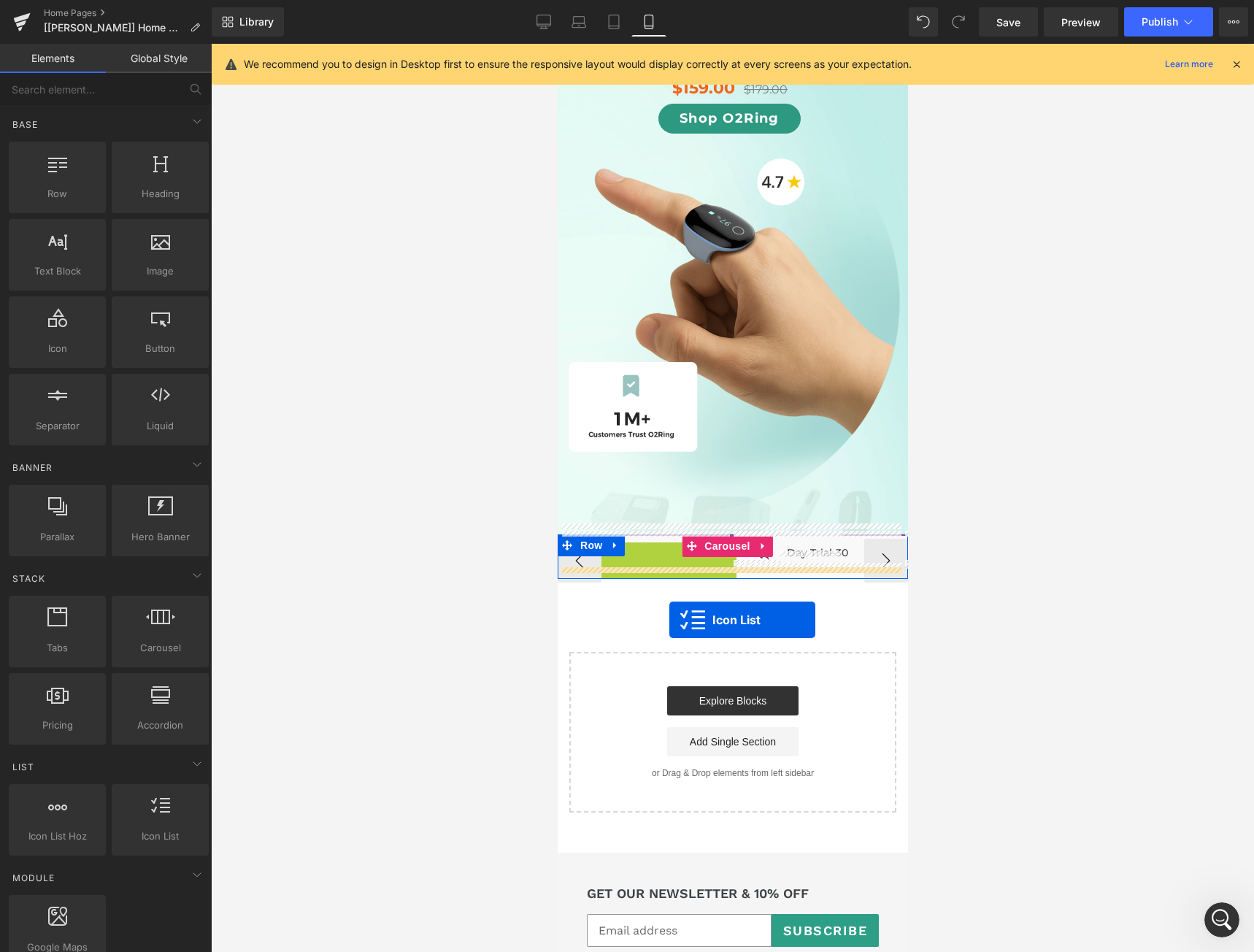
drag, startPoint x: 675, startPoint y: 546, endPoint x: 669, endPoint y: 620, distance: 74.2
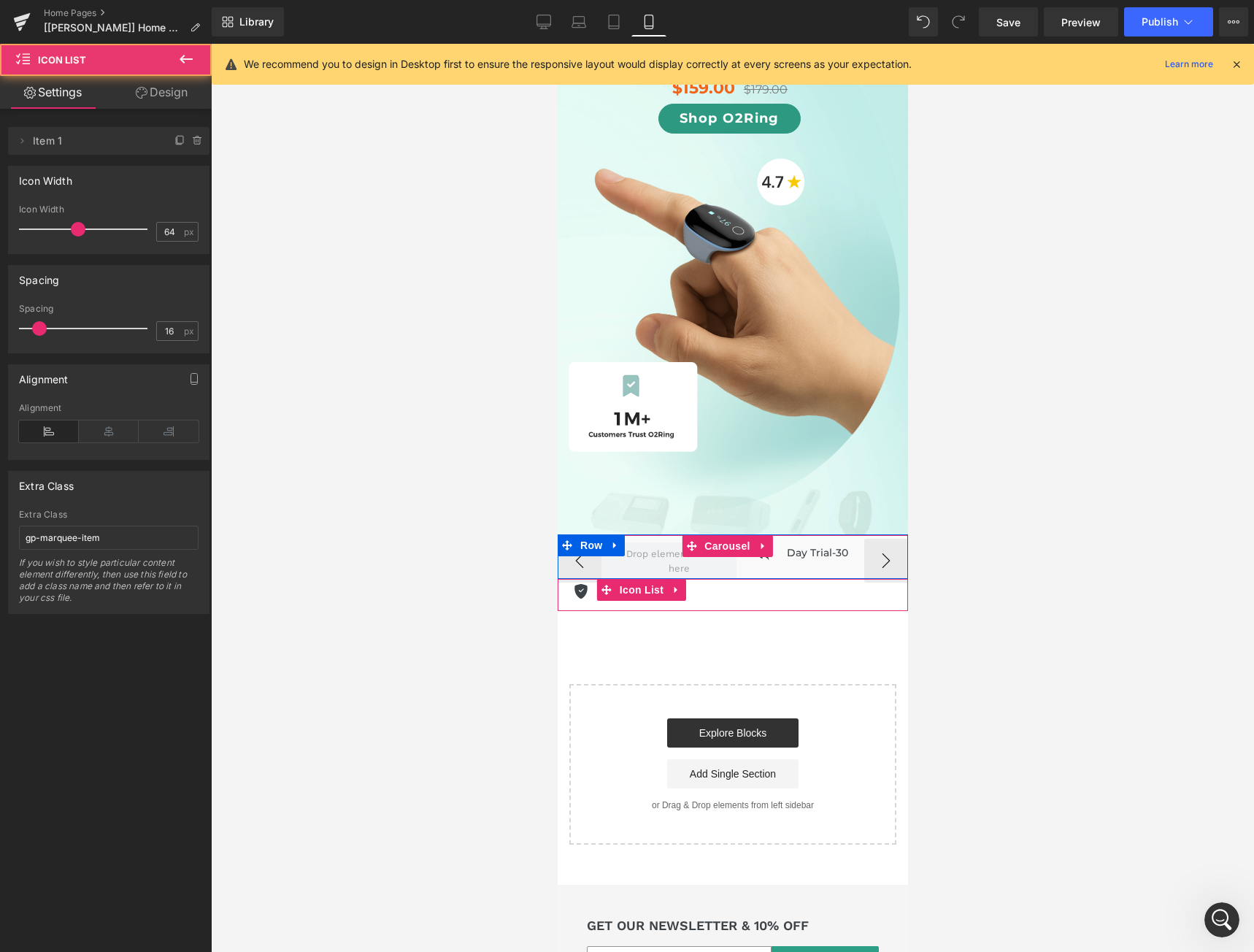
click at [1026, 654] on div at bounding box center [732, 498] width 1043 height 908
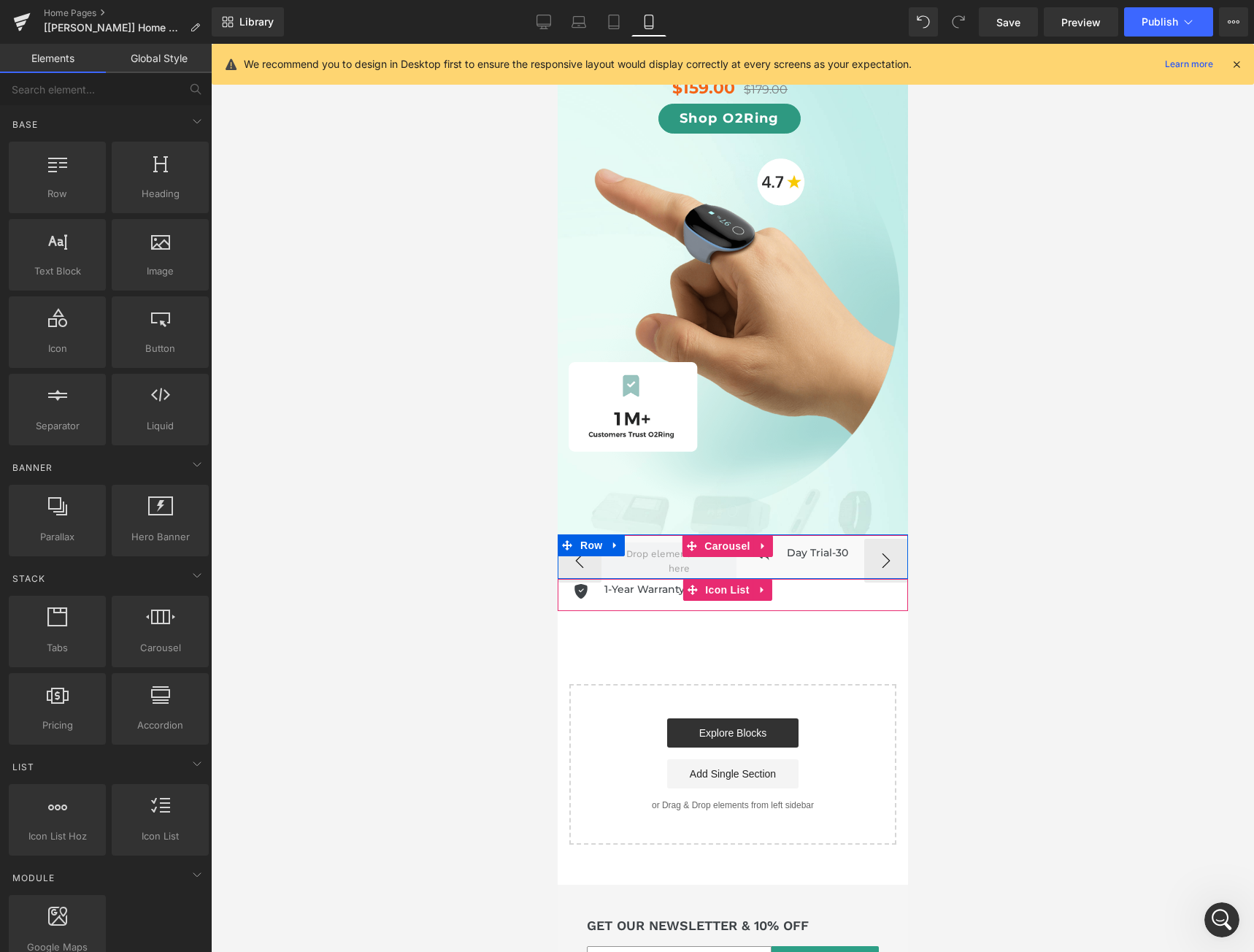
click at [783, 579] on div "Icon 1-Year Warranty Heading" at bounding box center [732, 595] width 350 height 32
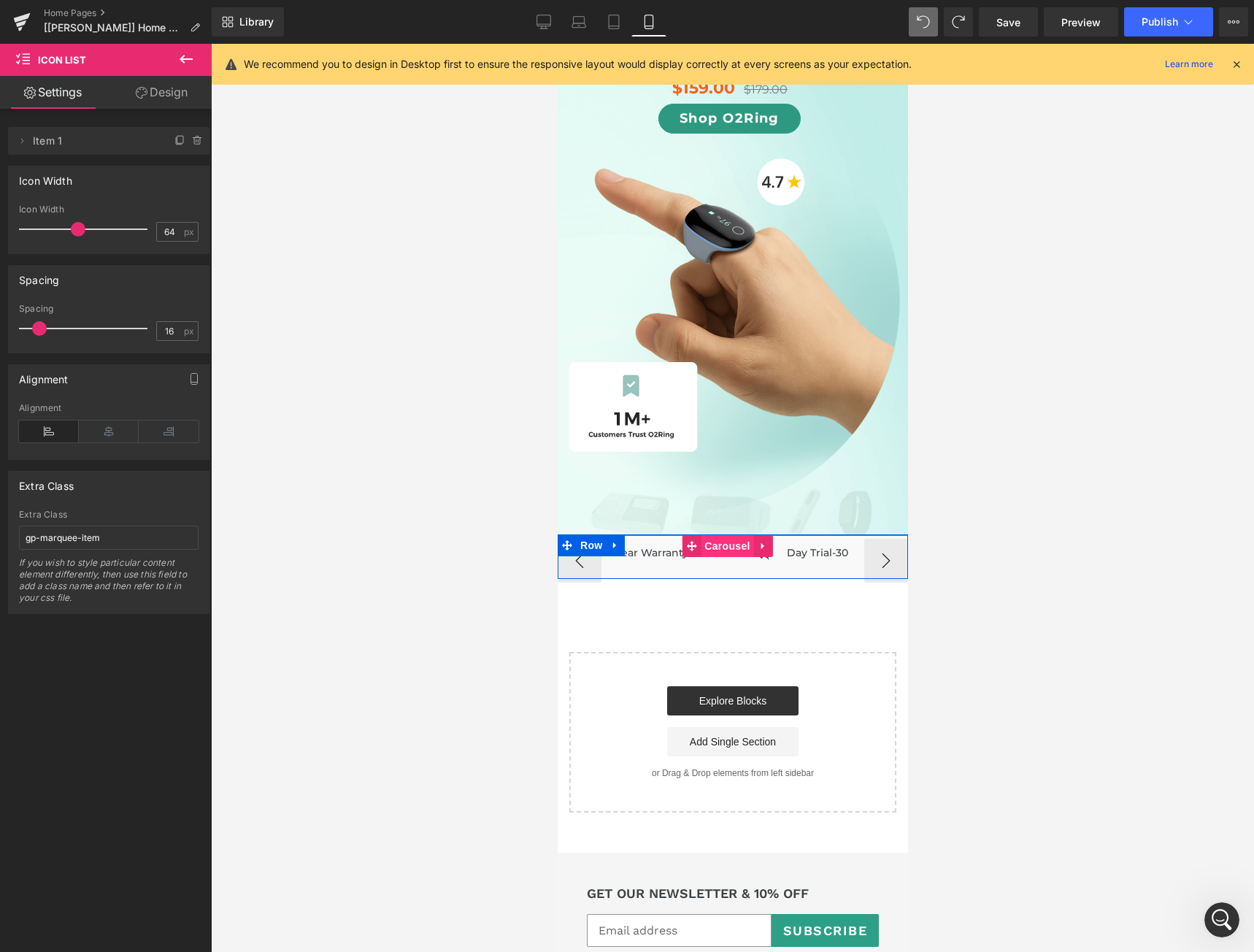
click at [710, 537] on span "Carousel" at bounding box center [726, 546] width 53 height 22
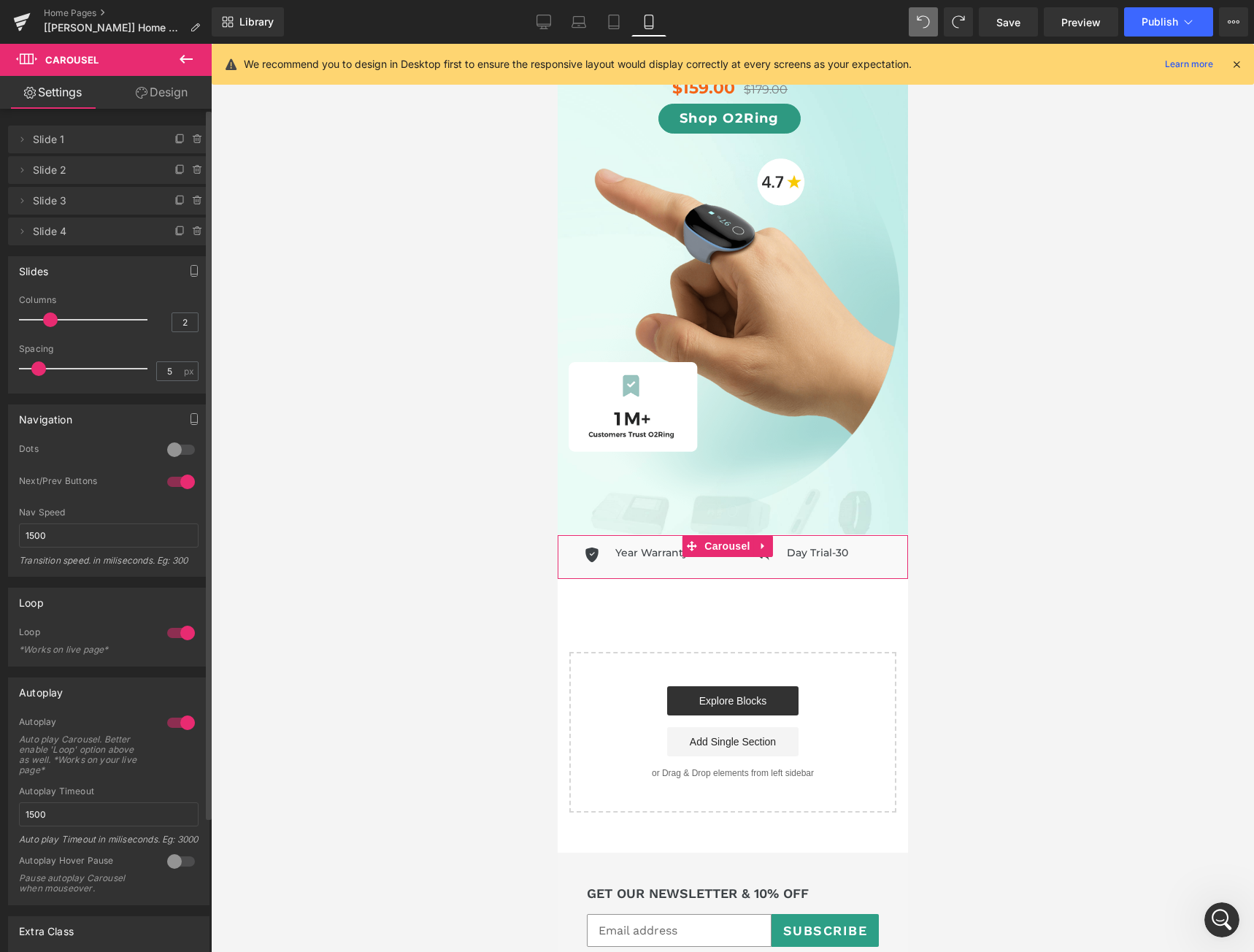
scroll to position [0, 0]
click at [165, 96] on link "Design" at bounding box center [161, 93] width 106 height 33
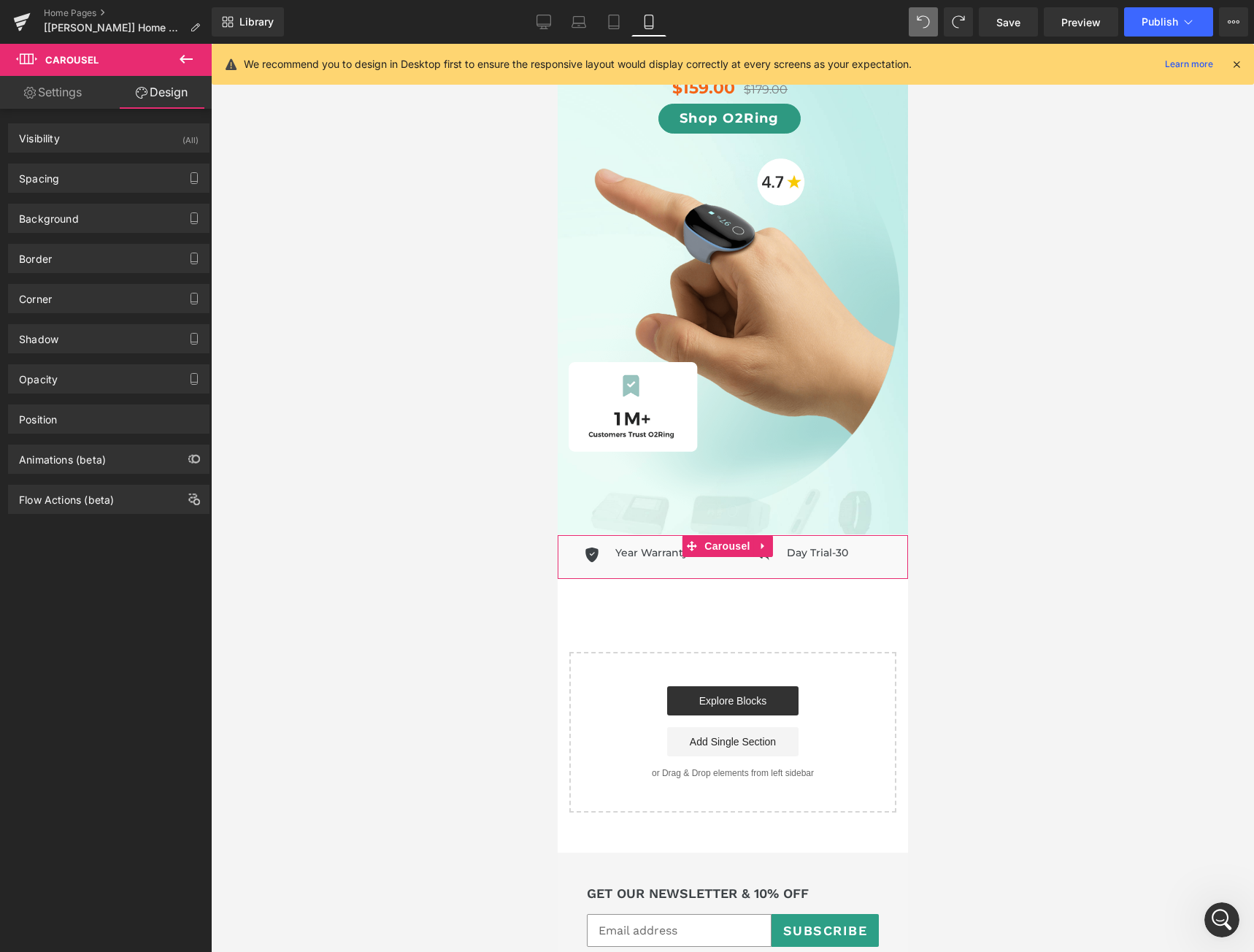
click at [67, 94] on link "Settings" at bounding box center [53, 93] width 106 height 33
